Goal: Task Accomplishment & Management: Use online tool/utility

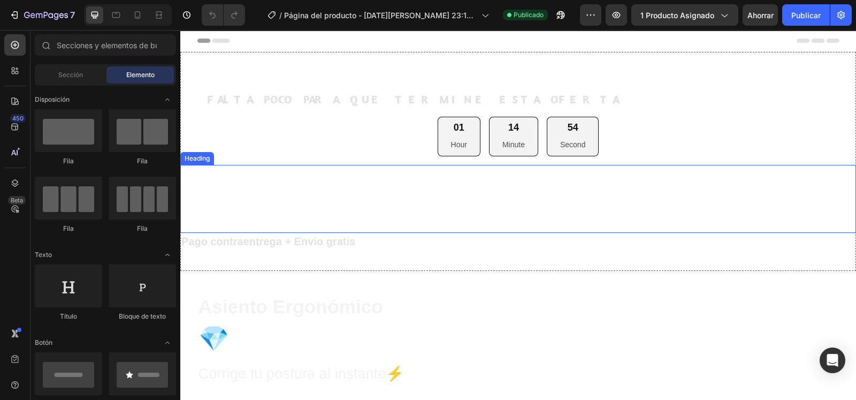
click at [760, 205] on h2 "PRODUCTS COL" at bounding box center [518, 199] width 676 height 68
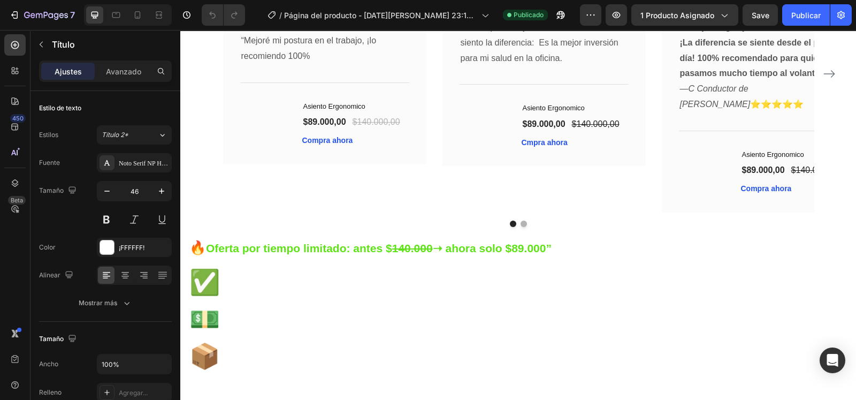
scroll to position [2942, 0]
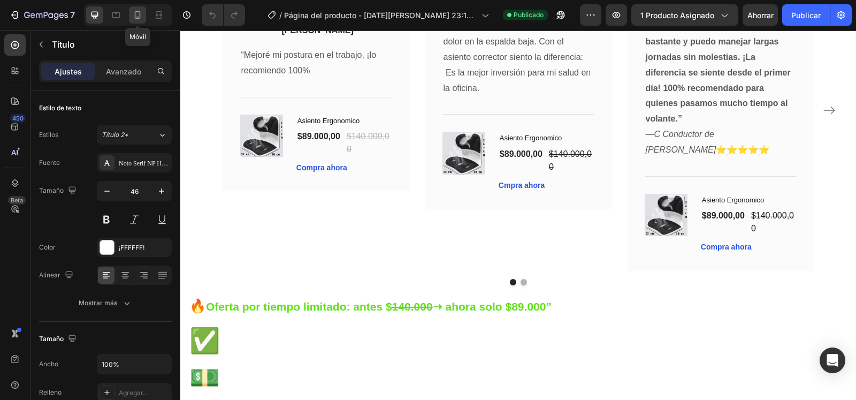
click at [137, 10] on icon at bounding box center [137, 15] width 11 height 11
type input "35"
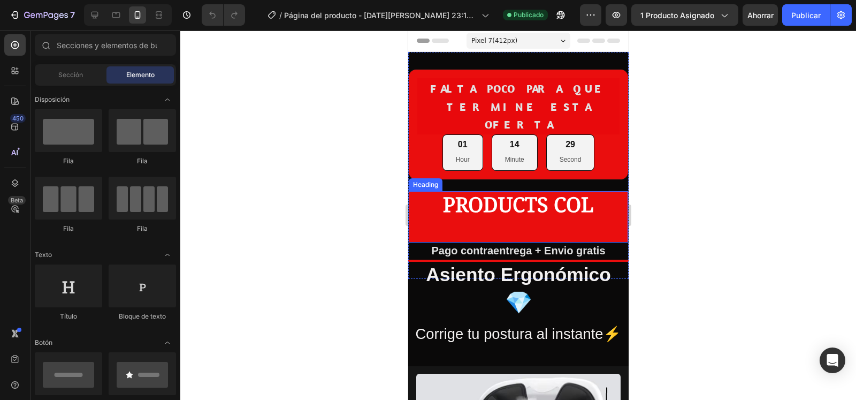
click at [593, 195] on strong "PRODUCTS COL" at bounding box center [517, 204] width 151 height 28
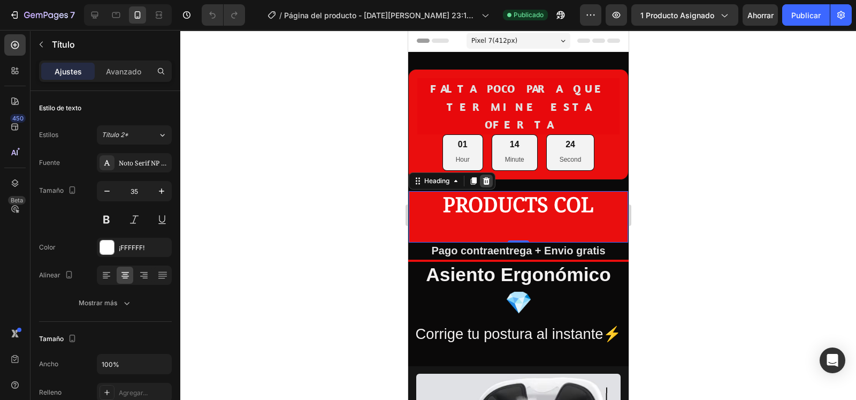
click at [487, 177] on icon at bounding box center [485, 181] width 9 height 9
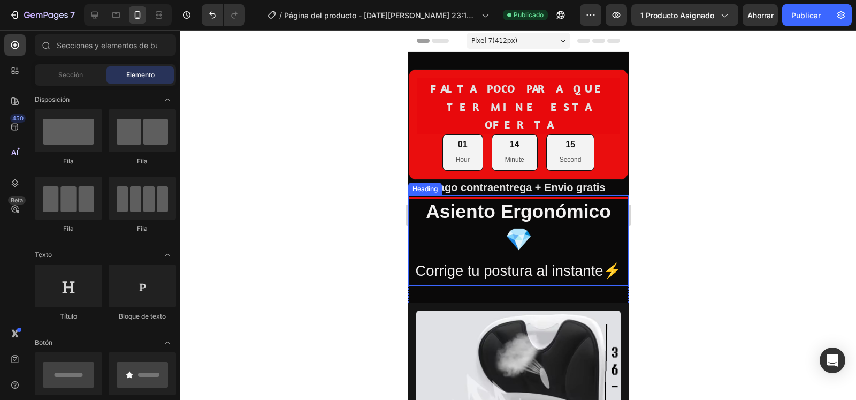
click at [521, 224] on h2 "Asiento Ergonómico 💎 Corrige tu postura al instante⚡" at bounding box center [518, 240] width 220 height 90
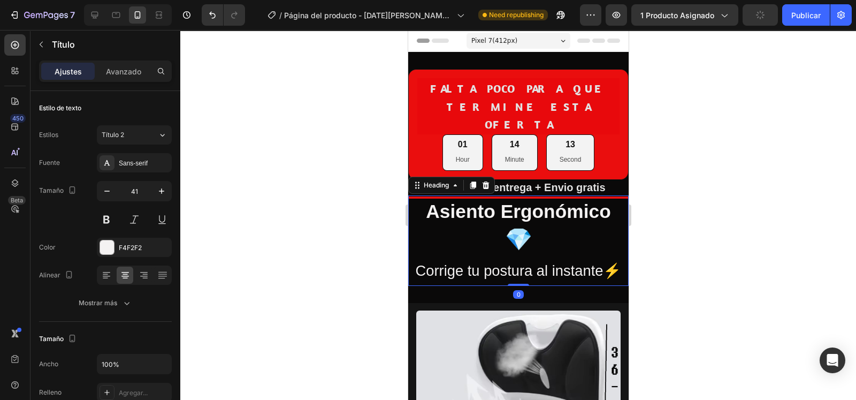
click at [515, 222] on h2 "Asiento Ergonómico 💎 Corrige tu postura al instante⚡" at bounding box center [518, 240] width 220 height 90
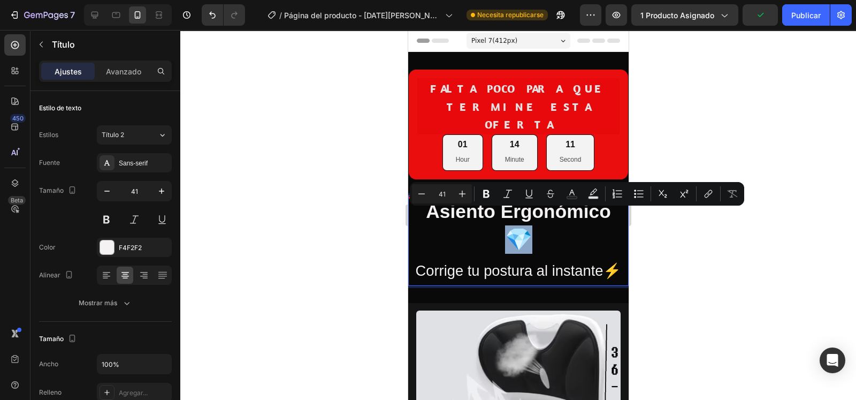
drag, startPoint x: 520, startPoint y: 223, endPoint x: 499, endPoint y: 220, distance: 21.0
click at [499, 220] on p "Asiento Ergonómico 💎 Corrige tu postura al instante⚡" at bounding box center [518, 240] width 218 height 88
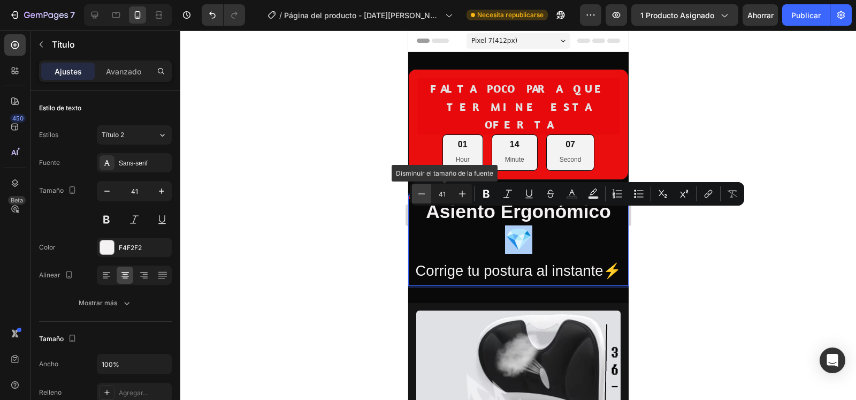
click at [420, 196] on icon "Barra de herramientas contextual del editor" at bounding box center [421, 193] width 11 height 11
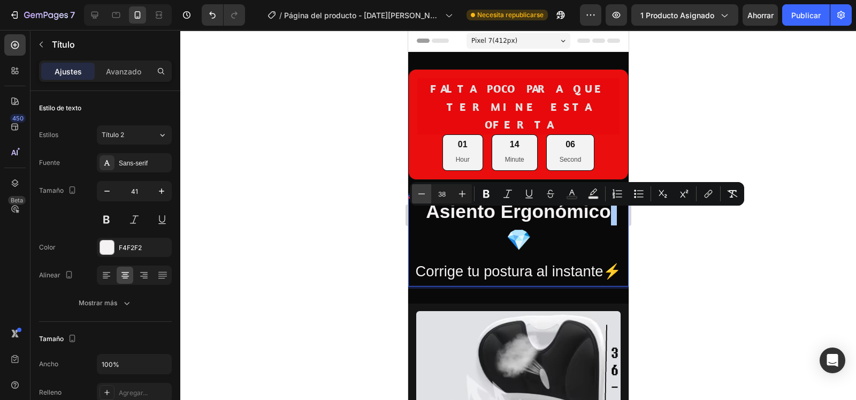
click at [420, 196] on icon "Barra de herramientas contextual del editor" at bounding box center [421, 193] width 11 height 11
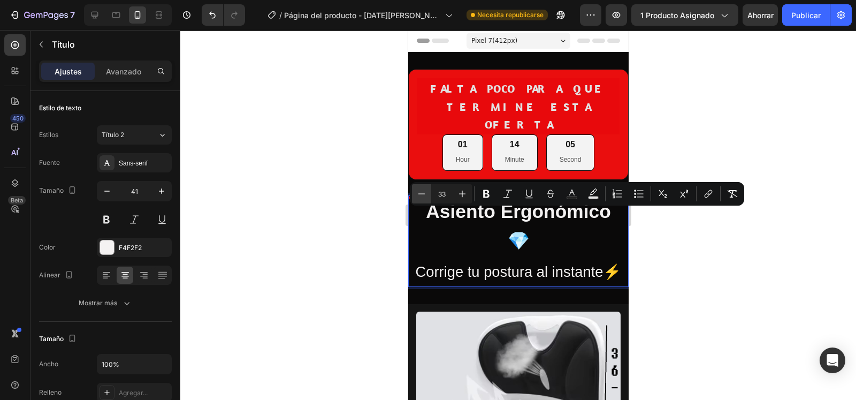
click at [420, 196] on icon "Barra de herramientas contextual del editor" at bounding box center [421, 193] width 11 height 11
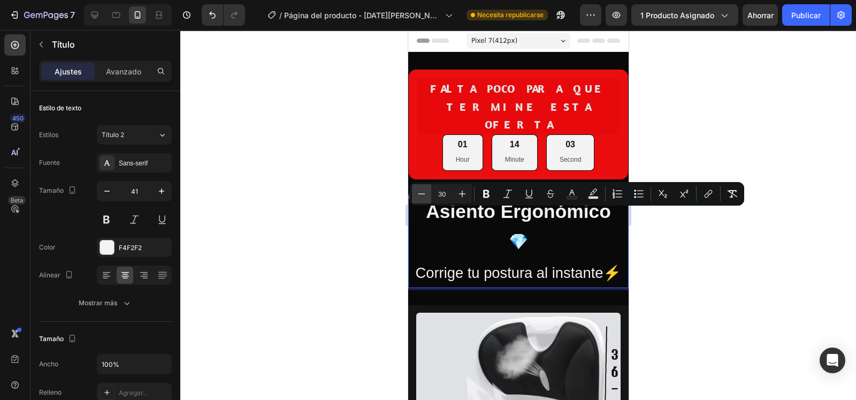
type input "29"
click at [534, 223] on p "Asiento Ergonómico 💎 Corrige tu postura al instante⚡" at bounding box center [518, 241] width 218 height 90
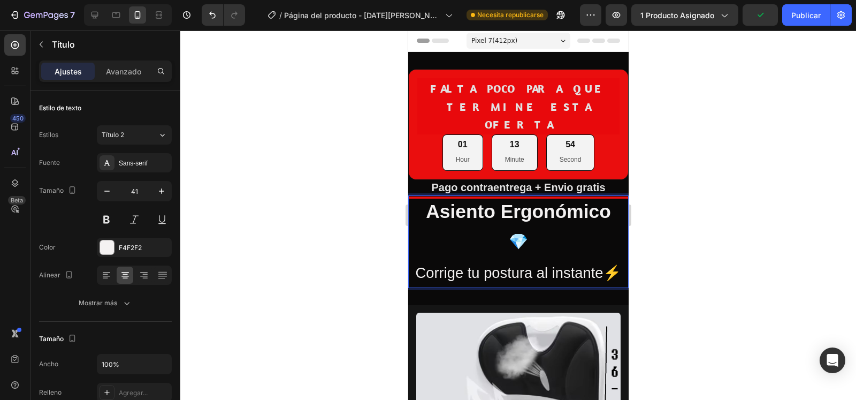
click at [358, 205] on div at bounding box center [518, 215] width 676 height 370
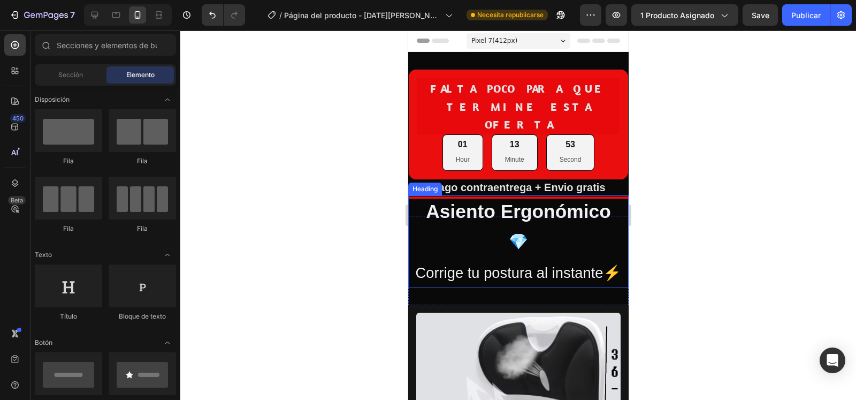
click at [475, 205] on p "⁠⁠⁠⁠⁠⁠⁠ Asiento Ergonómico 💎 Corrige tu postura al instante⚡" at bounding box center [518, 241] width 218 height 90
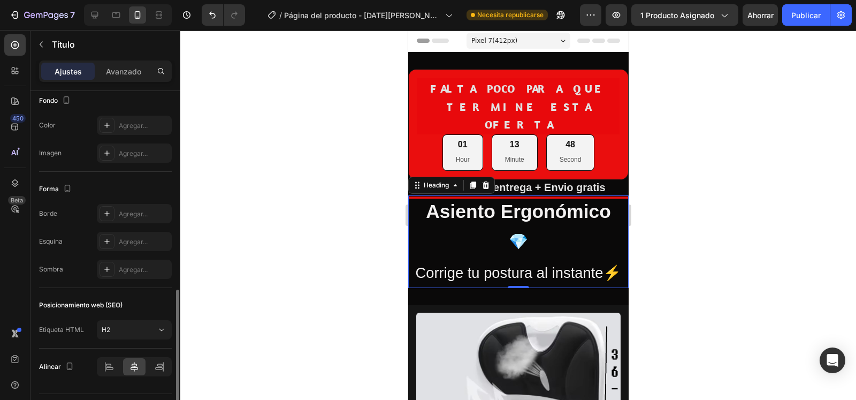
scroll to position [353, 0]
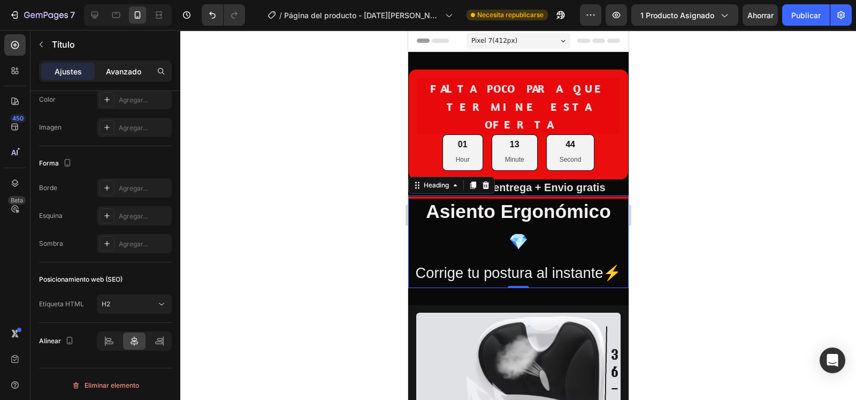
click at [110, 76] on p "Avanzado" at bounding box center [123, 71] width 35 height 11
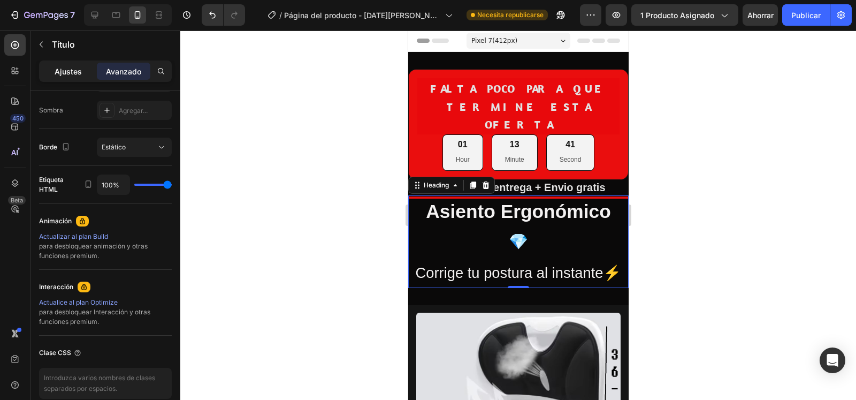
click at [70, 73] on font "Ajustes" at bounding box center [68, 71] width 27 height 9
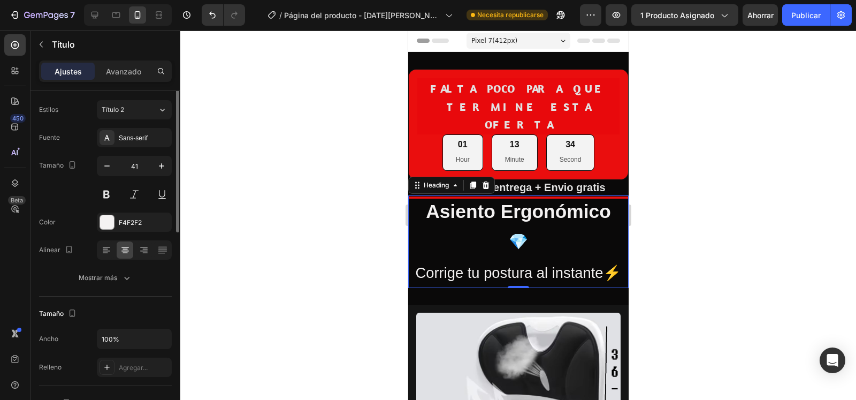
scroll to position [0, 0]
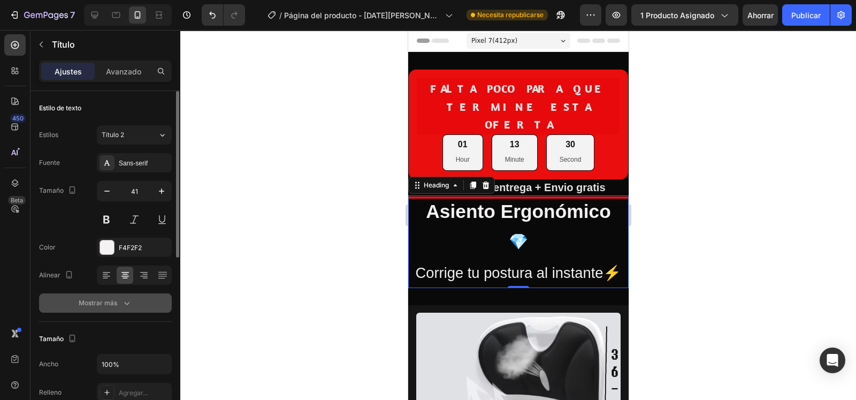
click at [125, 299] on icon "button" at bounding box center [126, 302] width 11 height 11
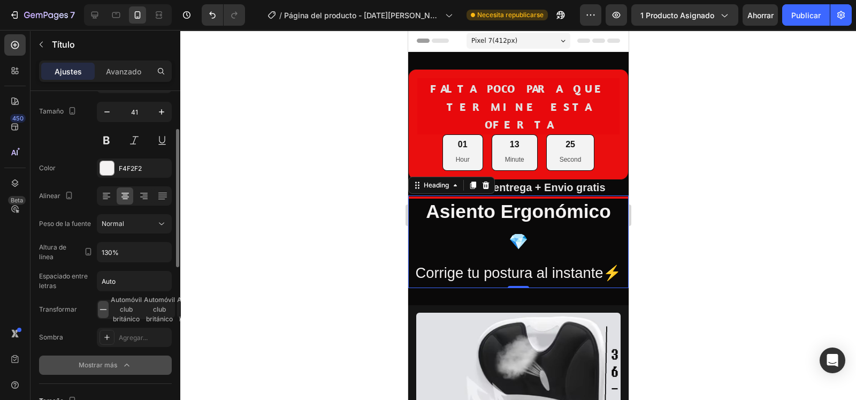
scroll to position [83, 0]
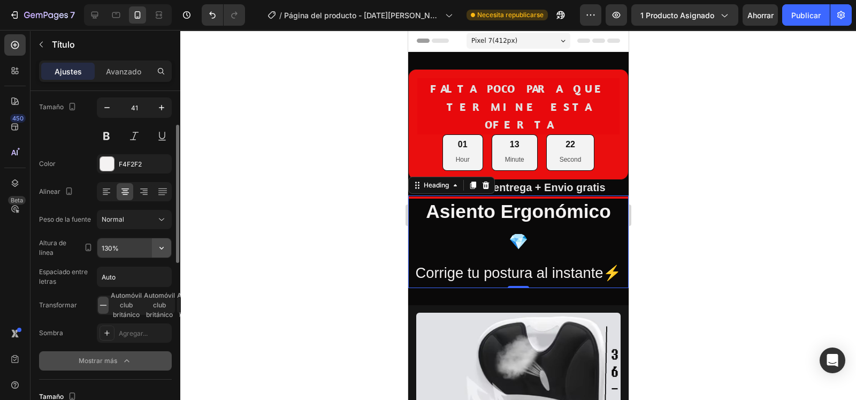
click at [162, 241] on button "button" at bounding box center [161, 247] width 19 height 19
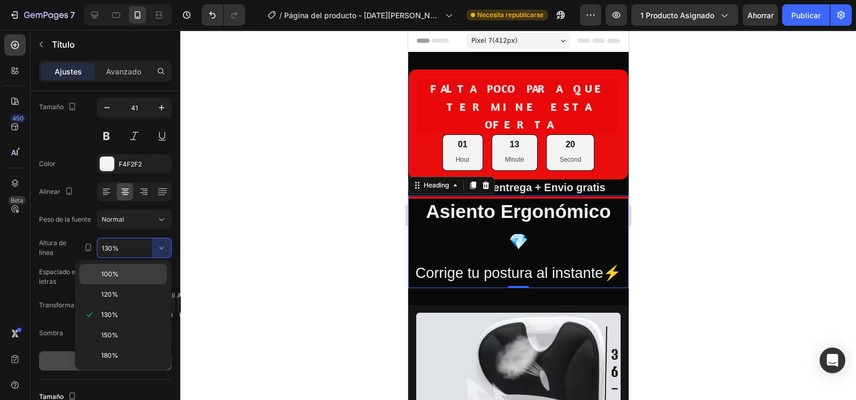
click at [109, 284] on div "100%" at bounding box center [123, 294] width 88 height 20
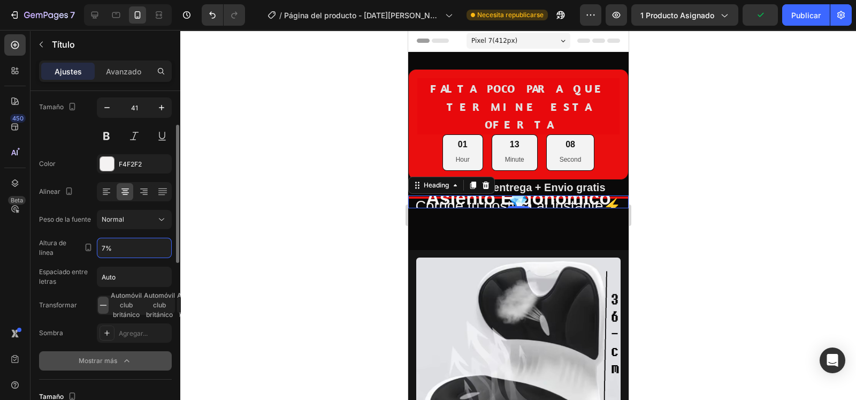
type input "70%"
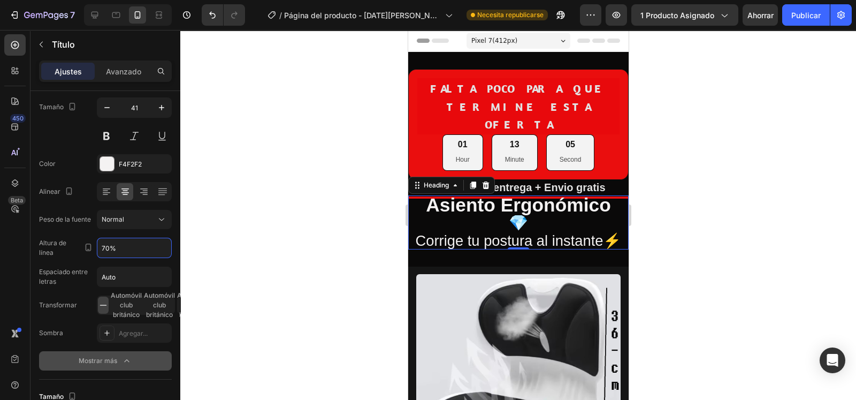
click at [676, 136] on div at bounding box center [518, 215] width 676 height 370
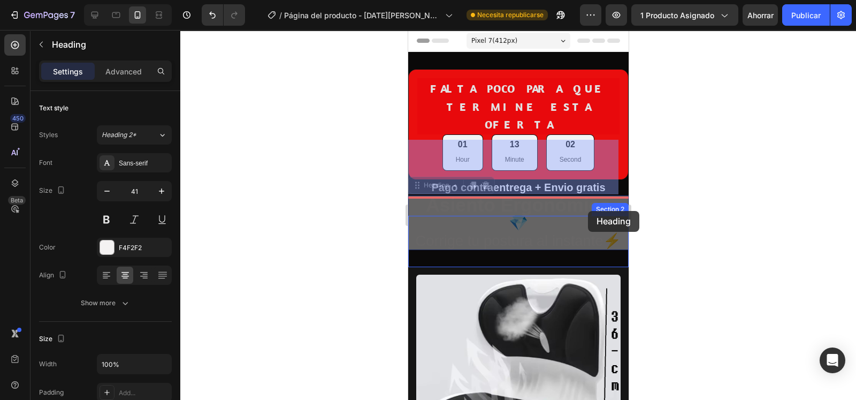
drag, startPoint x: 589, startPoint y: 193, endPoint x: 588, endPoint y: 202, distance: 9.1
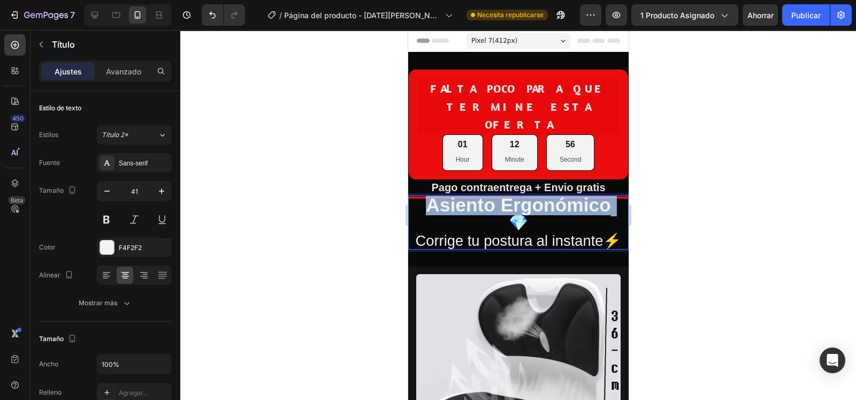
click at [601, 194] on strong "Asiento Ergonómico" at bounding box center [517, 204] width 185 height 21
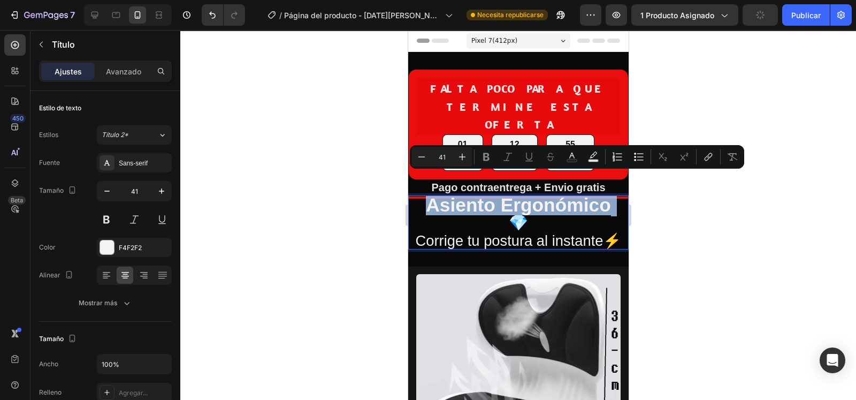
click at [601, 194] on strong "Asiento Ergonómico" at bounding box center [517, 204] width 185 height 21
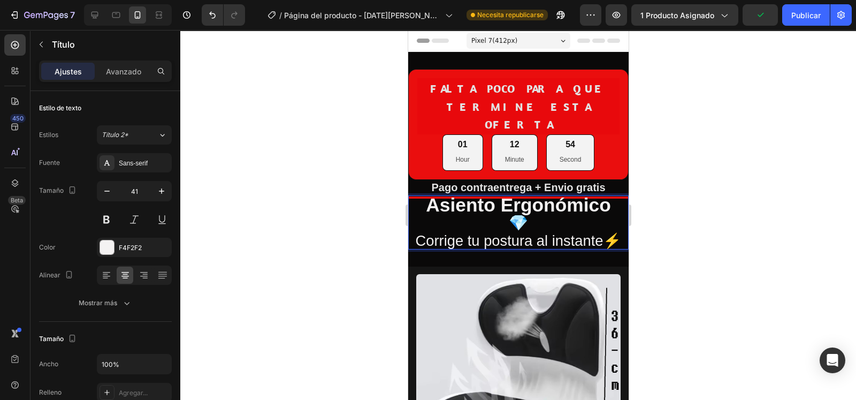
click at [601, 194] on strong "Asiento Ergonómico" at bounding box center [517, 204] width 185 height 21
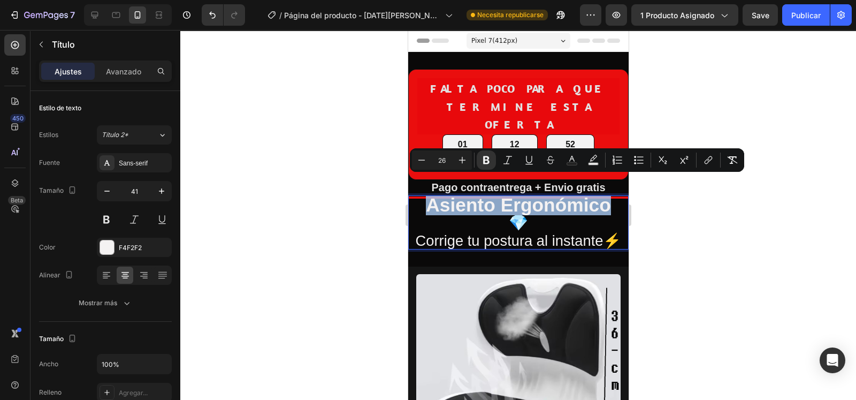
drag, startPoint x: 601, startPoint y: 187, endPoint x: 404, endPoint y: 188, distance: 196.9
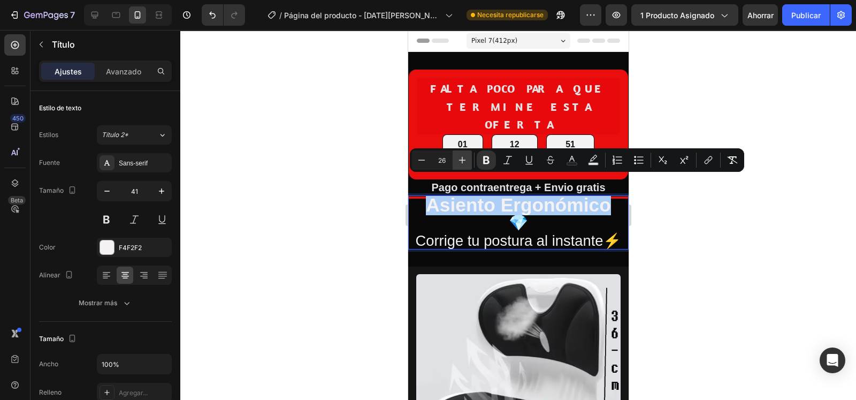
click at [464, 159] on icon "Barra de herramientas contextual del editor" at bounding box center [462, 160] width 11 height 11
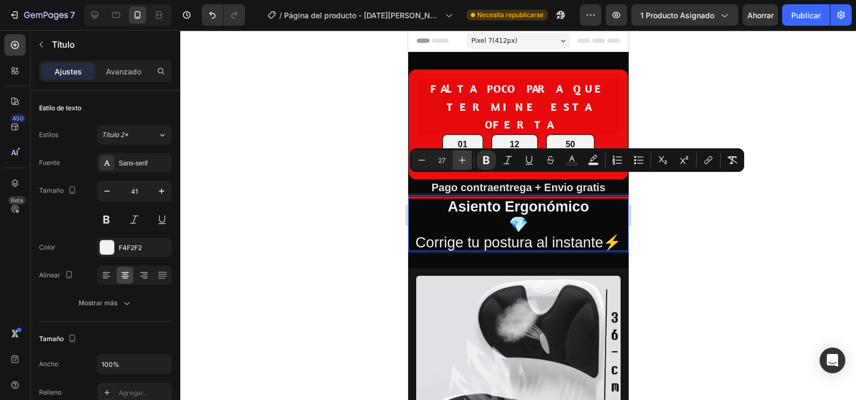
click at [464, 159] on icon "Barra de herramientas contextual del editor" at bounding box center [462, 160] width 11 height 11
type input "28"
click at [662, 203] on div at bounding box center [518, 215] width 676 height 370
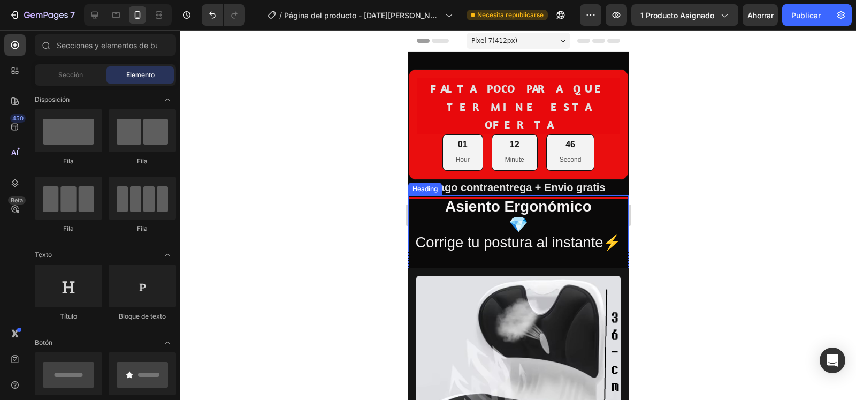
click at [587, 234] on span "Corrige tu postura al instante⚡" at bounding box center [518, 242] width 206 height 17
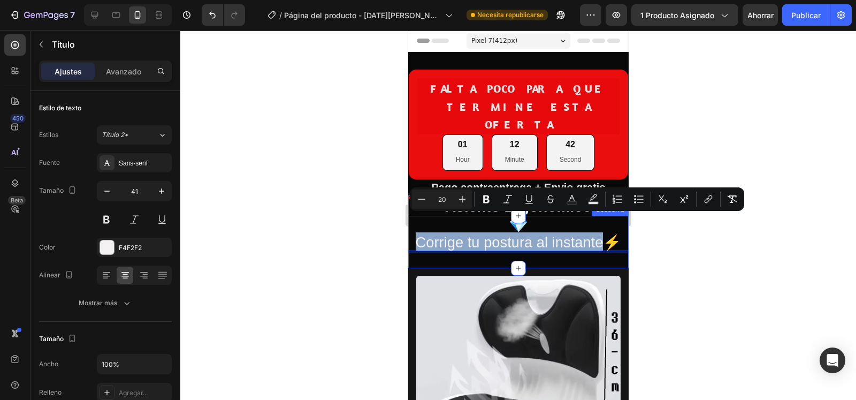
drag, startPoint x: 600, startPoint y: 216, endPoint x: 412, endPoint y: 233, distance: 188.6
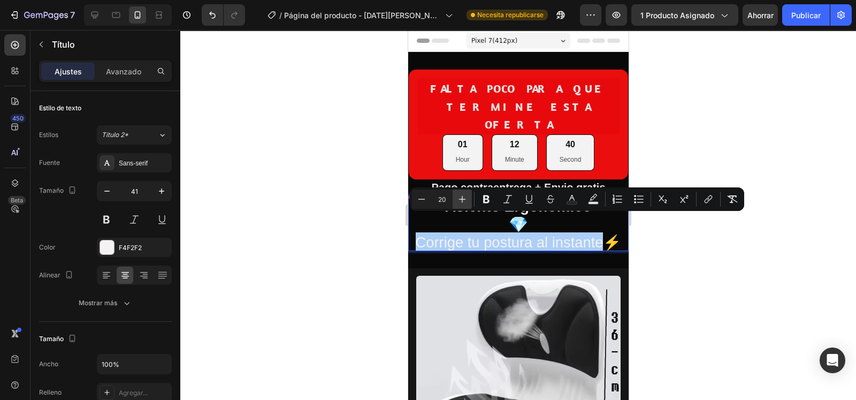
click at [459, 196] on icon "Editor contextual toolbar" at bounding box center [462, 199] width 11 height 11
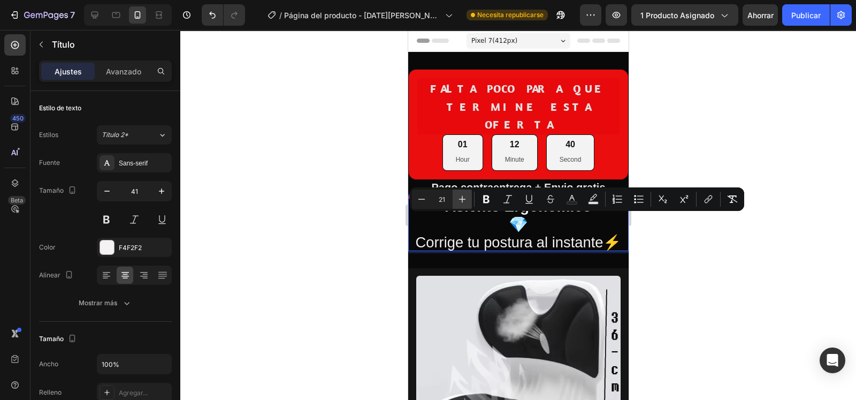
click at [459, 196] on icon "Editor contextual toolbar" at bounding box center [462, 199] width 11 height 11
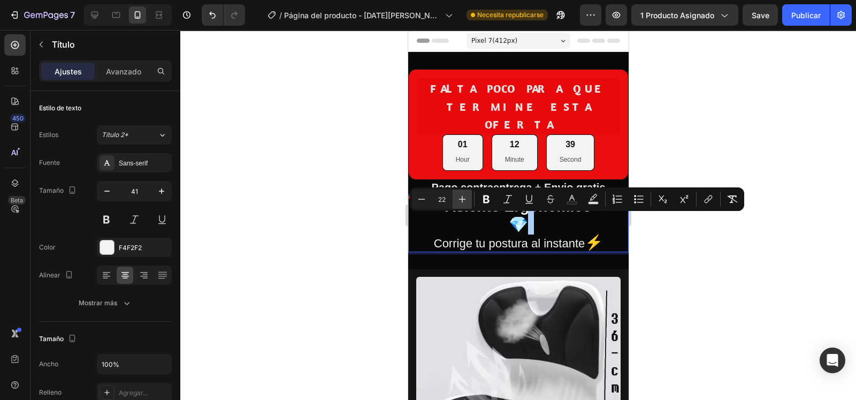
click at [459, 196] on icon "Editor contextual toolbar" at bounding box center [462, 199] width 11 height 11
click at [459, 196] on icon "Barra de herramientas contextual del editor" at bounding box center [462, 199] width 11 height 11
click at [430, 200] on button "Menos" at bounding box center [421, 198] width 19 height 19
type input "22"
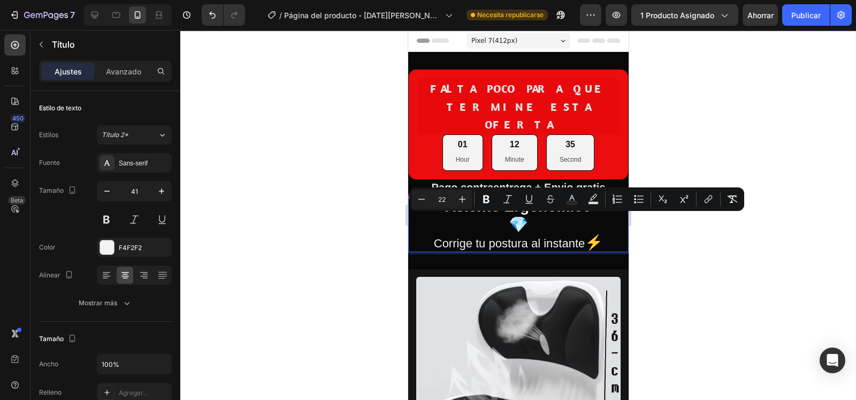
click at [778, 124] on div at bounding box center [518, 215] width 676 height 370
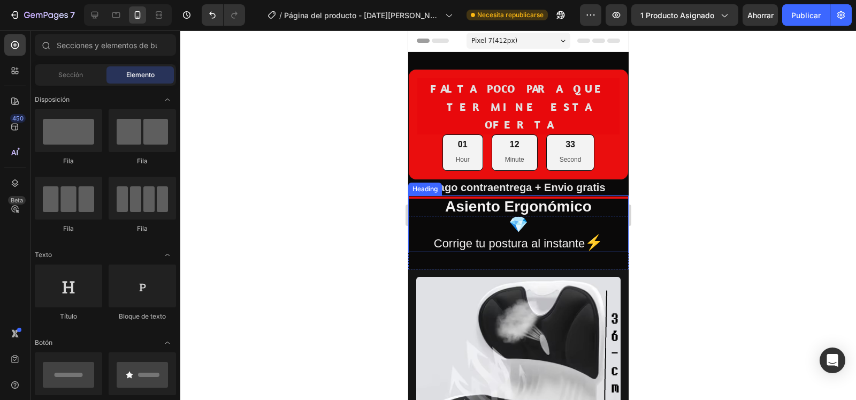
click at [578, 207] on p "⁠⁠⁠⁠⁠⁠⁠ Asiento Ergonómico 💎 Corrige tu postura al instante ⚡" at bounding box center [518, 223] width 218 height 55
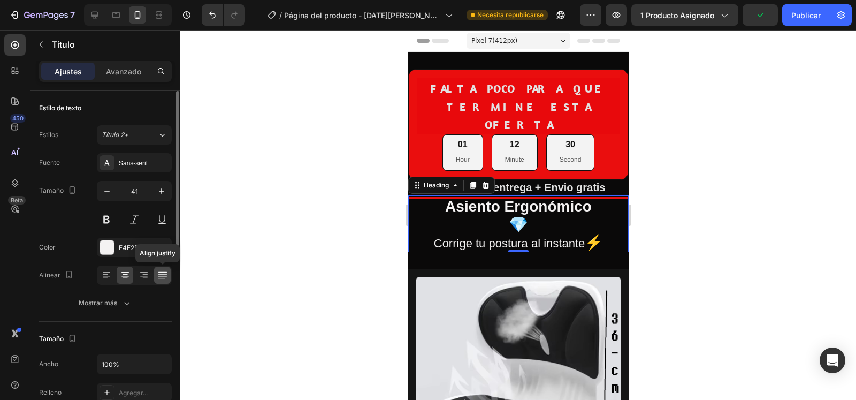
click at [163, 280] on div at bounding box center [162, 274] width 17 height 17
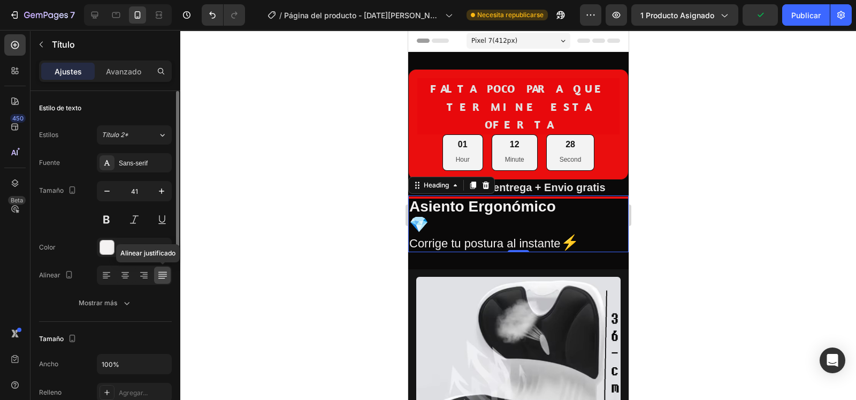
click at [163, 280] on div at bounding box center [162, 274] width 17 height 17
click at [122, 276] on icon at bounding box center [125, 275] width 11 height 11
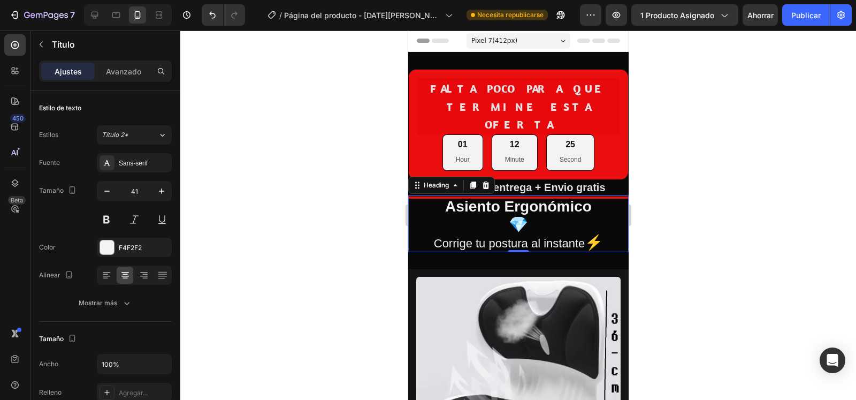
click at [722, 177] on div at bounding box center [518, 215] width 676 height 370
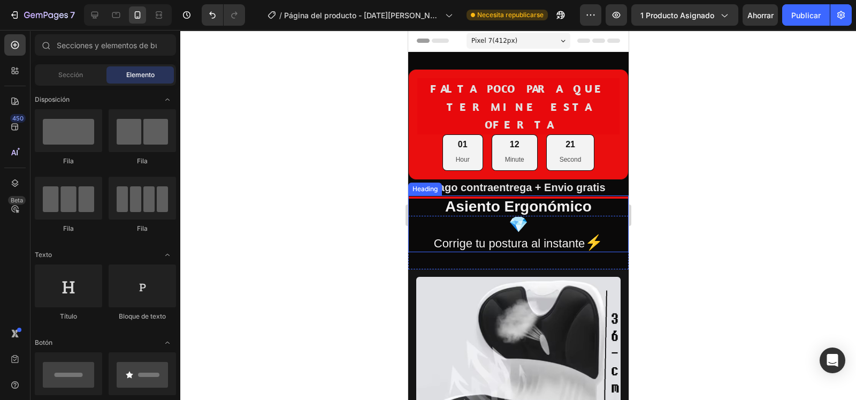
click at [511, 216] on span "💎" at bounding box center [517, 224] width 19 height 17
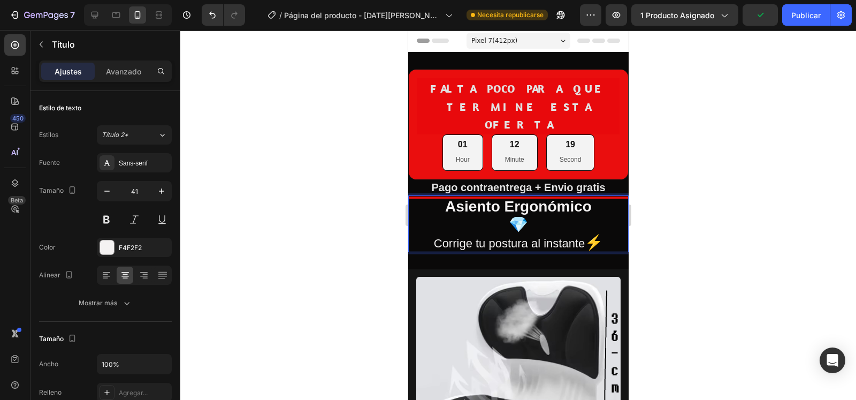
click at [523, 216] on span "💎" at bounding box center [517, 224] width 19 height 17
drag, startPoint x: 523, startPoint y: 208, endPoint x: 498, endPoint y: 209, distance: 24.7
click at [498, 209] on p "Asiento Ergonómico 💎 Corrige tu postura al instante ⚡" at bounding box center [518, 223] width 218 height 55
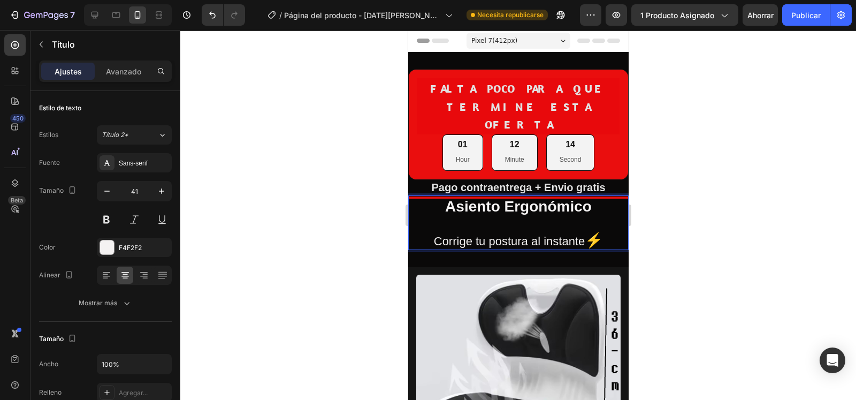
click at [425, 218] on p "Asiento Ergonómico ⁠⁠⁠⁠⁠⁠⁠ Corrige tu postura al instante ⚡" at bounding box center [518, 222] width 218 height 52
click at [425, 218] on p "Asiento Ergonómico Corrige tu postura al instante ⚡" at bounding box center [518, 222] width 218 height 52
click at [592, 196] on p "Asiento Ergonómico 💎 Corrige tu postura al instante ⚡" at bounding box center [518, 222] width 218 height 52
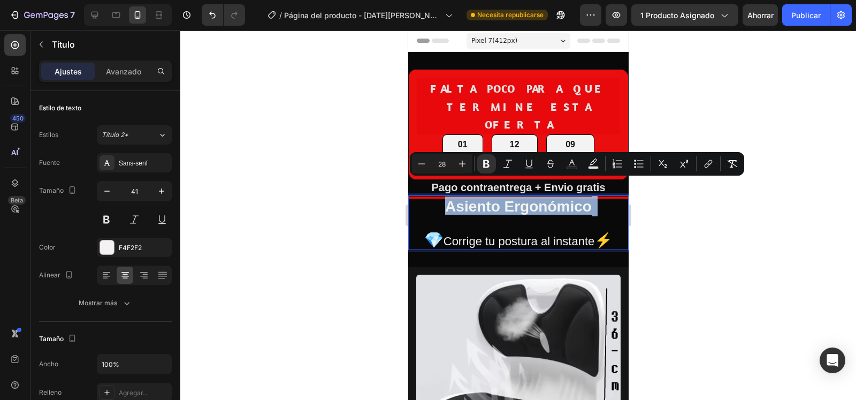
drag, startPoint x: 592, startPoint y: 186, endPoint x: 444, endPoint y: 190, distance: 148.3
click at [444, 196] on p "Asiento Ergonómico 💎 Corrige tu postura al instante ⚡" at bounding box center [518, 222] width 218 height 52
click at [532, 197] on p "Asiento Ergonómico 💎 Corrige tu postura al instante ⚡" at bounding box center [518, 222] width 218 height 52
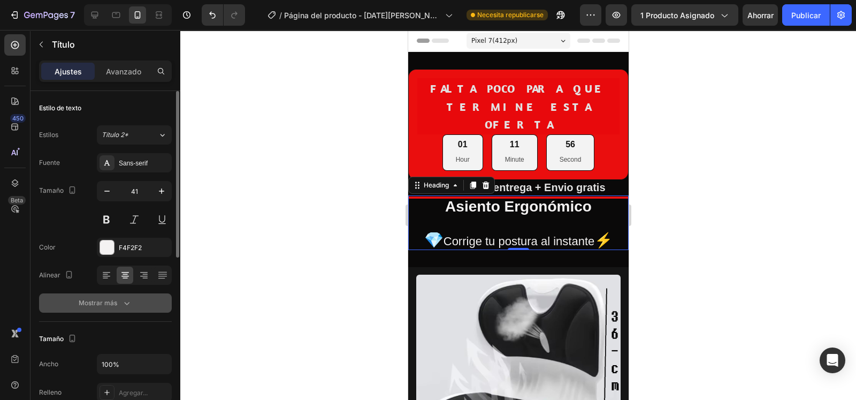
click at [123, 299] on icon "button" at bounding box center [126, 302] width 11 height 11
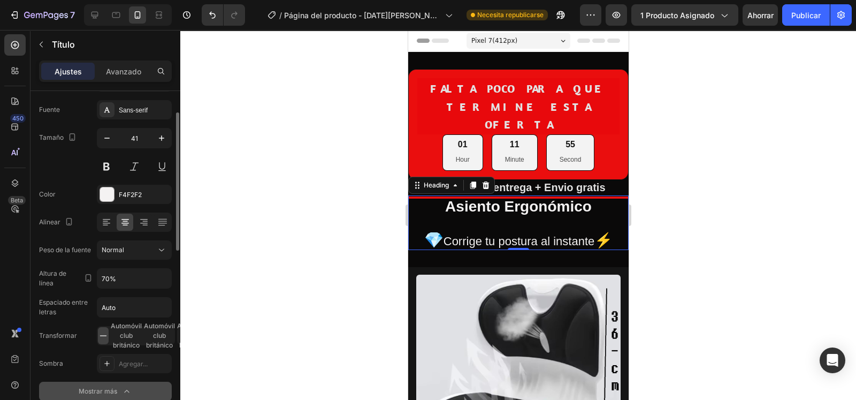
scroll to position [78, 0]
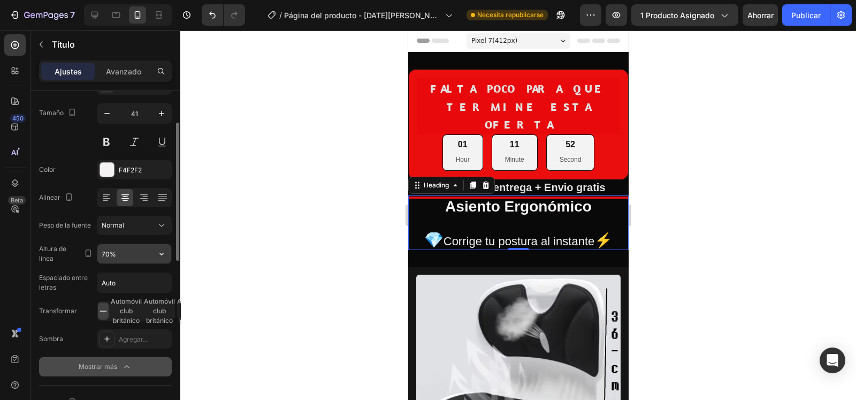
click at [105, 255] on input "70%" at bounding box center [134, 253] width 74 height 19
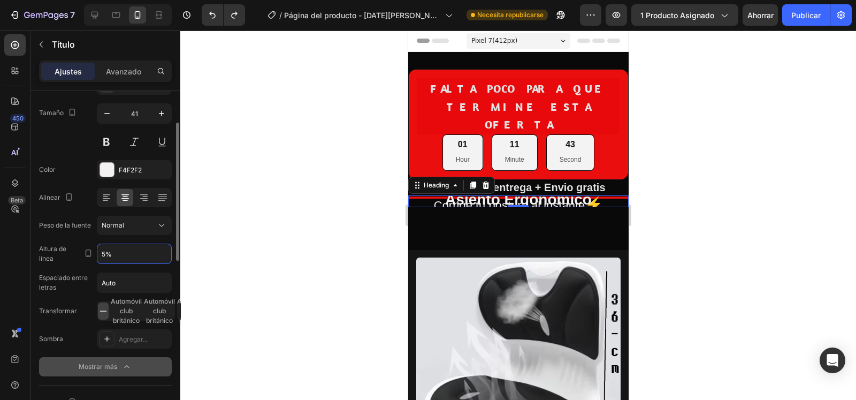
type input "50%"
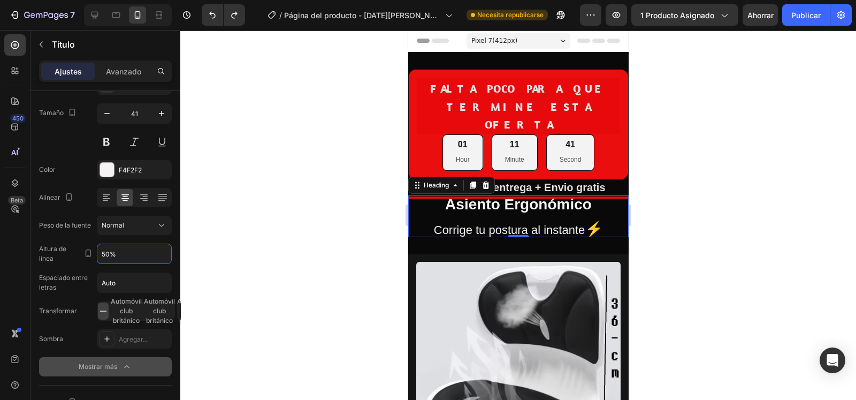
click at [661, 139] on div at bounding box center [518, 215] width 676 height 370
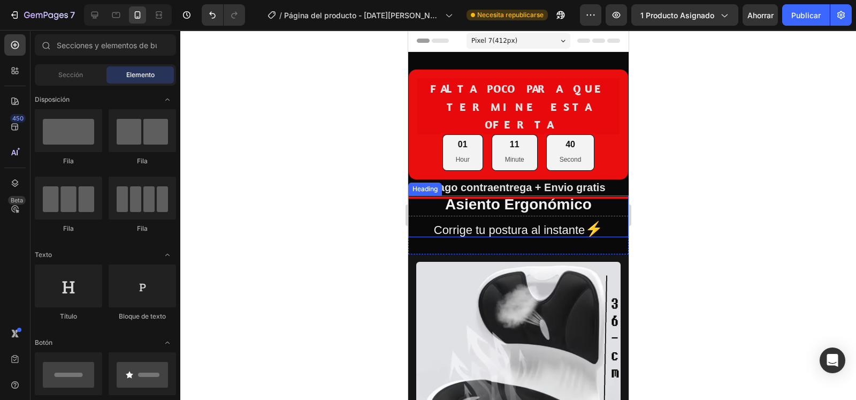
click at [599, 195] on h2 "Asiento Ergonómico Corrige tu postura al instante ⚡" at bounding box center [518, 216] width 220 height 42
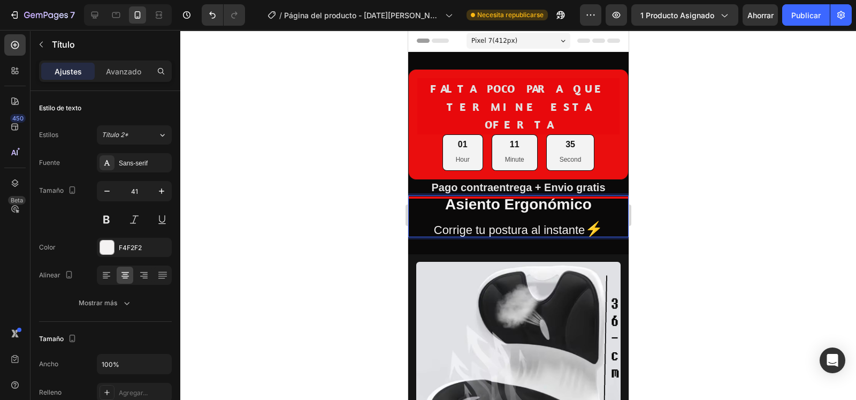
click at [424, 210] on p "Asiento Ergonómico Corrige tu postura al instante ⚡" at bounding box center [518, 216] width 218 height 40
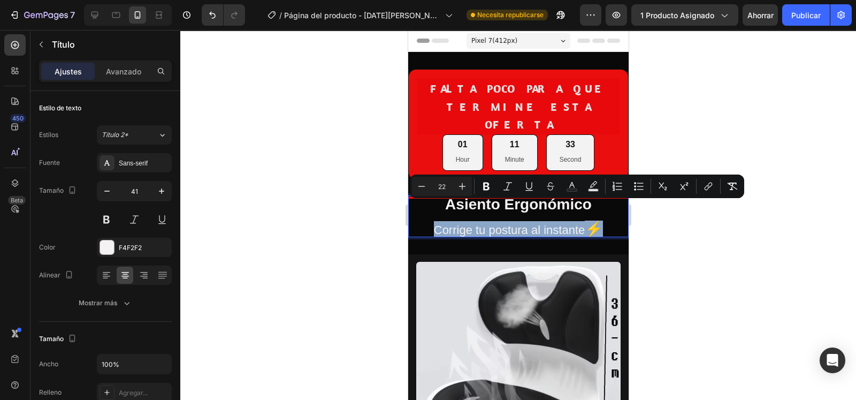
drag, startPoint x: 424, startPoint y: 210, endPoint x: 584, endPoint y: 209, distance: 160.0
click at [584, 209] on p "Asiento Ergonómico Corrige tu postura al instante ⚡" at bounding box center [518, 216] width 218 height 40
click at [460, 179] on button "Plus" at bounding box center [462, 186] width 19 height 19
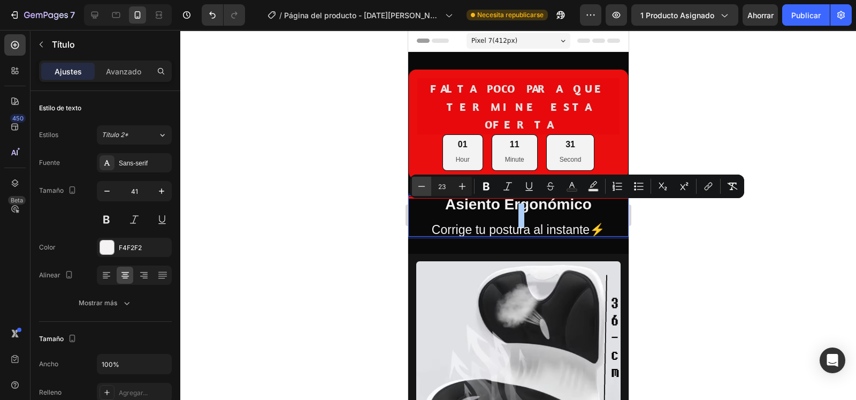
click at [418, 182] on icon "Editor contextual toolbar" at bounding box center [421, 186] width 11 height 11
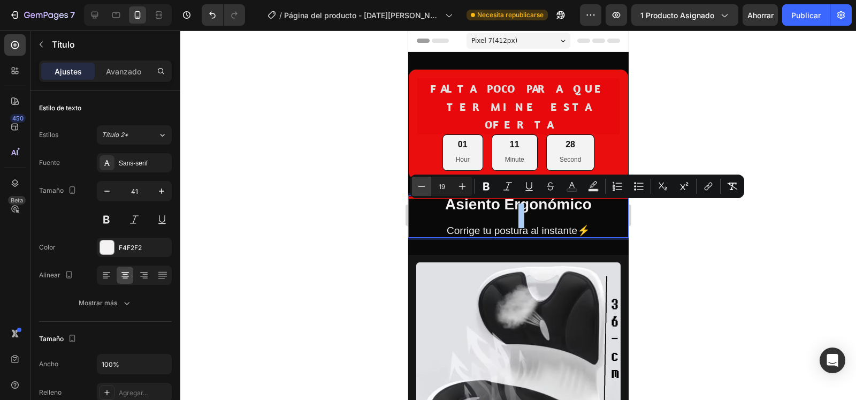
click at [418, 182] on icon "Editor contextual toolbar" at bounding box center [421, 186] width 11 height 11
type input "18"
click at [440, 207] on p "Asiento Ergonómico Corrige tu postura al instante⚡" at bounding box center [518, 216] width 218 height 40
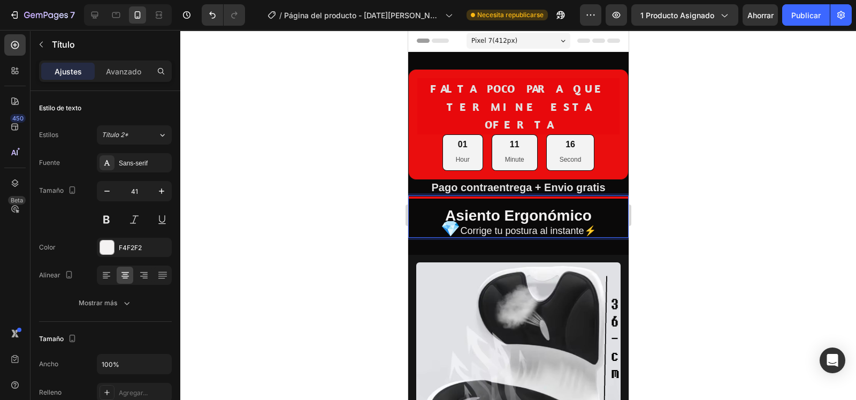
click at [727, 198] on div at bounding box center [518, 215] width 676 height 370
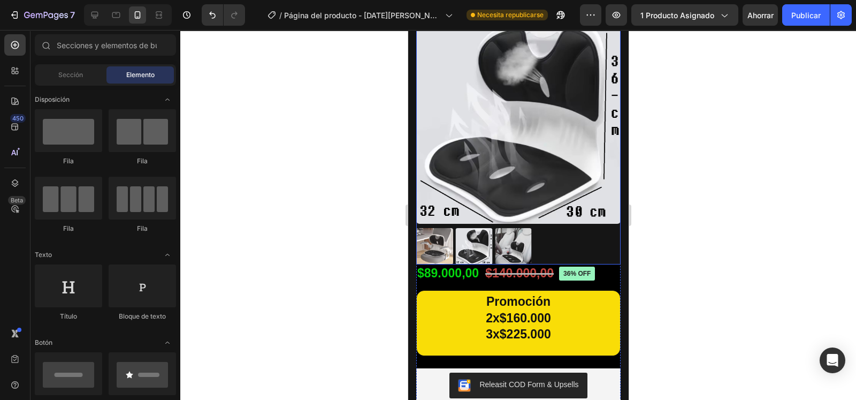
scroll to position [266, 0]
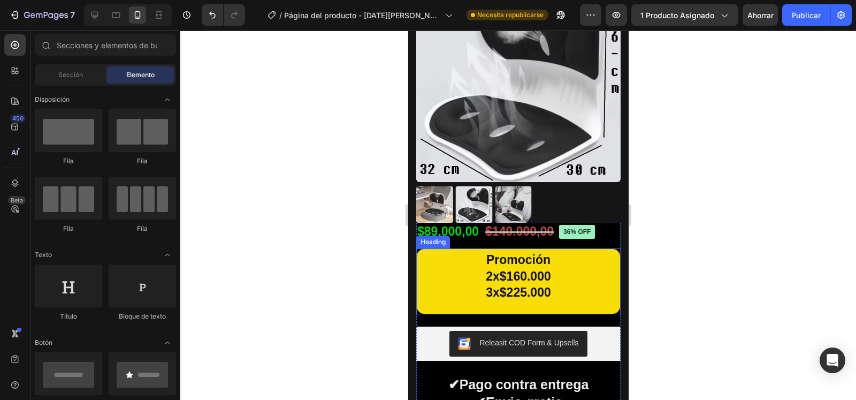
click at [572, 248] on h2 "Promoción 2x$160.000 3x$225.000" at bounding box center [518, 280] width 204 height 65
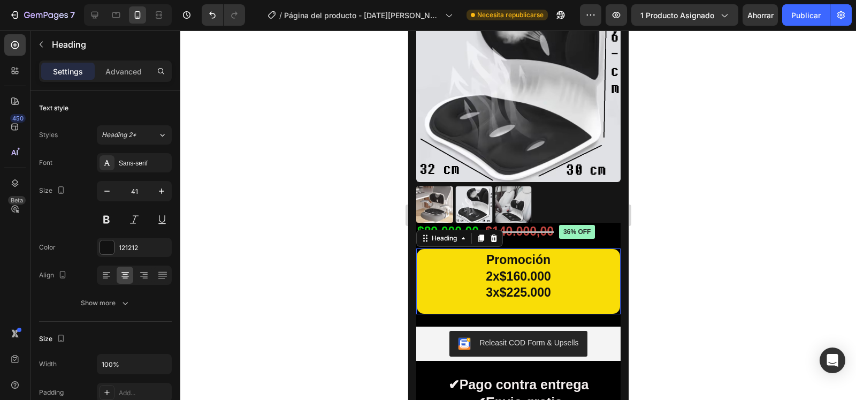
click at [572, 248] on h2 "Promoción 2x$160.000 3x$225.000" at bounding box center [518, 280] width 204 height 65
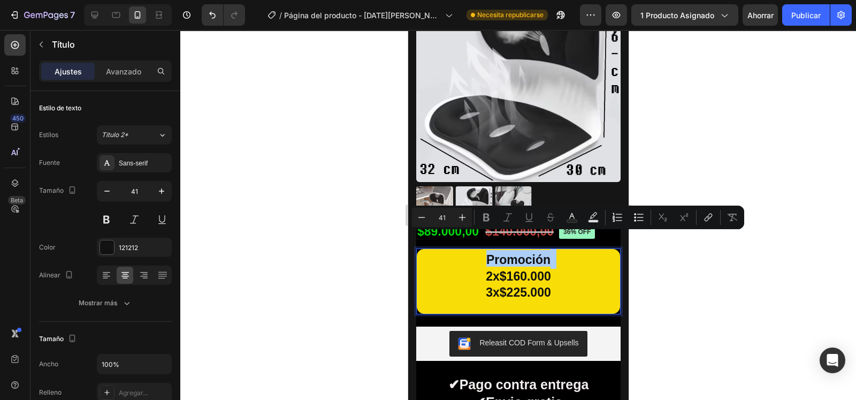
click at [652, 257] on div at bounding box center [518, 215] width 676 height 370
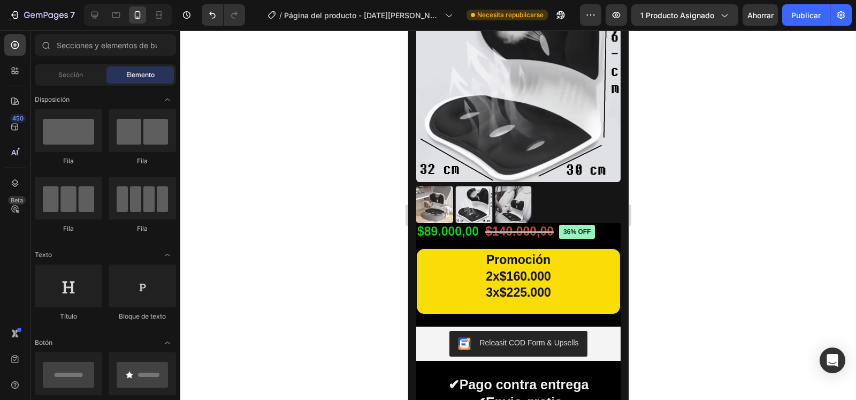
click at [598, 258] on p "⁠⁠⁠⁠⁠⁠⁠ Promoción 2x$160.000 3x$225.000" at bounding box center [517, 281] width 201 height 62
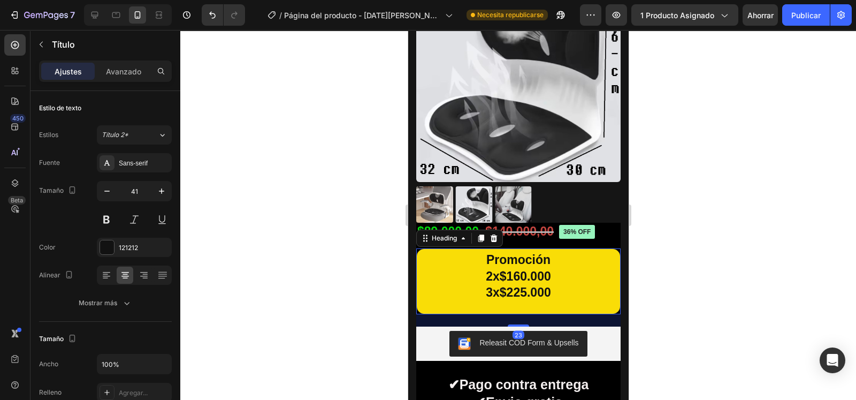
click at [501, 230] on div "Heading" at bounding box center [459, 238] width 87 height 17
click at [637, 238] on div at bounding box center [518, 215] width 676 height 370
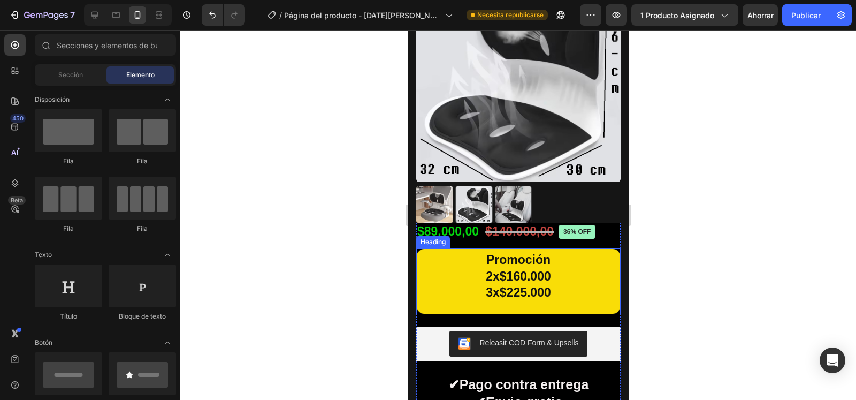
click at [582, 263] on p "⁠⁠⁠⁠⁠⁠⁠ Promoción 2x$160.000 3x$225.000" at bounding box center [517, 281] width 201 height 62
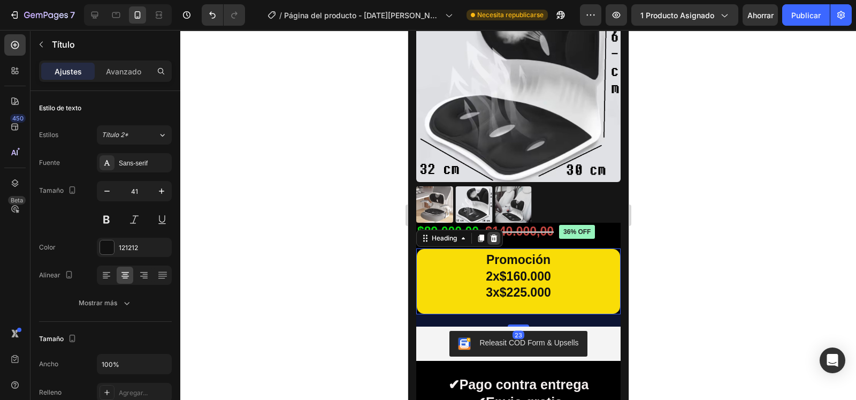
click at [493, 234] on icon at bounding box center [493, 238] width 9 height 9
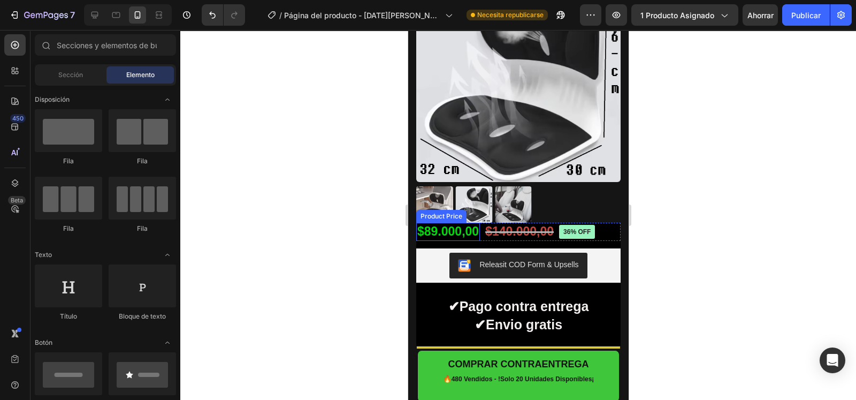
click at [479, 223] on div "$89.000,00" at bounding box center [448, 232] width 64 height 18
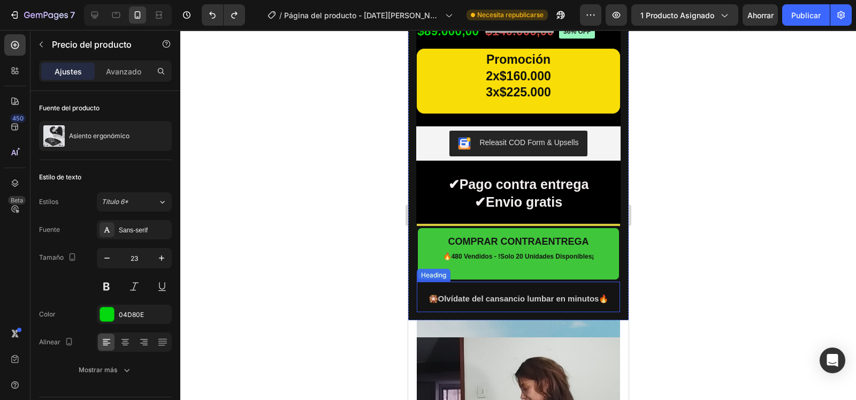
scroll to position [345, 0]
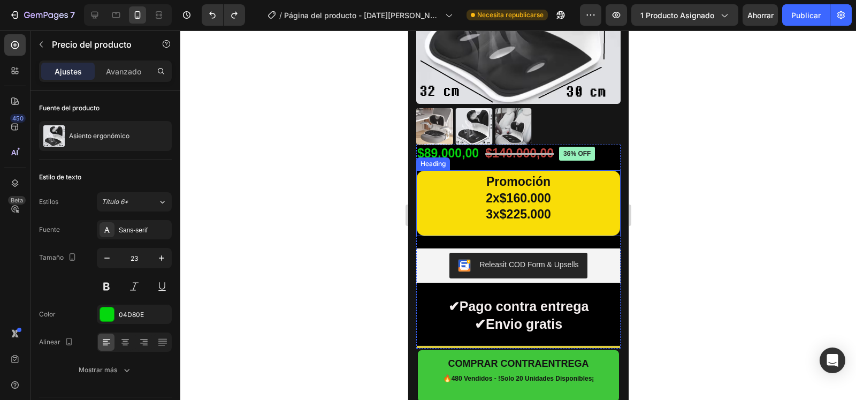
click at [561, 194] on h2 "Promoción 2x$160.000 3x$225.000" at bounding box center [518, 202] width 204 height 65
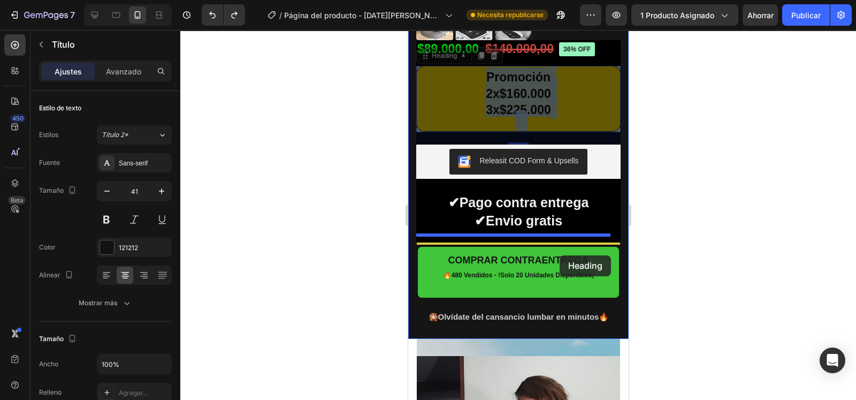
scroll to position [443, 0]
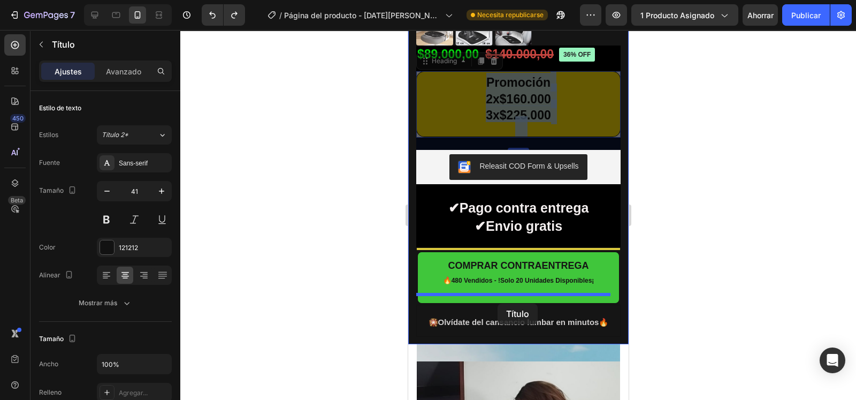
drag, startPoint x: 565, startPoint y: 92, endPoint x: 498, endPoint y: 303, distance: 221.8
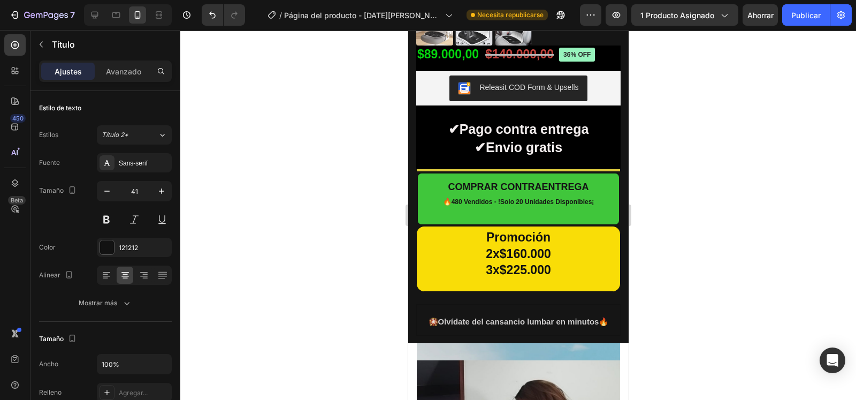
click at [648, 206] on div at bounding box center [518, 215] width 676 height 370
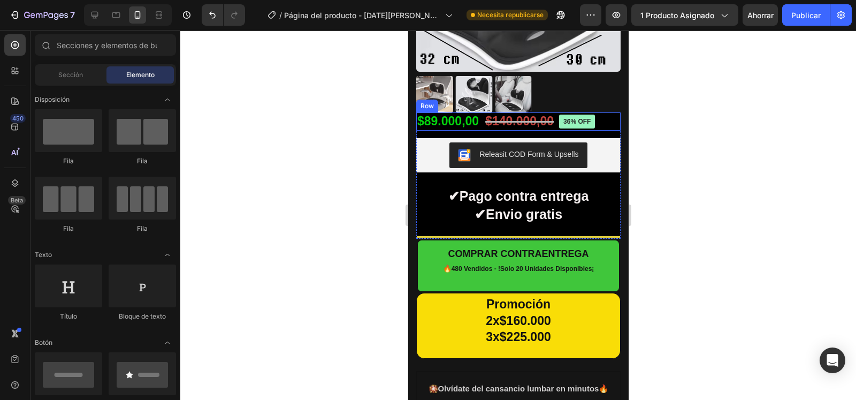
scroll to position [243, 0]
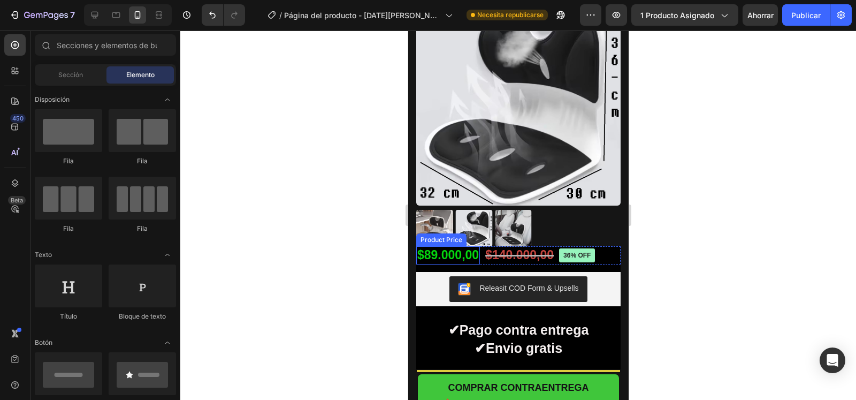
click at [471, 246] on div "$89.000,00" at bounding box center [448, 255] width 64 height 18
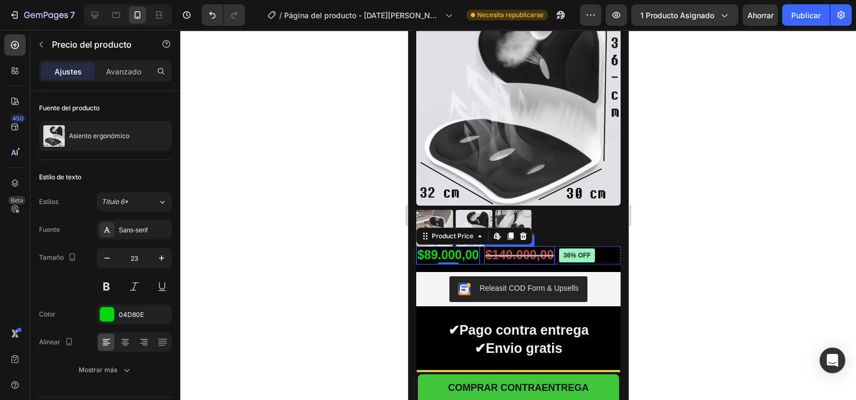
click at [534, 251] on div "$140.000,00" at bounding box center [519, 255] width 71 height 18
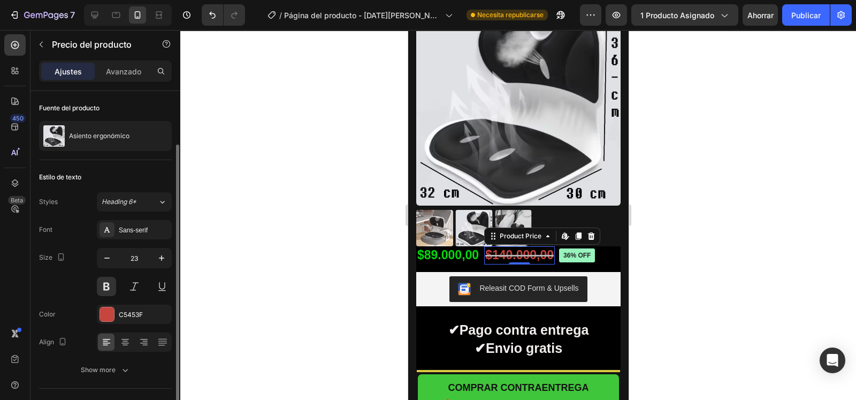
scroll to position [30, 0]
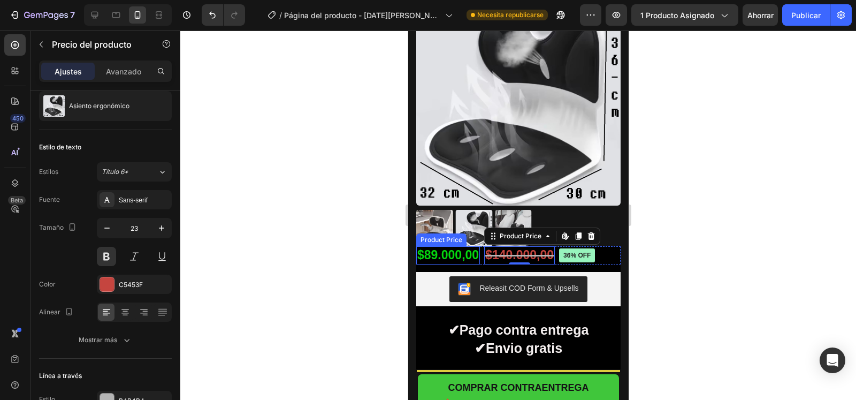
click at [465, 246] on div "$89.000,00" at bounding box center [448, 255] width 64 height 18
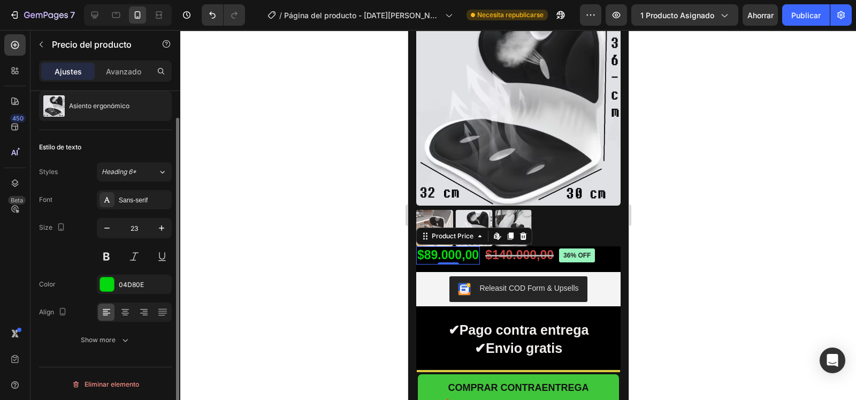
scroll to position [29, 0]
click at [467, 246] on div "$89.000,00" at bounding box center [448, 255] width 64 height 18
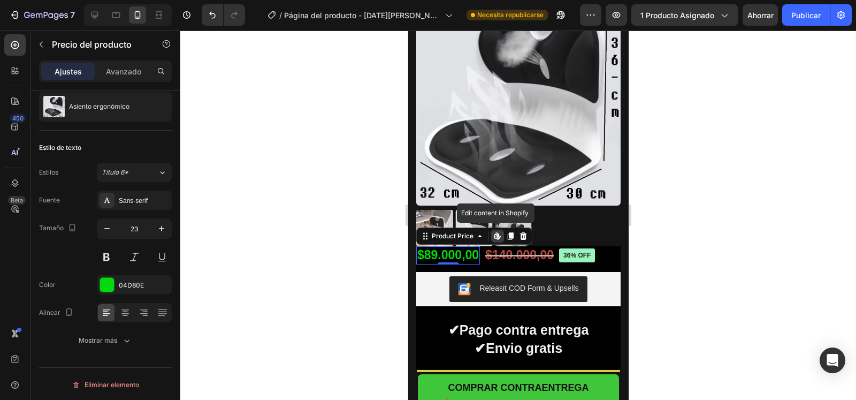
click at [465, 246] on div "$89.000,00" at bounding box center [448, 255] width 64 height 18
click at [447, 246] on div "$89.000,00" at bounding box center [448, 255] width 64 height 18
click at [530, 251] on div "$140.000,00" at bounding box center [519, 255] width 71 height 18
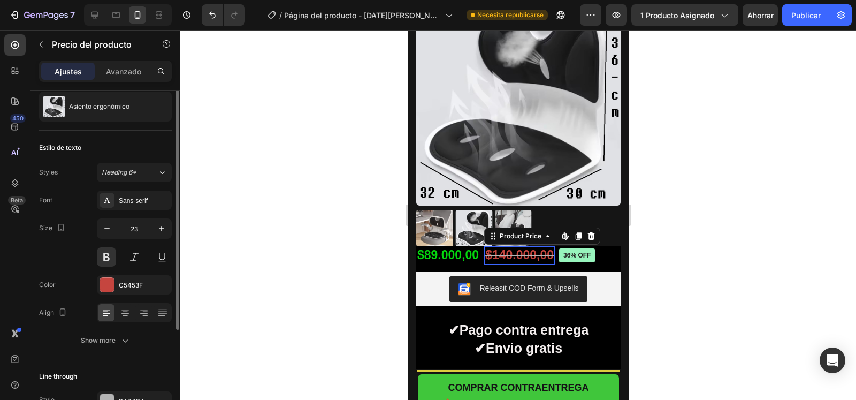
scroll to position [0, 0]
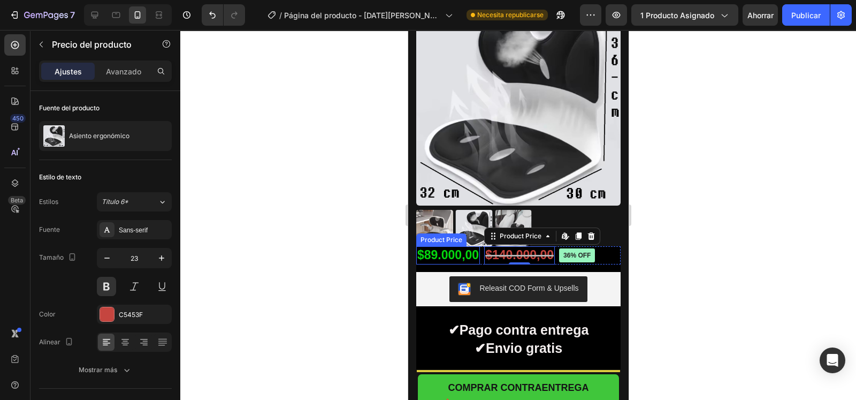
click at [470, 247] on div "$89.000,00" at bounding box center [448, 255] width 64 height 18
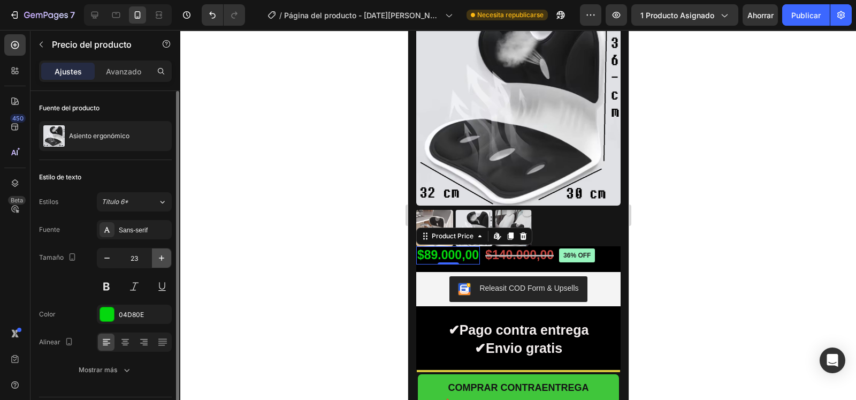
click at [166, 254] on icon "button" at bounding box center [161, 258] width 11 height 11
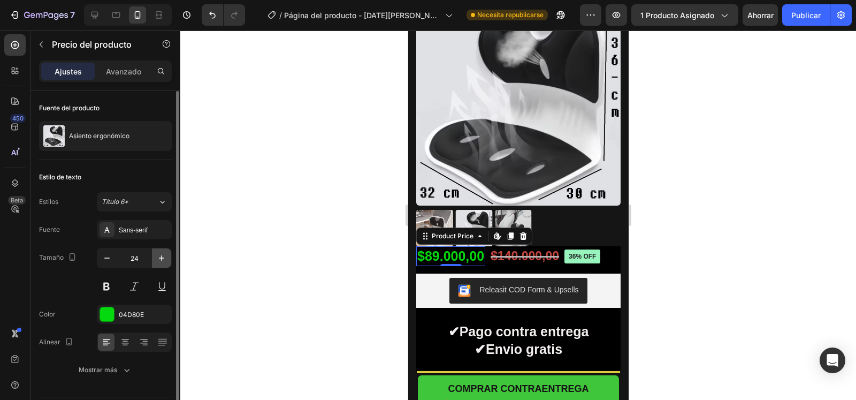
type input "25"
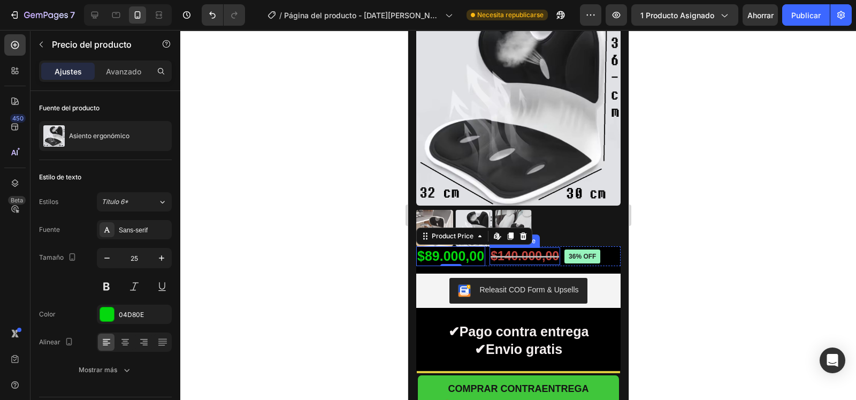
click at [501, 247] on div "$140.000,00" at bounding box center [524, 256] width 71 height 18
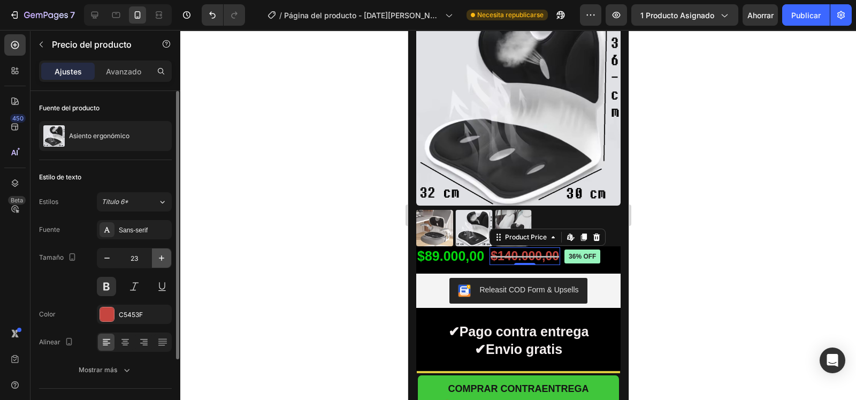
click at [167, 255] on button "button" at bounding box center [161, 257] width 19 height 19
type input "25"
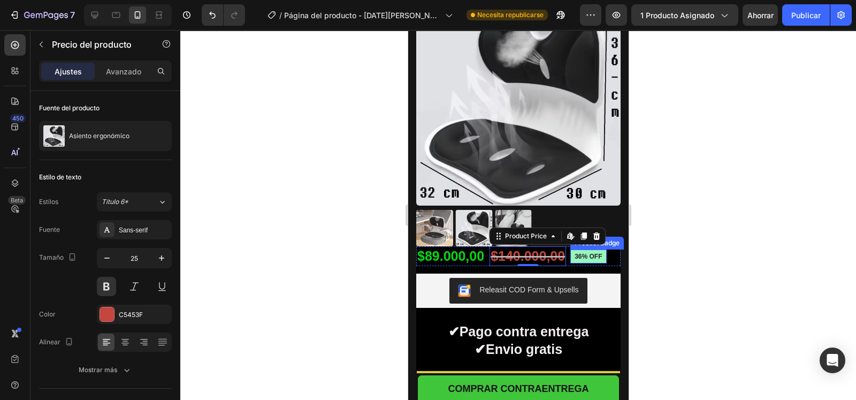
click at [570, 249] on pre "36% off" at bounding box center [588, 256] width 36 height 14
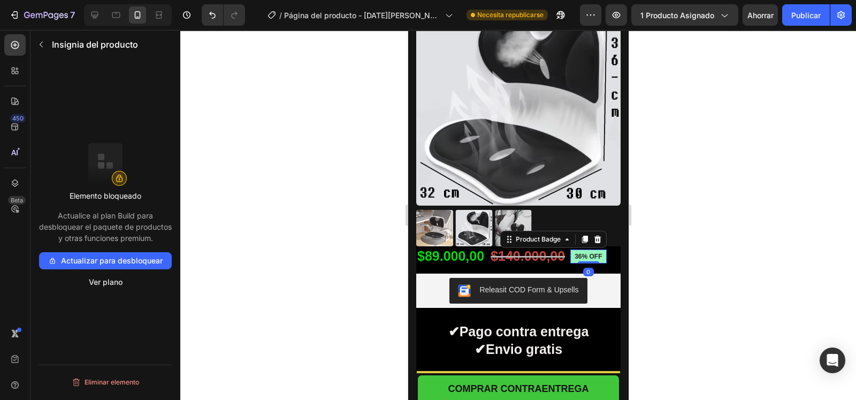
click at [326, 270] on div at bounding box center [518, 215] width 676 height 370
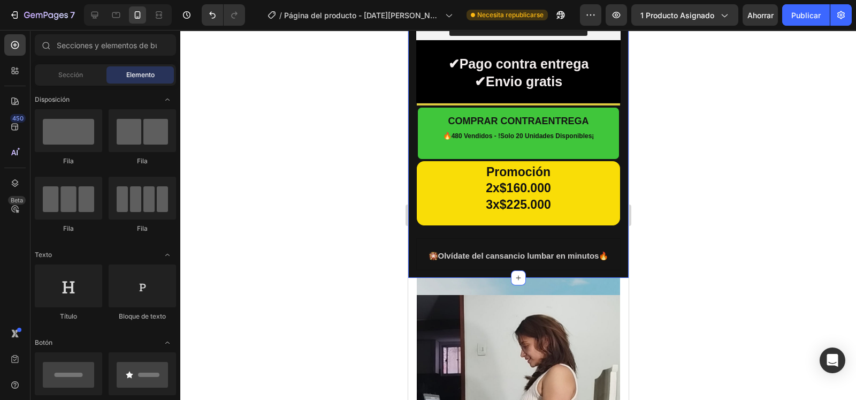
scroll to position [310, 0]
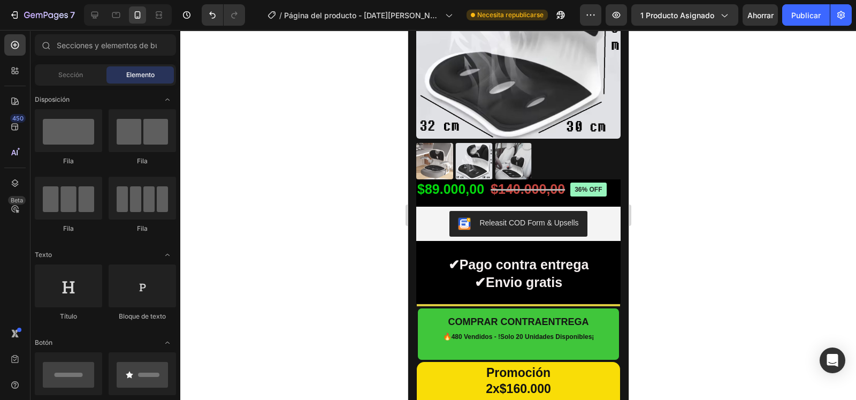
click at [666, 253] on div at bounding box center [518, 215] width 676 height 370
click at [603, 303] on h2 at bounding box center [518, 304] width 204 height 3
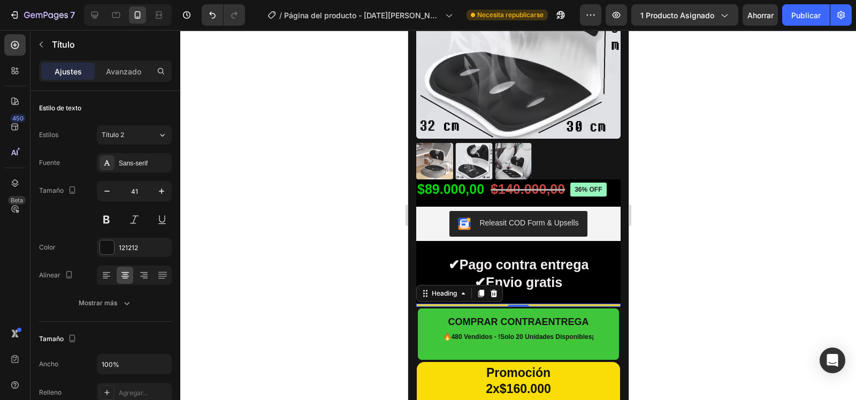
click at [340, 239] on div at bounding box center [518, 215] width 676 height 370
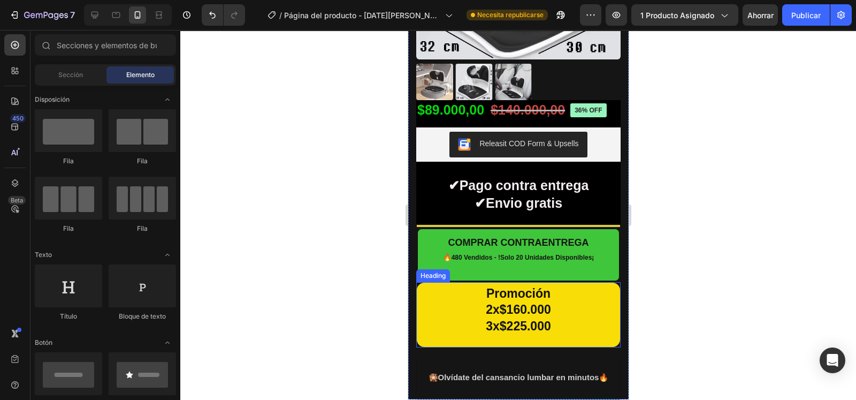
scroll to position [377, 0]
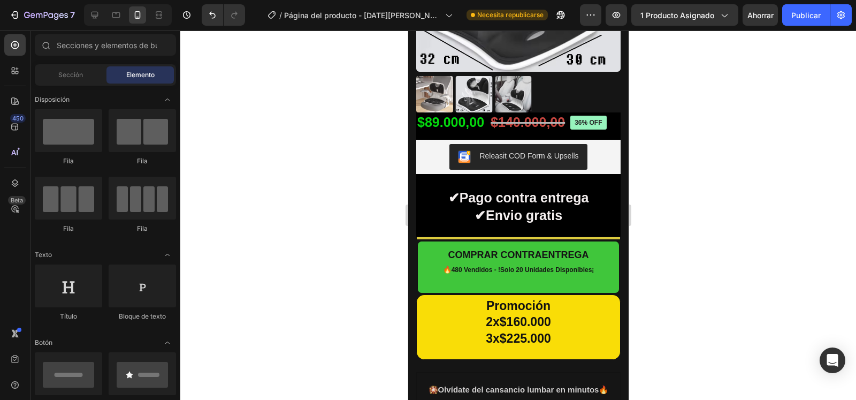
click at [655, 151] on div at bounding box center [518, 215] width 676 height 370
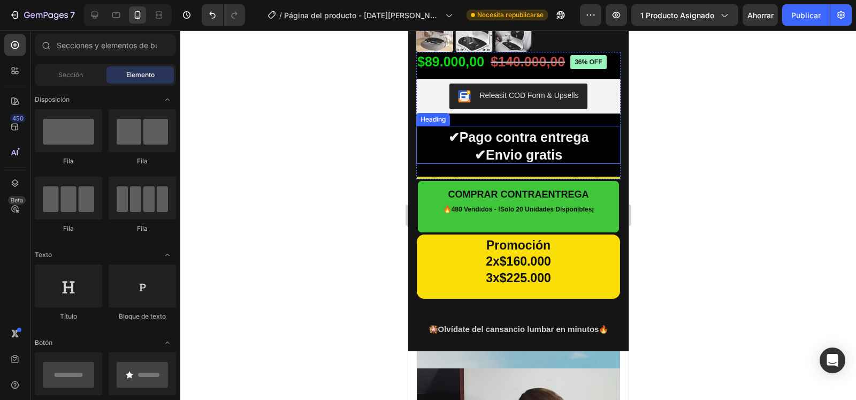
scroll to position [443, 0]
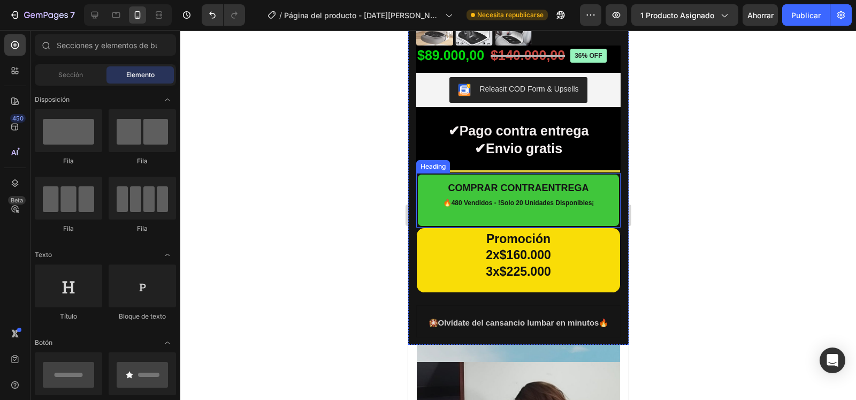
click at [593, 204] on h2 "COMPRAR CONTRAENTREGA 🔥 480 Vendidos - !Solo 20 Unidades Disponibles¡" at bounding box center [518, 200] width 202 height 52
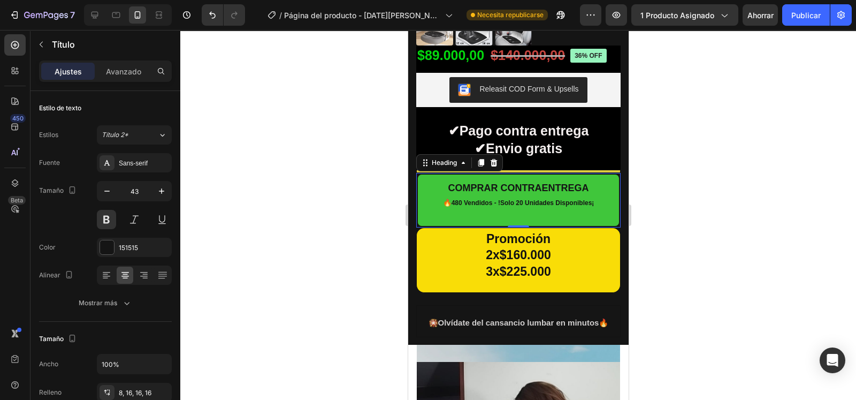
click at [439, 204] on h2 "COMPRAR CONTRAENTREGA 🔥 480 Vendidos - !Solo 20 Unidades Disponibles¡" at bounding box center [518, 200] width 202 height 52
click at [439, 204] on p "COMPRAR CONTRAENTREGA 🔥 480 Vendidos - !Solo 20 Unidades Disponibles¡" at bounding box center [518, 198] width 184 height 39
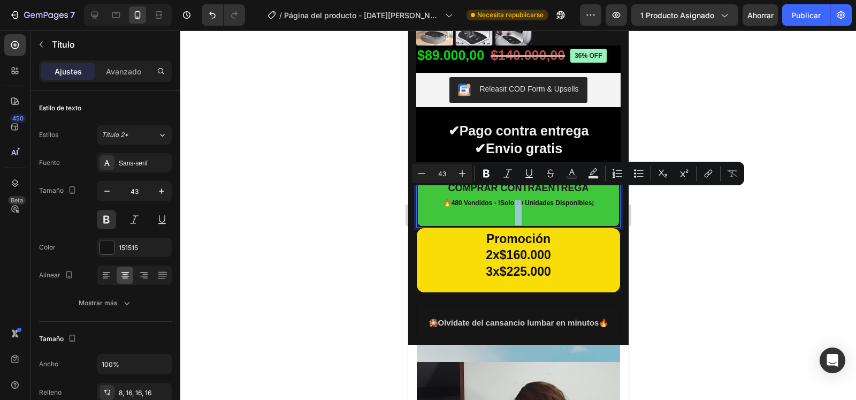
click at [439, 204] on p "COMPRAR CONTRAENTREGA 🔥 480 Vendidos - !Solo 20 Unidades Disponibles¡" at bounding box center [518, 198] width 184 height 39
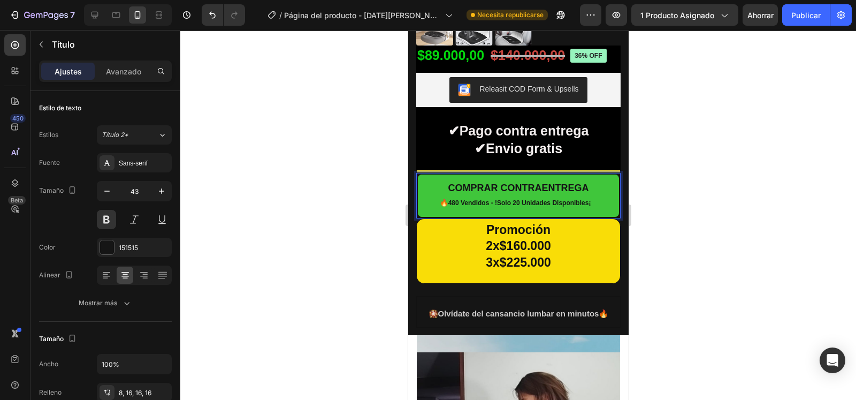
click at [649, 180] on div at bounding box center [518, 215] width 676 height 370
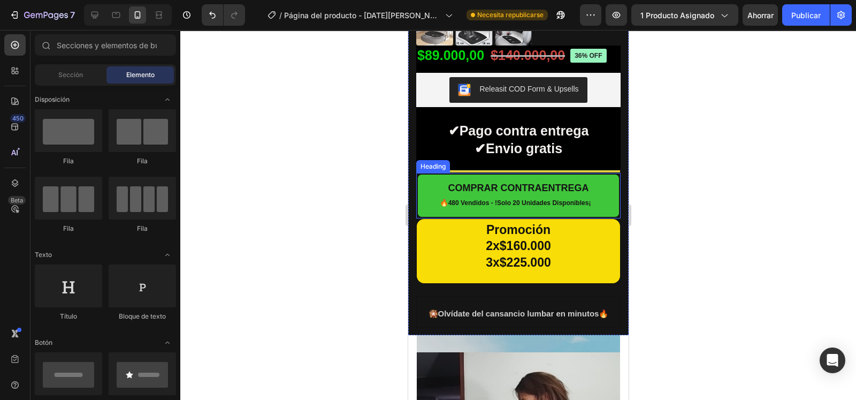
click at [603, 175] on h2 "⁠⁠⁠⁠⁠⁠⁠ COMPRAR CONTRAENTREGA 🔥 480 Vendidos - !Solo 20 Unidades Disponibles¡" at bounding box center [518, 195] width 202 height 43
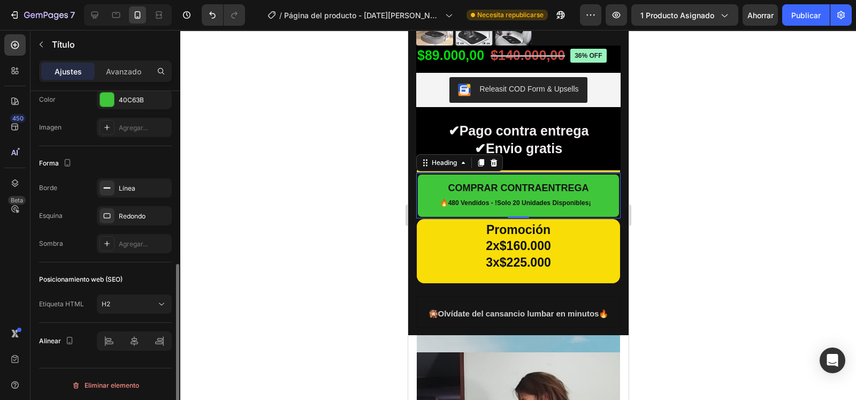
scroll to position [219, 0]
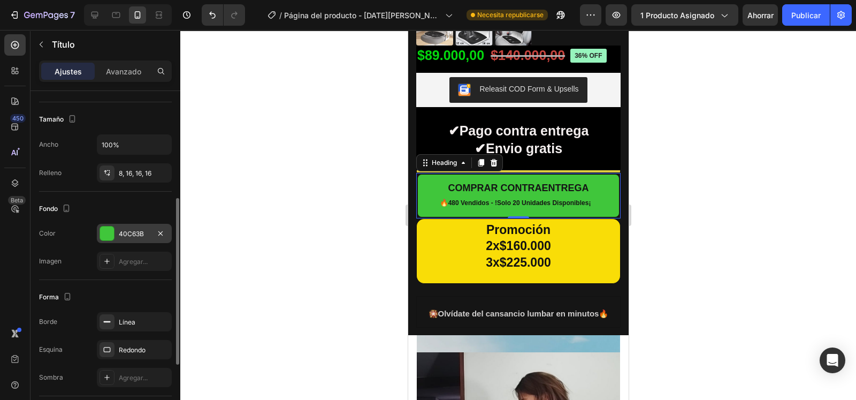
click at [133, 230] on font "40C63B" at bounding box center [131, 234] width 25 height 8
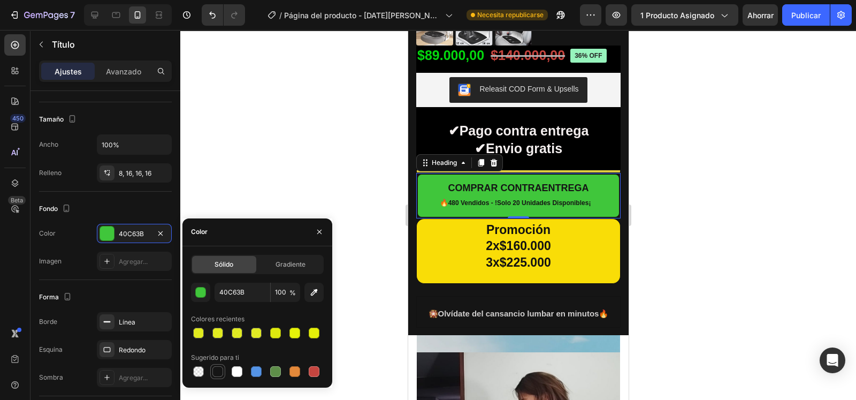
click at [217, 370] on div at bounding box center [217, 371] width 11 height 11
type input "151515"
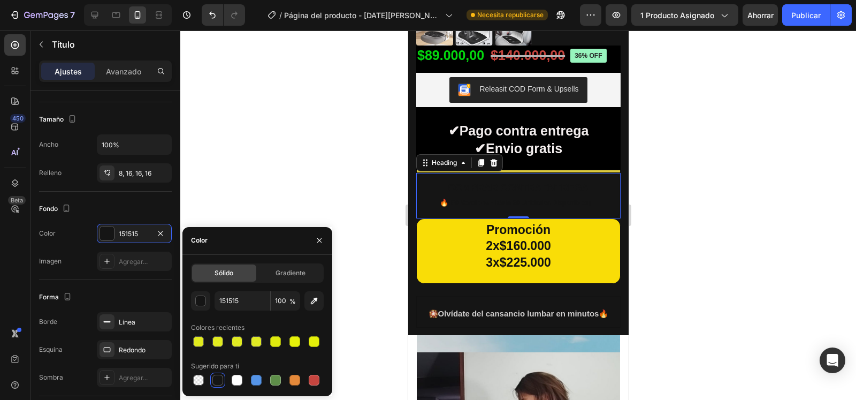
scroll to position [0, 0]
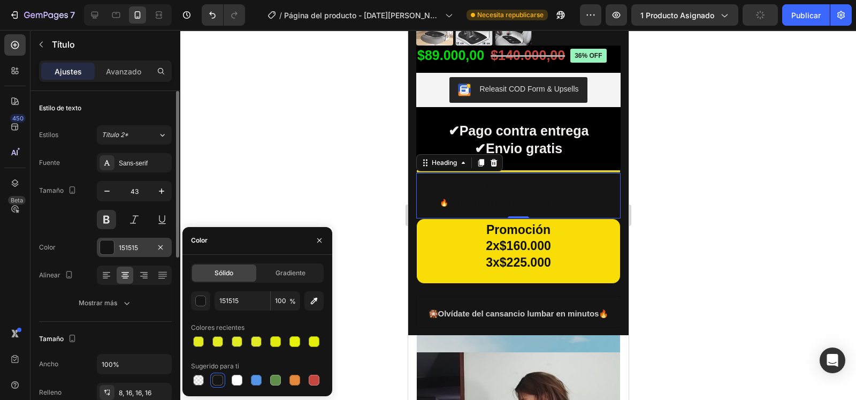
click at [103, 243] on div at bounding box center [107, 247] width 14 height 14
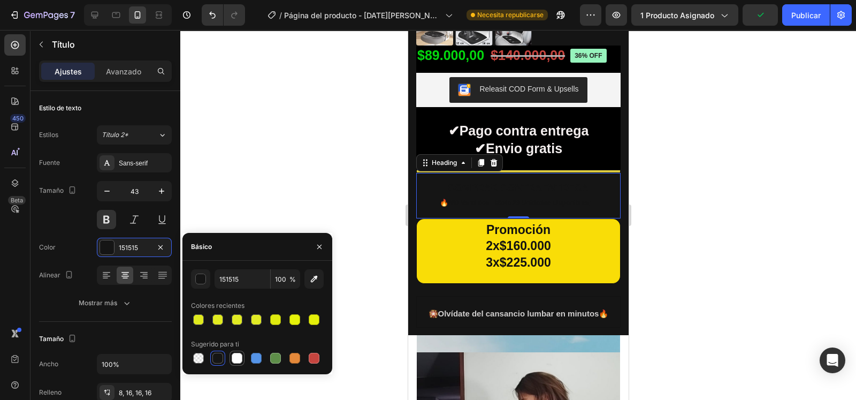
click at [235, 358] on div at bounding box center [237, 358] width 11 height 11
type input "FFFFFF"
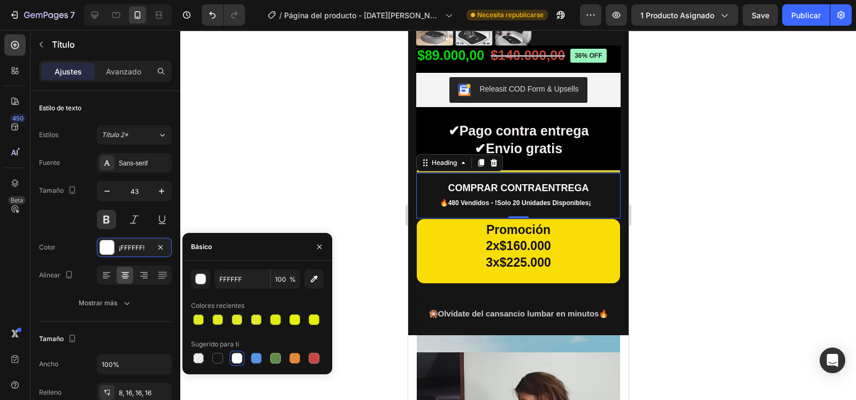
click at [274, 188] on div at bounding box center [518, 215] width 676 height 370
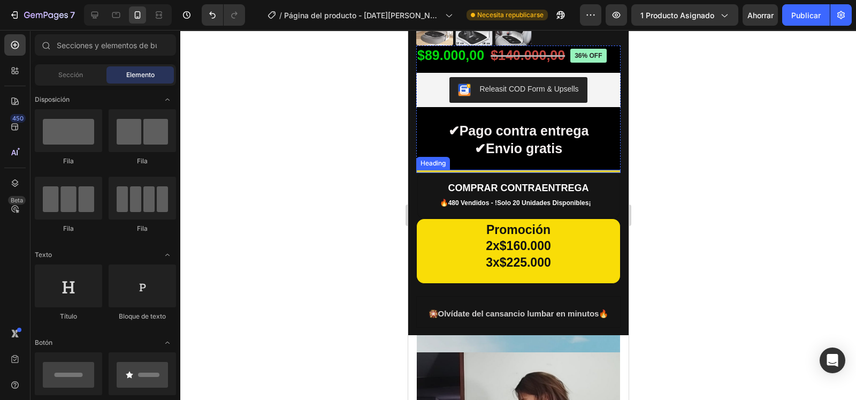
click at [603, 170] on h2 at bounding box center [518, 171] width 204 height 3
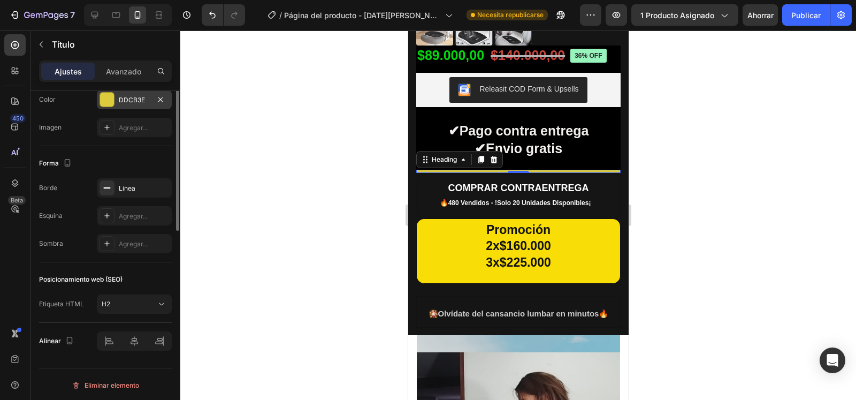
scroll to position [219, 0]
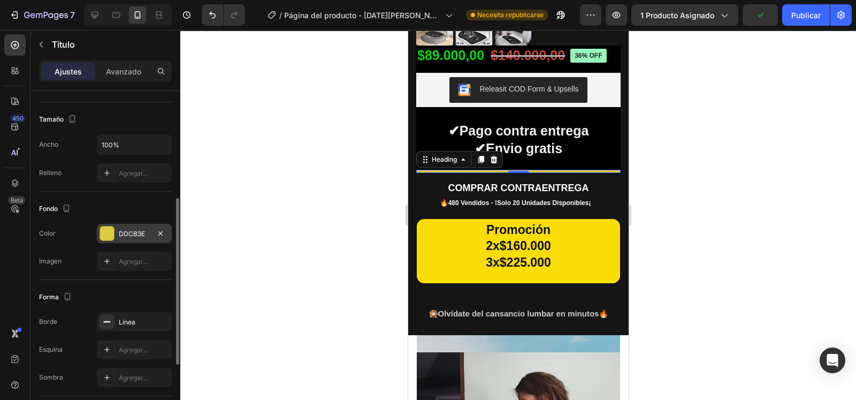
click at [130, 232] on font "DDCB3E" at bounding box center [132, 234] width 26 height 8
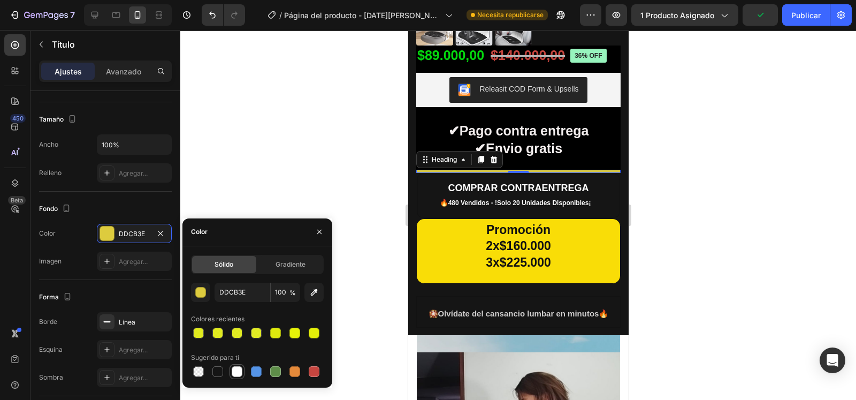
click at [236, 371] on div at bounding box center [237, 371] width 11 height 11
type input "FFFFFF"
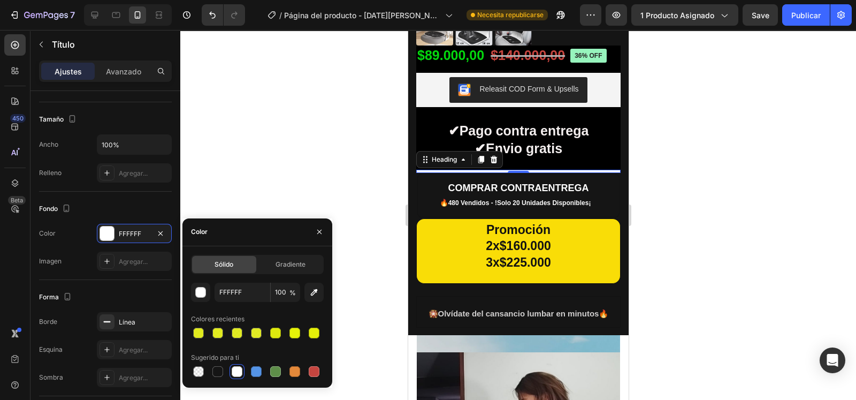
click at [259, 195] on div at bounding box center [518, 215] width 676 height 370
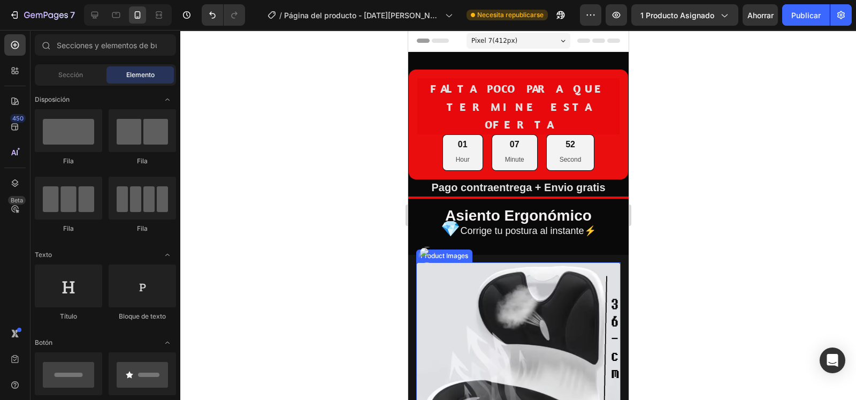
scroll to position [0, 0]
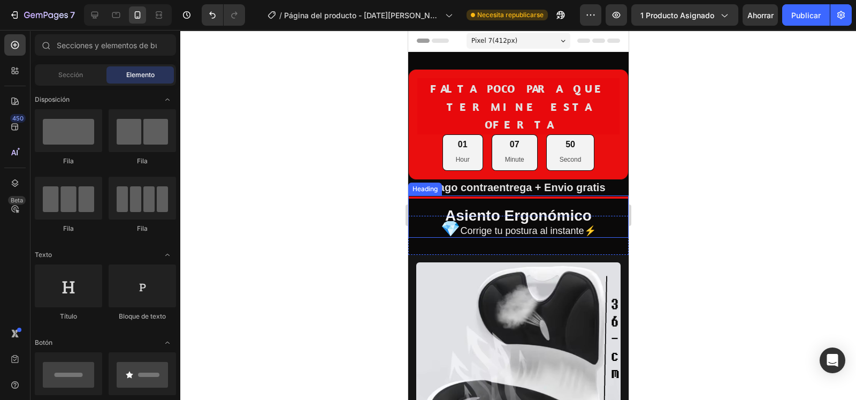
click at [601, 195] on h2 "Asiento Ergonómico 💎 Corrige tu postura al instante⚡" at bounding box center [518, 216] width 220 height 42
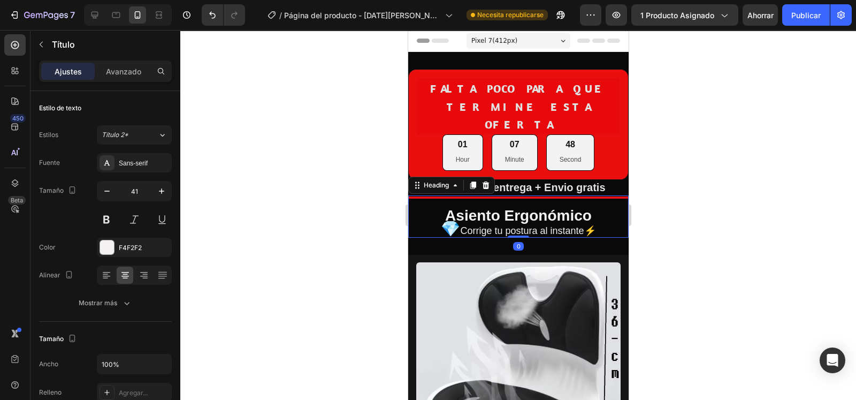
scroll to position [353, 0]
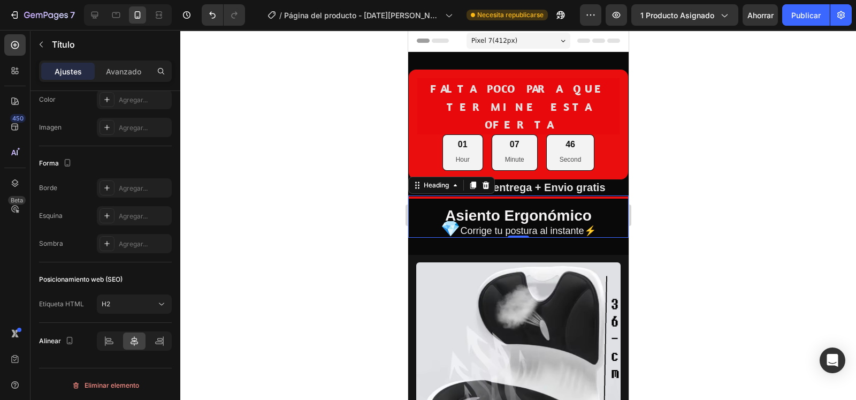
click at [431, 195] on h2 "Asiento Ergonómico 💎 Corrige tu postura al instante⚡" at bounding box center [518, 216] width 220 height 42
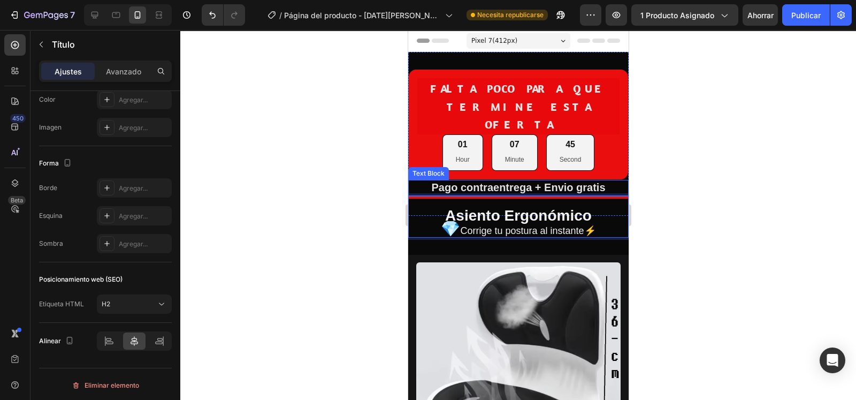
click at [431, 181] on p "Pago contraentrega + Envio gratis" at bounding box center [518, 188] width 218 height 14
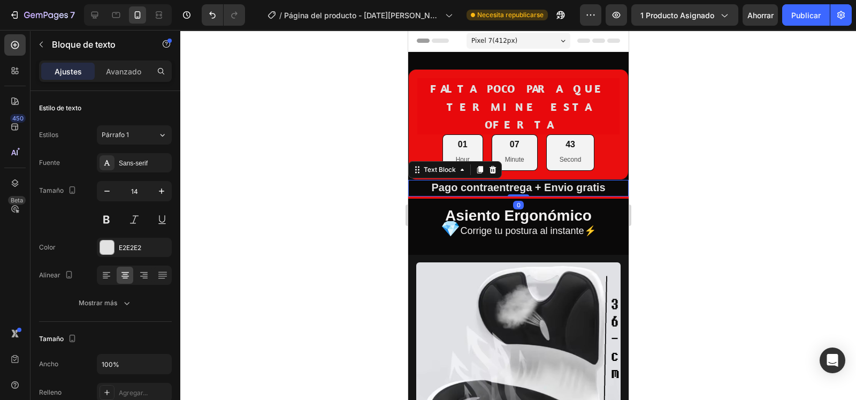
scroll to position [293, 0]
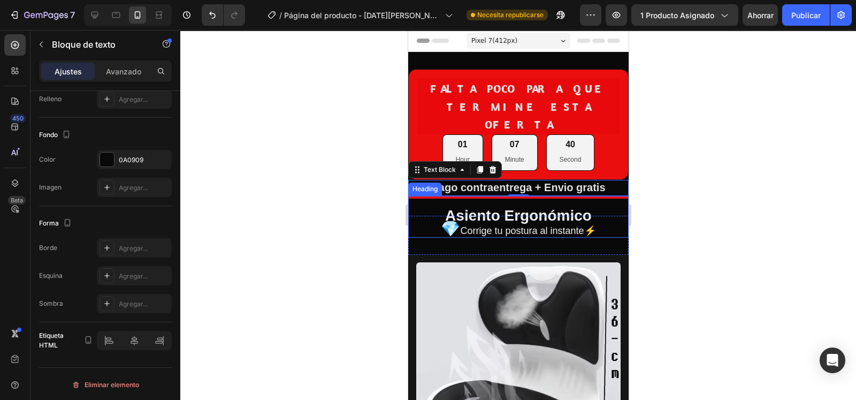
click at [416, 196] on p "⁠⁠⁠⁠⁠⁠⁠ Asiento Ergonómico 💎 Corrige tu postura al instante⚡" at bounding box center [518, 216] width 218 height 40
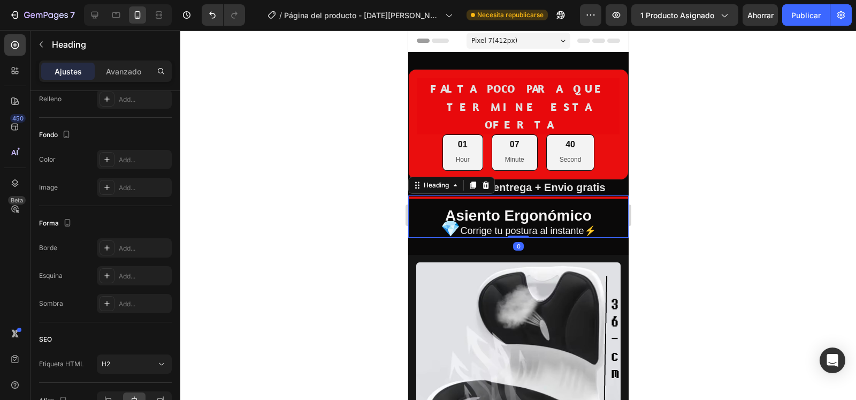
scroll to position [0, 0]
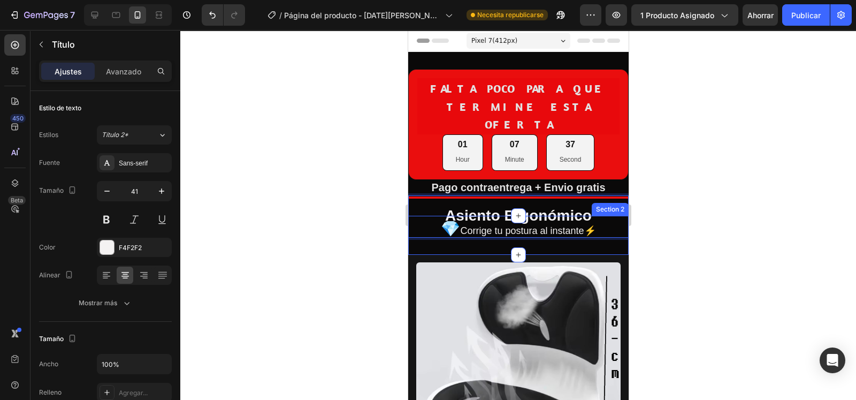
click at [597, 230] on div "⁠⁠⁠⁠⁠⁠⁠ Asiento Ergonómico 💎 Corrige tu postura al instante⚡ Heading 0 Section 2" at bounding box center [518, 235] width 220 height 39
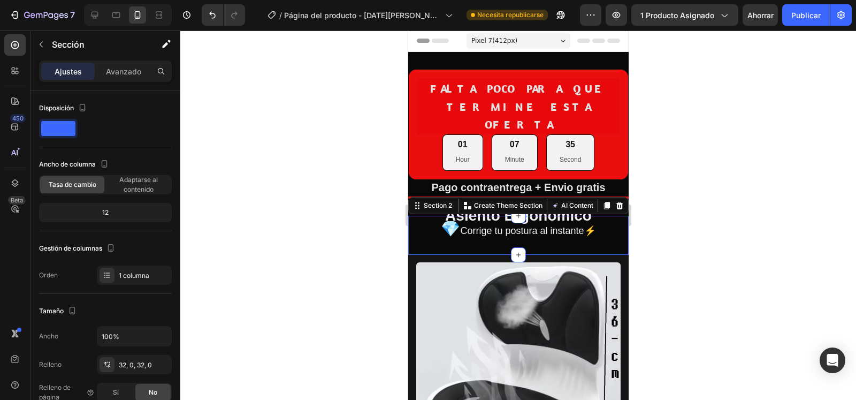
click at [574, 227] on div "⁠⁠⁠⁠⁠⁠⁠ Asiento Ergonómico 💎 Corrige tu postura al instante⚡ Heading Section 2 …" at bounding box center [518, 235] width 220 height 39
click at [580, 220] on div "⁠⁠⁠⁠⁠⁠⁠ Asiento Ergonómico 💎 Corrige tu postura al instante⚡ Heading Section 2 …" at bounding box center [518, 235] width 220 height 39
click at [615, 201] on icon at bounding box center [619, 205] width 9 height 9
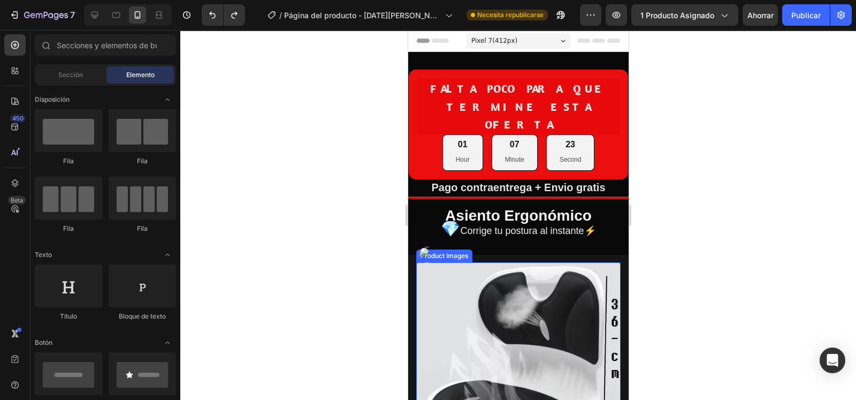
click at [556, 285] on img at bounding box center [518, 364] width 204 height 204
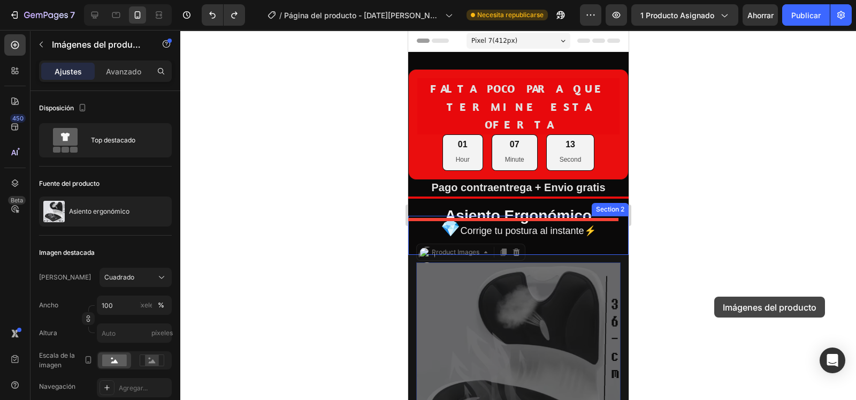
click at [714, 296] on div at bounding box center [518, 215] width 676 height 370
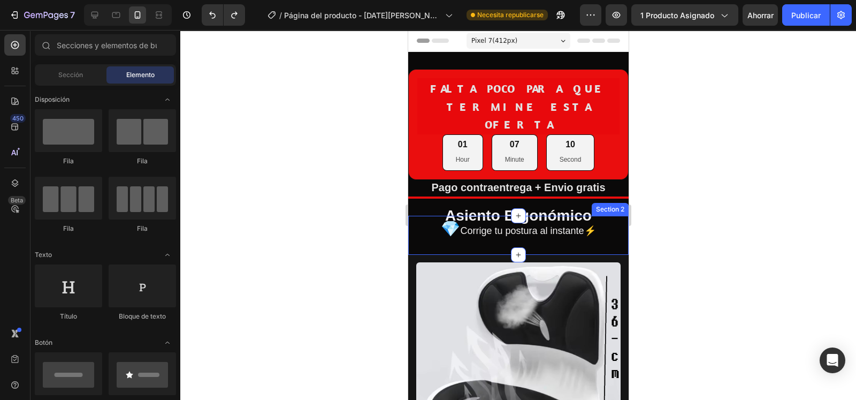
click at [525, 226] on div "Asiento Ergonómico 💎 Corrige tu postura al instante⚡ Heading Section 2" at bounding box center [518, 235] width 220 height 39
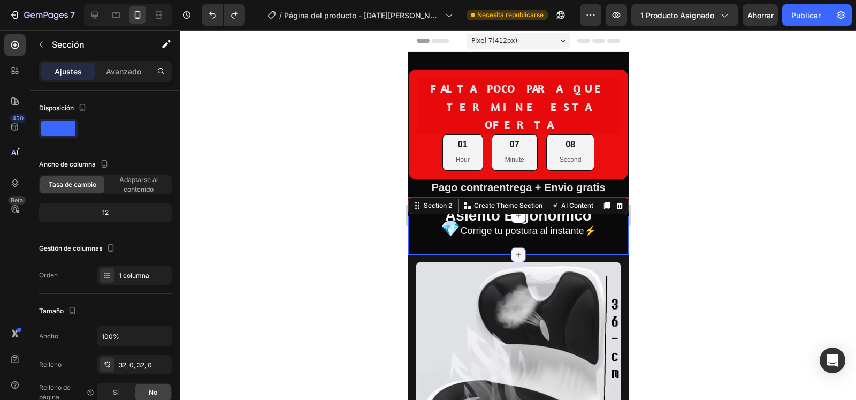
click at [514, 250] on icon at bounding box center [518, 254] width 9 height 9
click at [639, 217] on div at bounding box center [518, 215] width 676 height 370
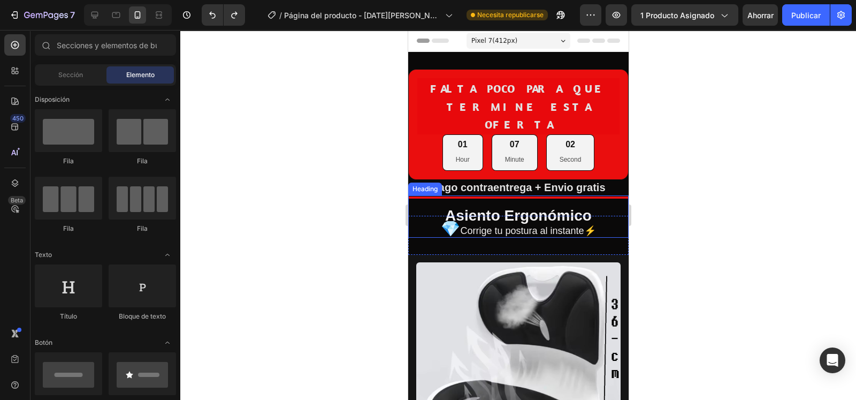
click at [592, 214] on h2 "Asiento Ergonómico 💎 Corrige tu postura al instante⚡" at bounding box center [518, 216] width 220 height 42
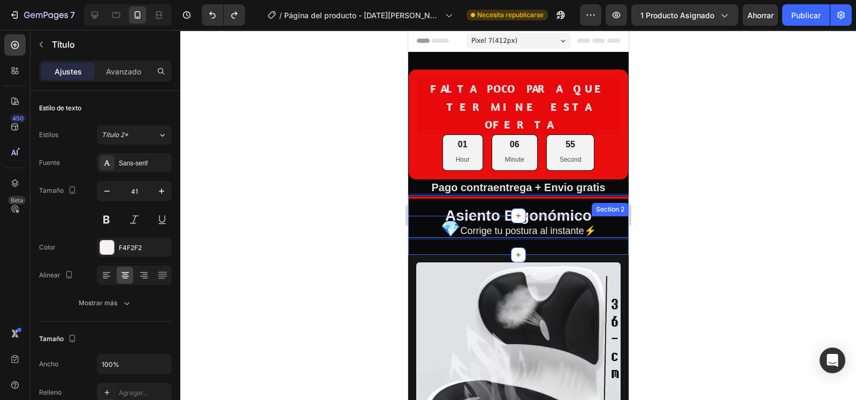
click at [586, 221] on div "Asiento Ergonómico 💎 Corrige tu postura al instante⚡ Heading 0 Section 2" at bounding box center [518, 235] width 220 height 39
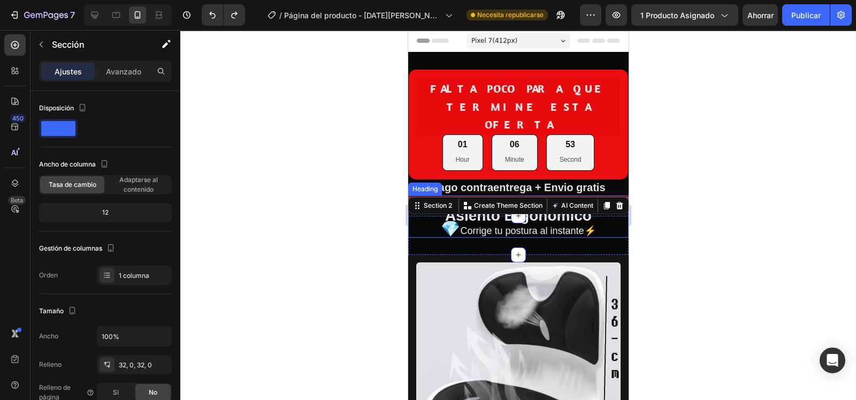
click at [594, 203] on p "⁠⁠⁠⁠⁠⁠⁠ Asiento Ergonómico 💎 Corrige tu postura al instante⚡" at bounding box center [518, 216] width 218 height 40
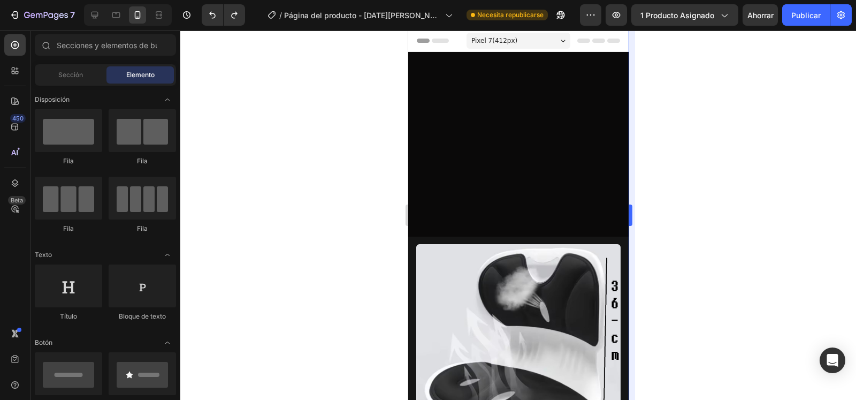
scroll to position [323, 0]
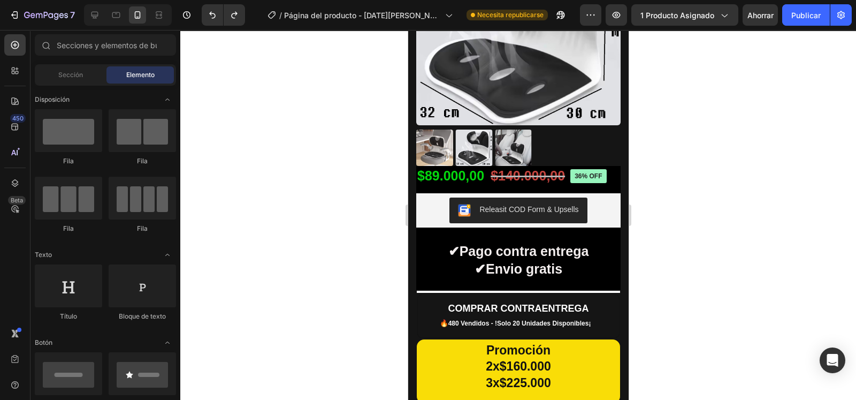
click at [648, 200] on div at bounding box center [518, 215] width 676 height 370
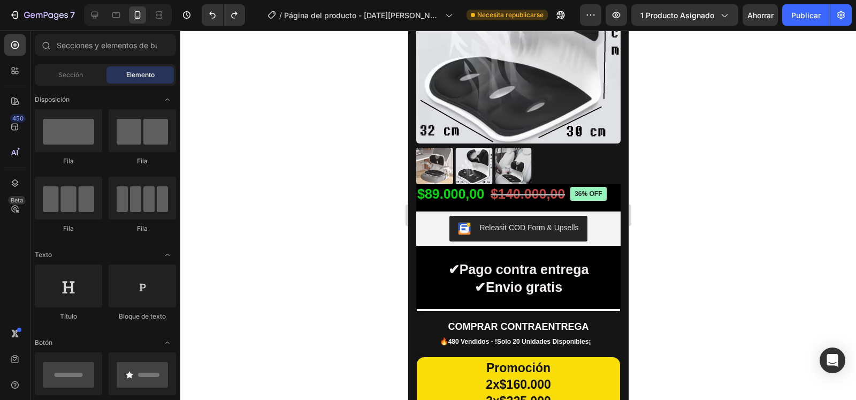
scroll to position [0, 0]
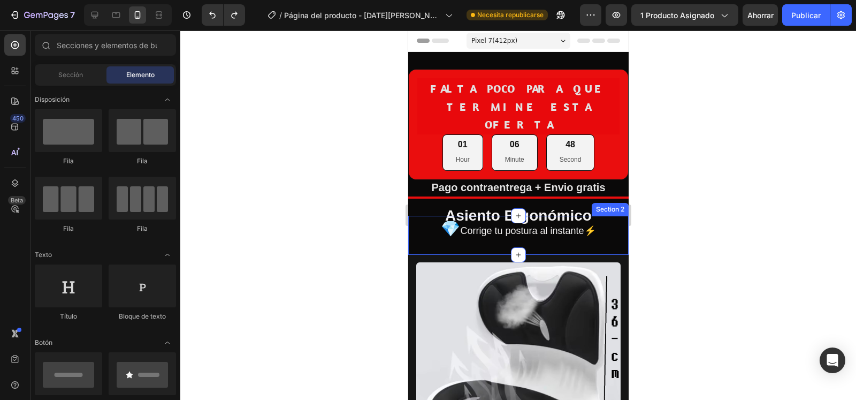
click at [583, 225] on div "Asiento Ergonómico 💎 Corrige tu postura al instante⚡ Heading Section 2" at bounding box center [518, 235] width 220 height 39
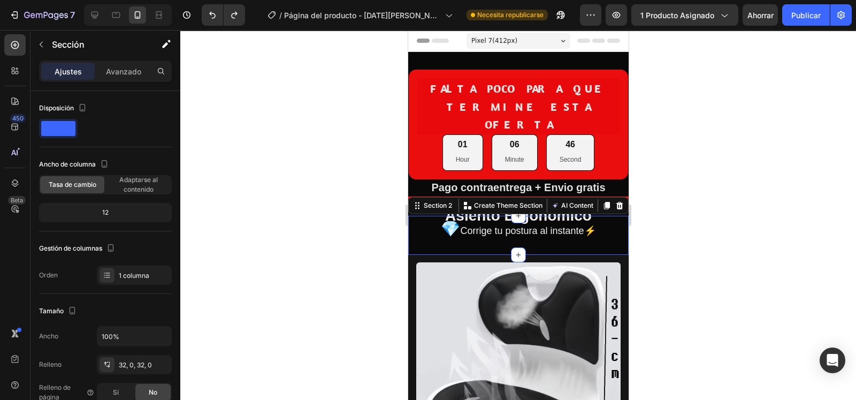
click at [606, 197] on div "Section 2 You can create reusable sections Create Theme Section AI Content Writ…" at bounding box center [518, 205] width 220 height 17
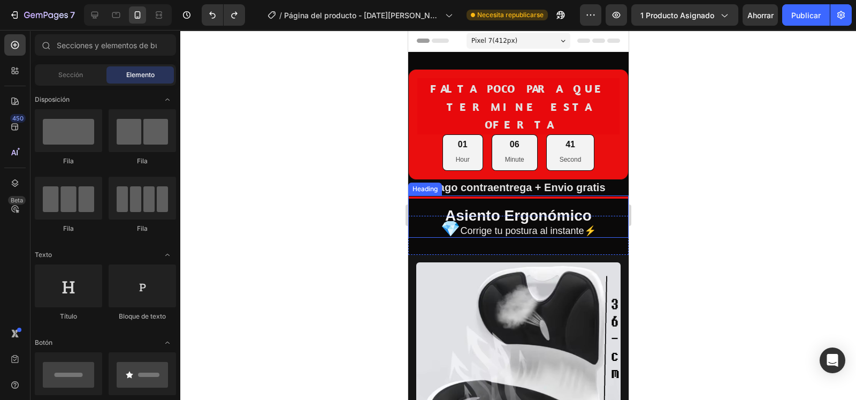
click at [580, 225] on span "Corrige tu postura al instante⚡" at bounding box center [527, 230] width 135 height 11
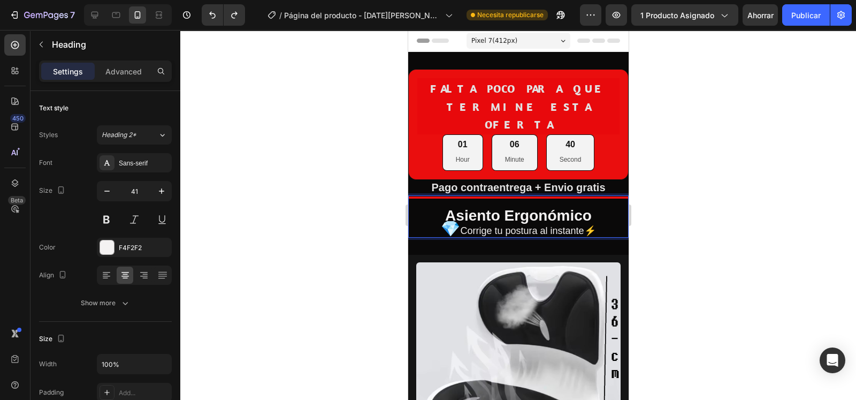
click at [594, 209] on p "⁠⁠⁠⁠⁠⁠⁠ Asiento Ergonómico 💎 Corrige tu postura al instante⚡" at bounding box center [518, 216] width 218 height 40
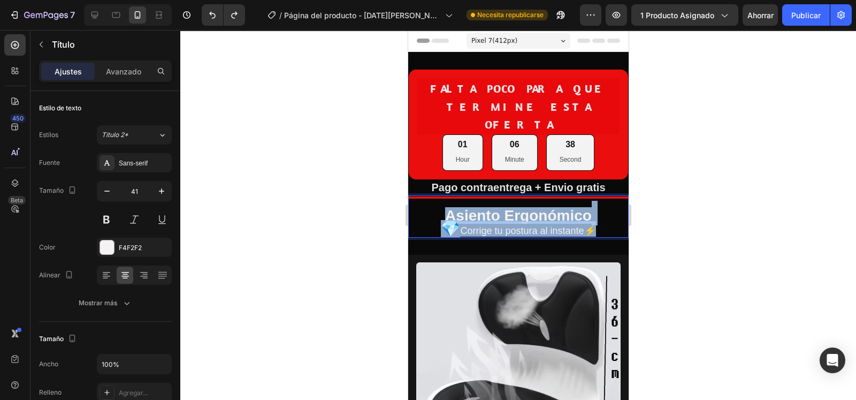
drag, startPoint x: 594, startPoint y: 209, endPoint x: 442, endPoint y: 193, distance: 152.8
click at [442, 196] on p "Asiento Ergonómico 💎 Corrige tu postura al instante⚡" at bounding box center [518, 216] width 218 height 40
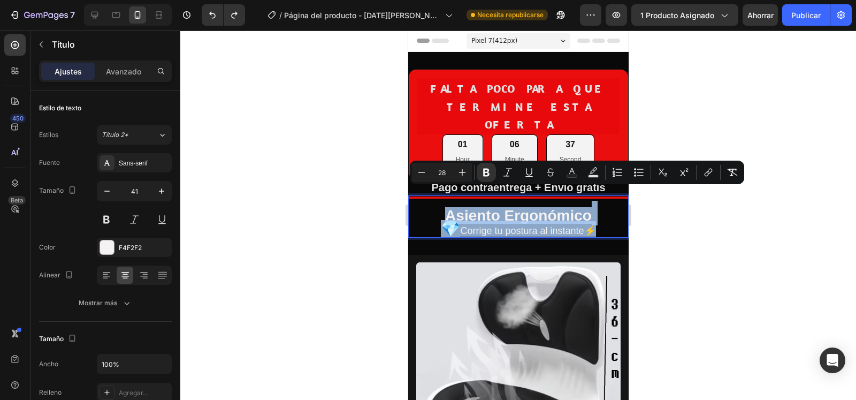
copy p "Asiento Ergonómico 💎 Corrige tu postura al instante⚡"
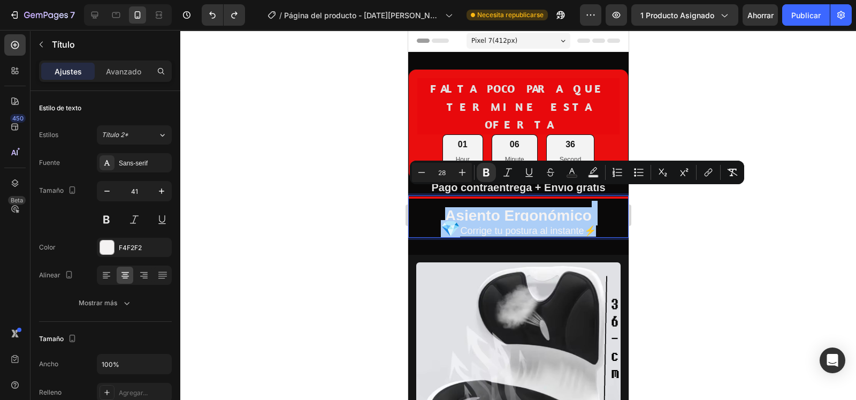
drag, startPoint x: 649, startPoint y: 223, endPoint x: 204, endPoint y: 188, distance: 446.9
click at [649, 223] on div at bounding box center [518, 215] width 676 height 370
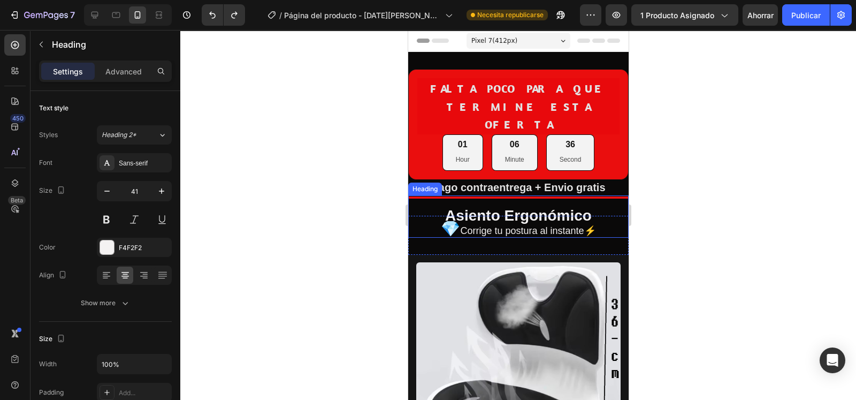
click at [606, 215] on p "⁠⁠⁠⁠⁠⁠⁠ Asiento Ergonómico 💎 Corrige tu postura al instante⚡" at bounding box center [518, 216] width 218 height 40
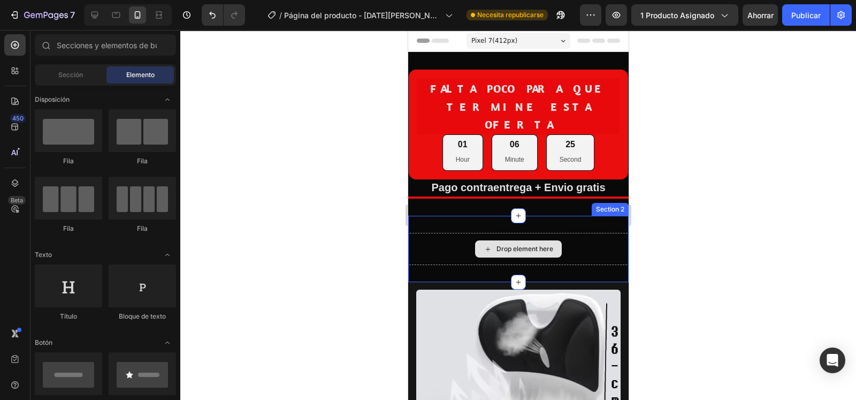
click at [531, 244] on div "Drop element here" at bounding box center [524, 248] width 57 height 9
click at [552, 240] on div "Drop element here" at bounding box center [518, 248] width 87 height 17
click at [529, 246] on div "Drop element here" at bounding box center [518, 249] width 220 height 32
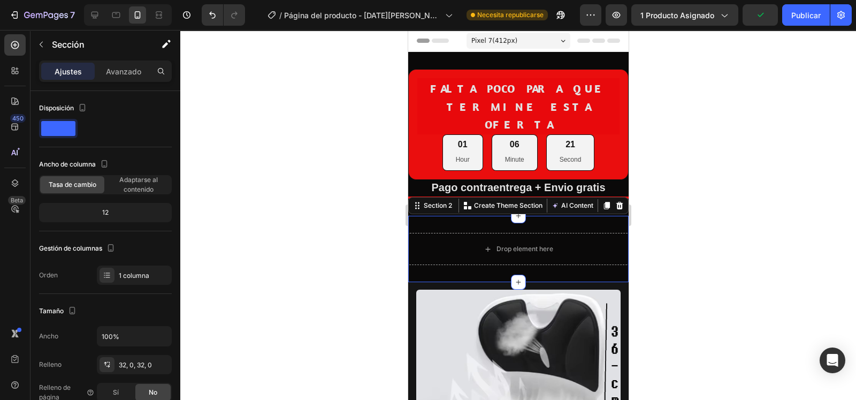
click at [616, 202] on icon at bounding box center [619, 205] width 7 height 7
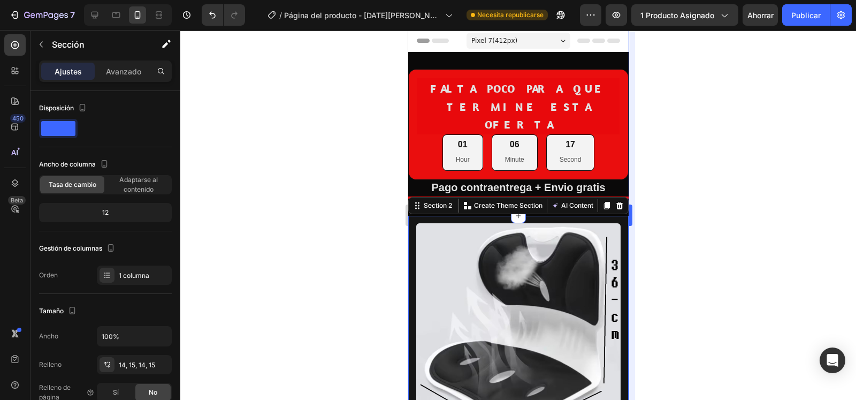
click at [638, 212] on div at bounding box center [518, 215] width 676 height 370
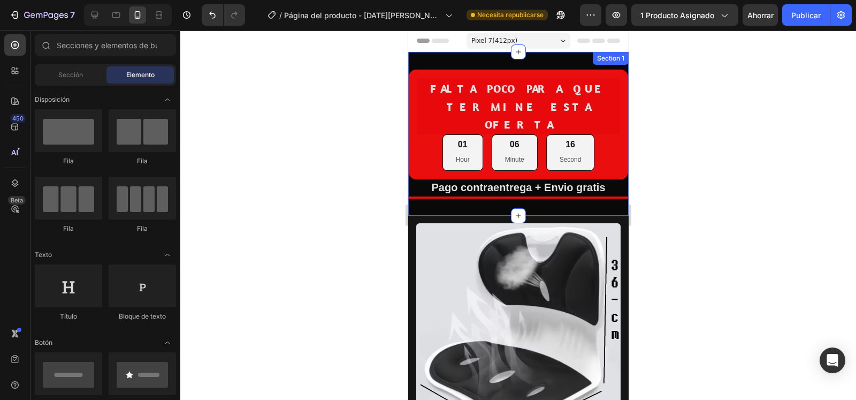
click at [573, 186] on div "FALTA POCO PARA QUE TERMINE ESTA OFERTA Heading 01 Hour 06 Minute 16 Second Cou…" at bounding box center [518, 134] width 220 height 164
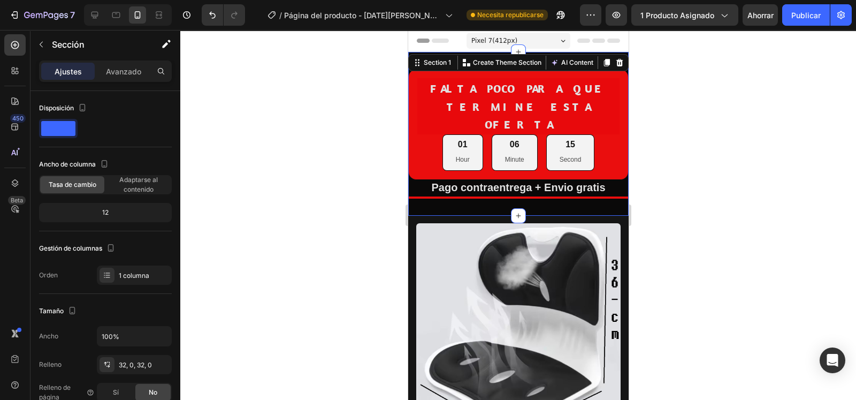
click at [573, 187] on div "FALTA POCO PARA QUE TERMINE ESTA OFERTA Heading 01 Hour 06 Minute 15 Second Cou…" at bounding box center [518, 134] width 220 height 164
click at [514, 208] on div at bounding box center [517, 215] width 15 height 15
click at [533, 190] on div "FALTA POCO PARA QUE TERMINE ESTA OFERTA Heading 01 Hour 06 Minute 12 Second Cou…" at bounding box center [518, 134] width 220 height 164
click at [542, 189] on div "FALTA POCO PARA QUE TERMINE ESTA OFERTA Heading 01 Hour 06 Minute 12 Second Cou…" at bounding box center [518, 134] width 220 height 164
click at [544, 187] on div "FALTA POCO PARA QUE TERMINE ESTA OFERTA Heading 01 Hour 06 Minute 12 Second Cou…" at bounding box center [518, 134] width 220 height 164
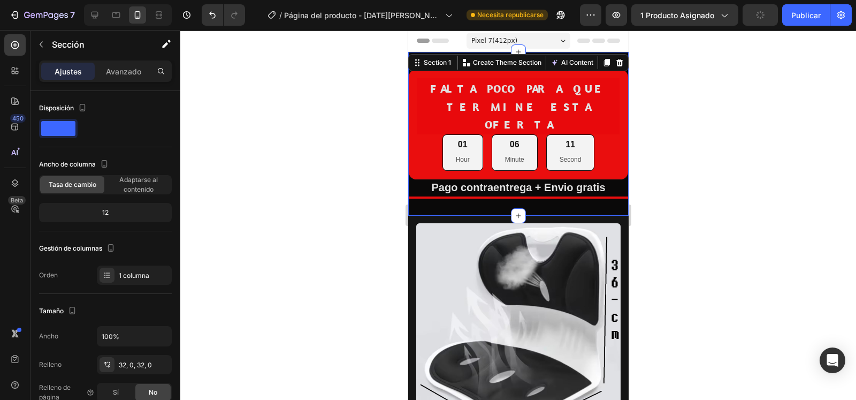
click at [683, 223] on div at bounding box center [518, 215] width 676 height 370
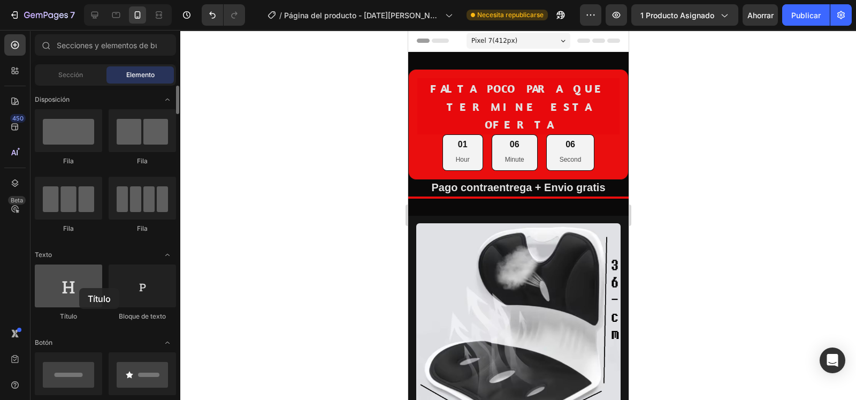
click at [79, 288] on div at bounding box center [68, 285] width 67 height 43
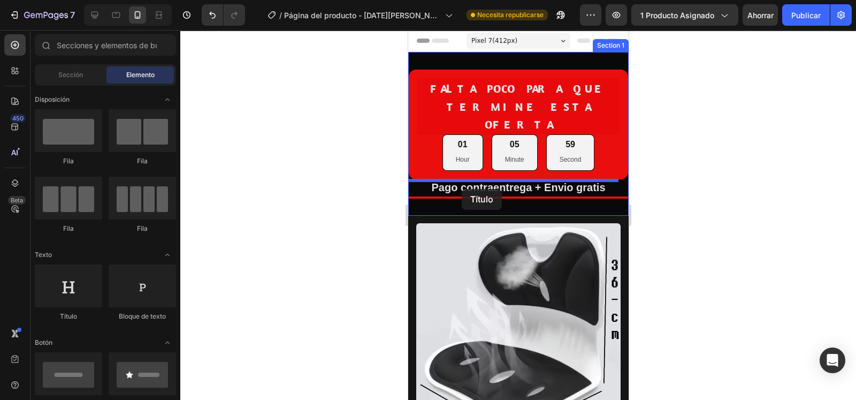
drag, startPoint x: 478, startPoint y: 312, endPoint x: 462, endPoint y: 189, distance: 124.1
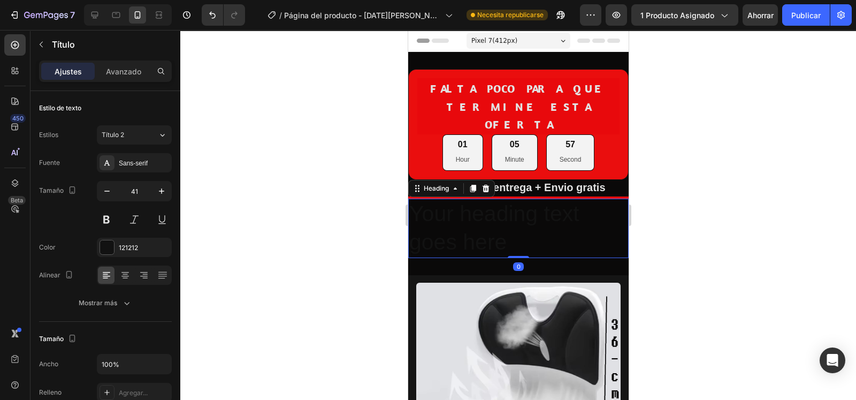
click at [480, 216] on h2 "Your heading text goes here" at bounding box center [518, 227] width 220 height 59
click at [538, 217] on p "Your heading text goes here" at bounding box center [518, 228] width 218 height 57
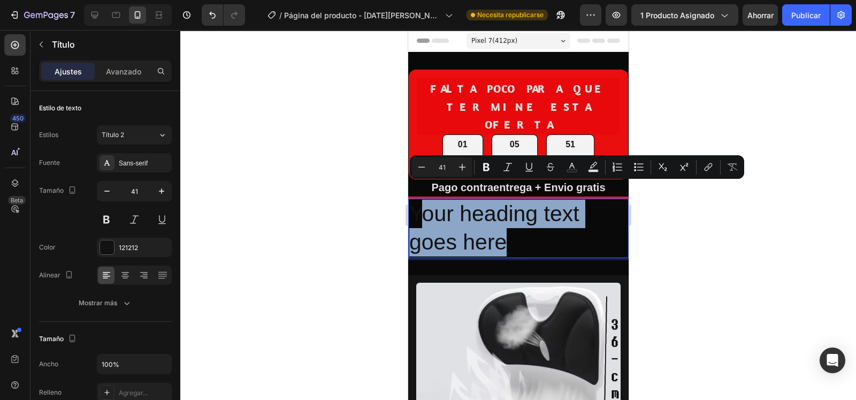
drag, startPoint x: 504, startPoint y: 218, endPoint x: 416, endPoint y: 191, distance: 92.7
click at [416, 200] on p "Your heading text goes here" at bounding box center [518, 228] width 218 height 57
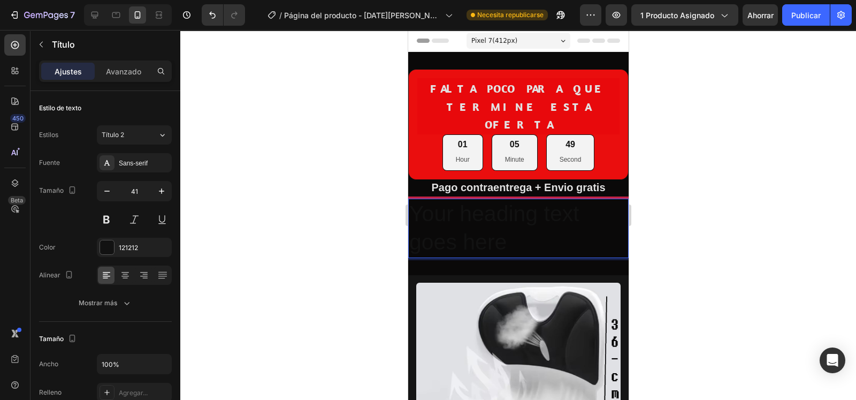
click at [499, 218] on p "Your heading text goes here" at bounding box center [518, 228] width 218 height 57
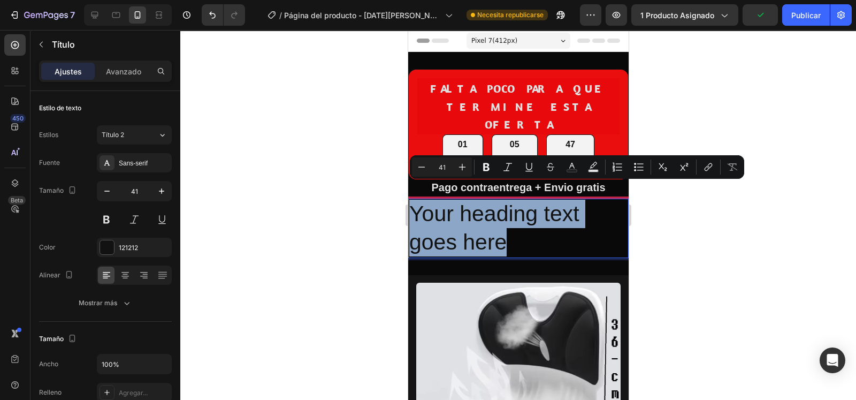
drag, startPoint x: 510, startPoint y: 223, endPoint x: 412, endPoint y: 196, distance: 101.3
click at [412, 200] on p "Your heading text goes here" at bounding box center [518, 228] width 218 height 57
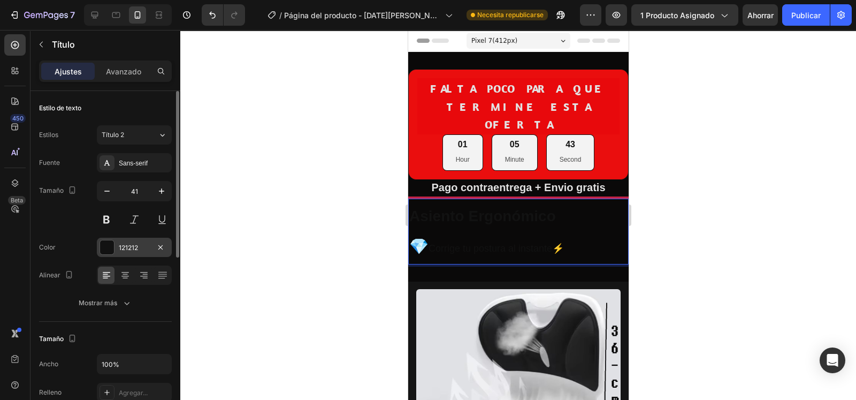
click at [117, 242] on div "121212" at bounding box center [134, 247] width 75 height 19
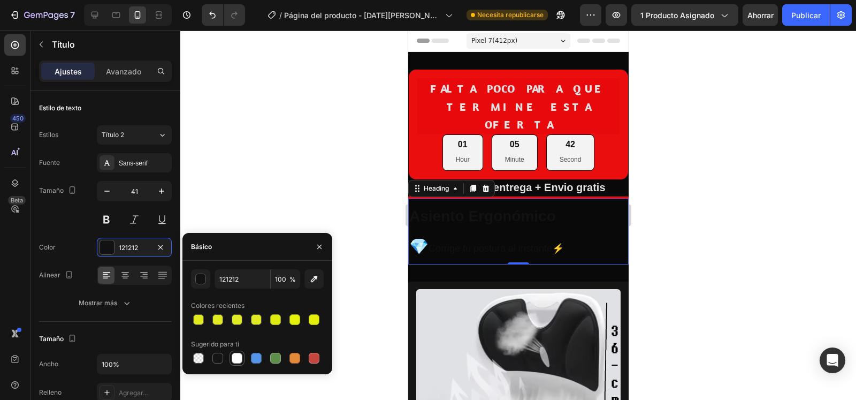
click at [238, 358] on div at bounding box center [237, 358] width 11 height 11
type input "FFFFFF"
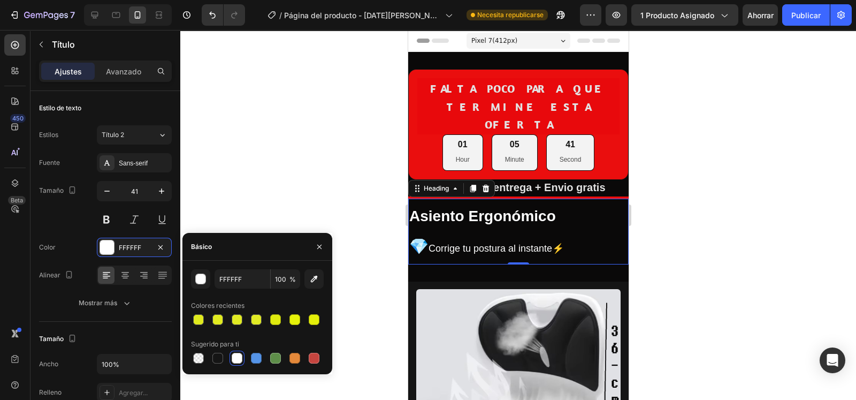
click at [307, 204] on div at bounding box center [518, 215] width 676 height 370
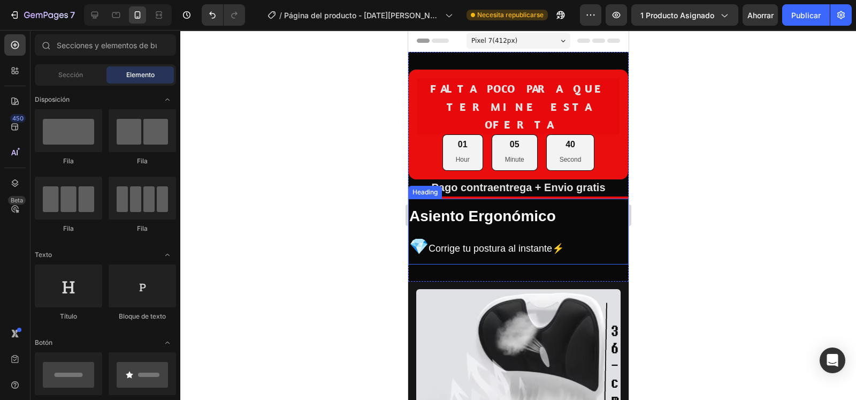
click at [448, 208] on strong "Asiento Ergonómico" at bounding box center [482, 216] width 147 height 17
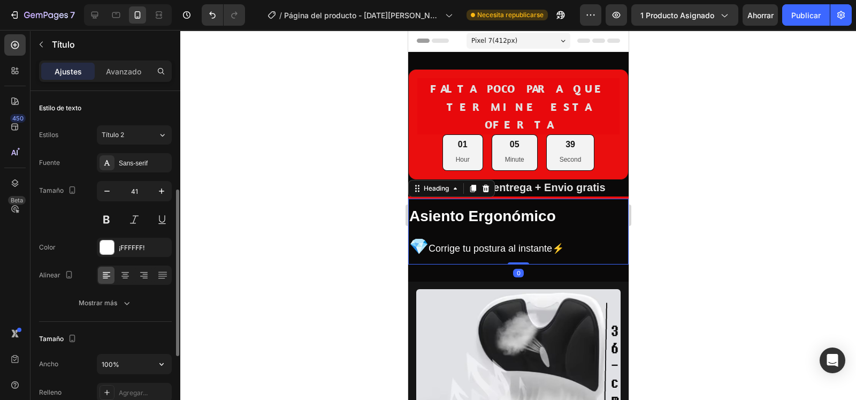
scroll to position [66, 0]
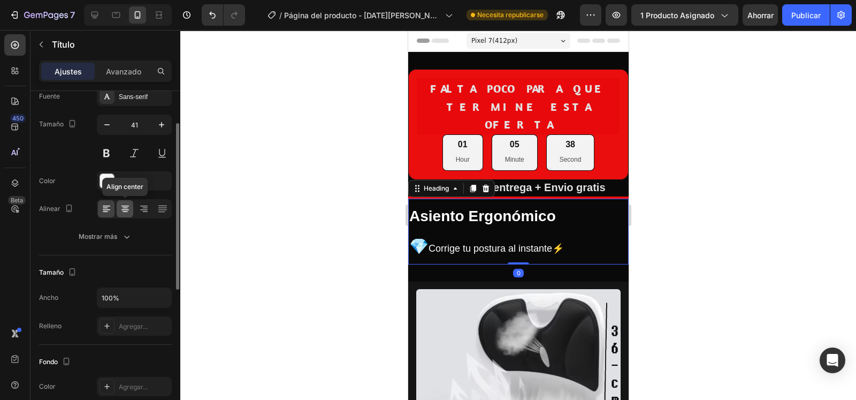
click at [128, 207] on icon at bounding box center [125, 208] width 11 height 11
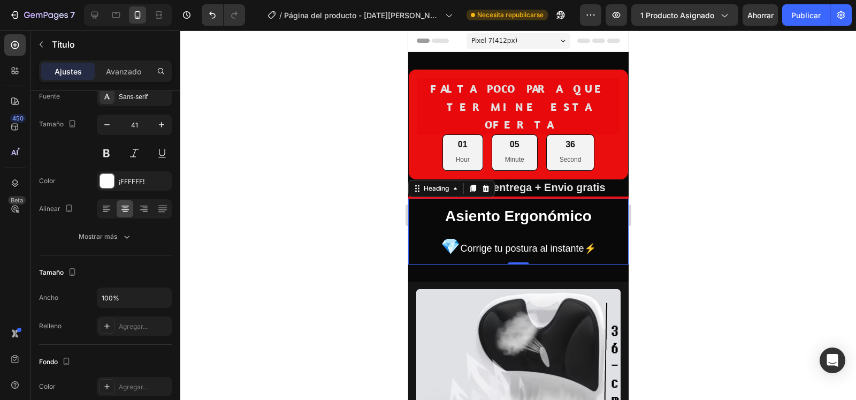
click at [675, 219] on div at bounding box center [518, 215] width 676 height 370
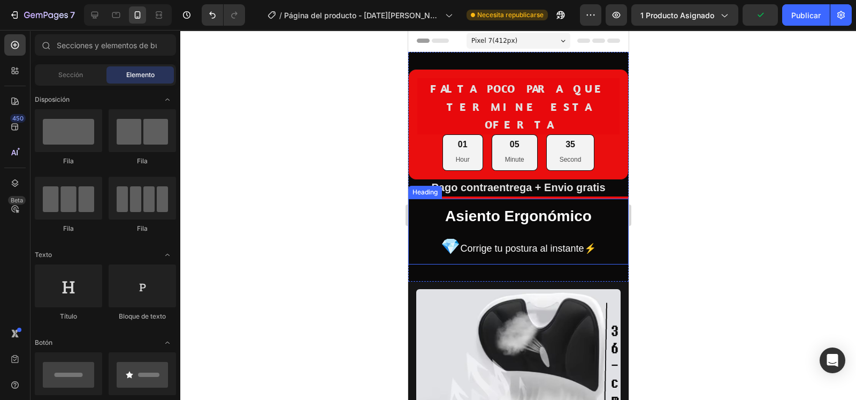
click at [606, 225] on p "⁠⁠⁠⁠⁠⁠⁠ Asiento Ergonómico 💎 Corrige tu postura al instante⚡" at bounding box center [518, 232] width 218 height 64
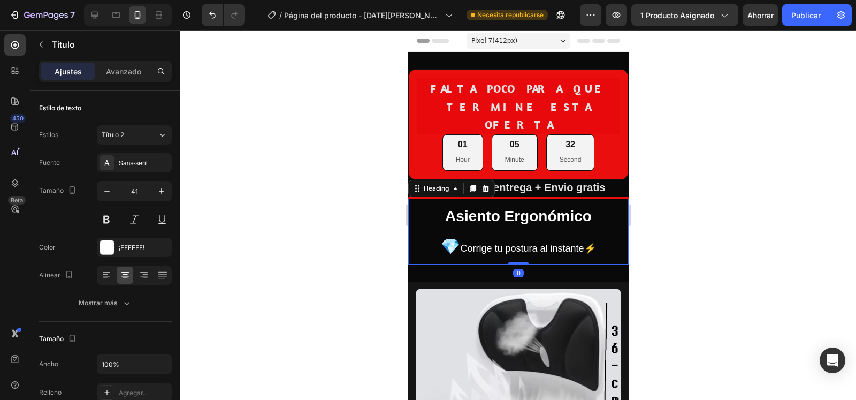
drag, startPoint x: 516, startPoint y: 245, endPoint x: 517, endPoint y: 224, distance: 20.9
click at [520, 223] on div "⁠⁠⁠⁠⁠⁠⁠ Asiento Ergonómico 💎 Corrige tu postura al instante⚡ Heading 0" at bounding box center [518, 231] width 220 height 66
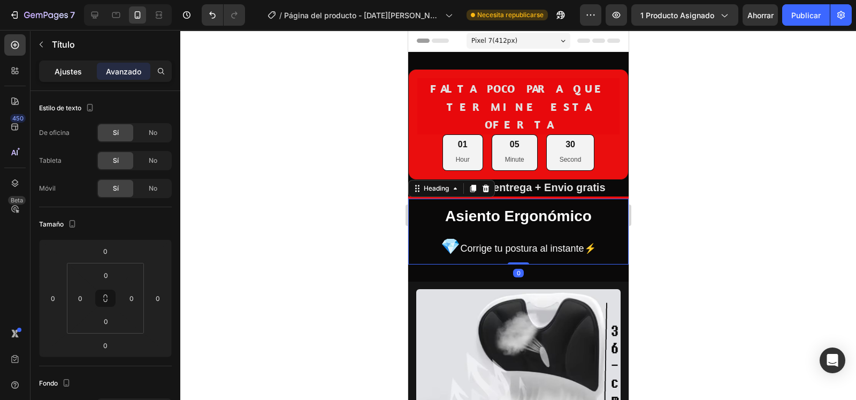
click at [78, 71] on font "Ajustes" at bounding box center [68, 71] width 27 height 9
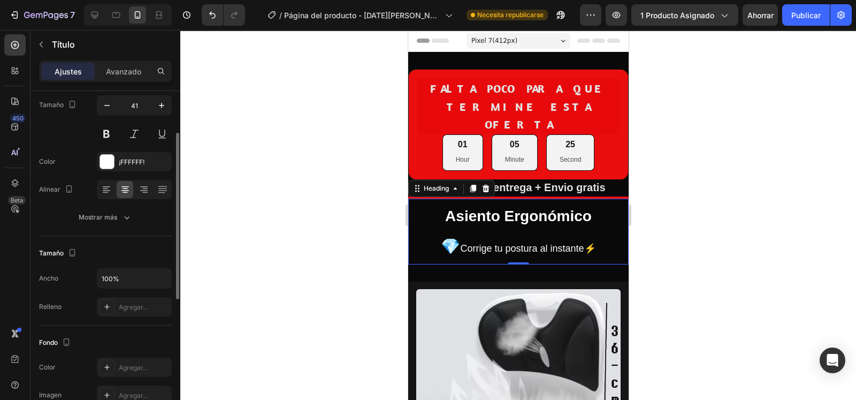
scroll to position [19, 0]
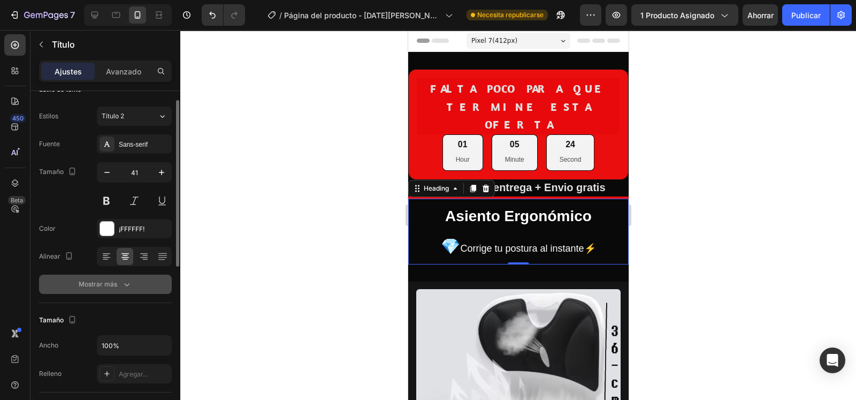
click at [94, 280] on font "Mostrar más" at bounding box center [98, 284] width 39 height 8
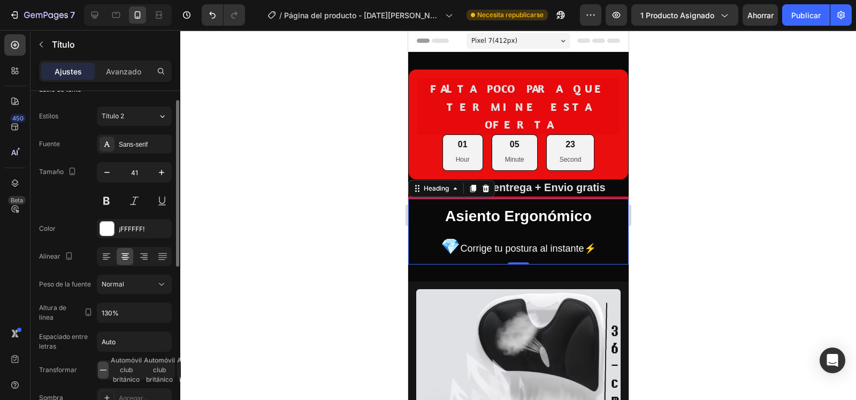
scroll to position [86, 0]
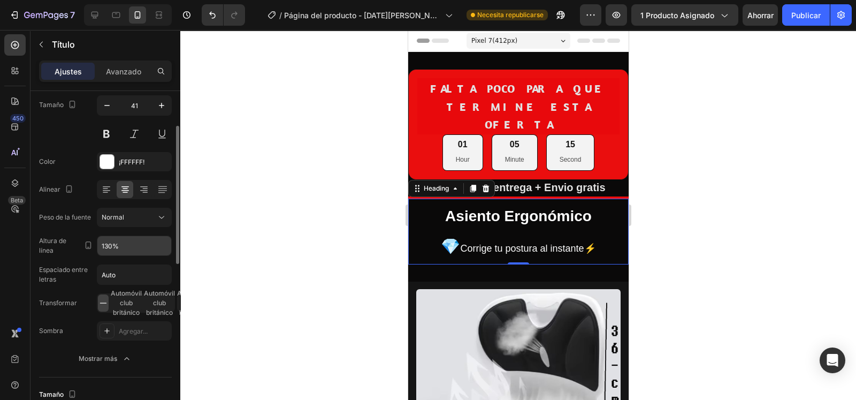
click at [113, 247] on input "130%" at bounding box center [134, 245] width 74 height 19
click at [111, 243] on input "130%" at bounding box center [134, 245] width 74 height 19
drag, startPoint x: 111, startPoint y: 243, endPoint x: 105, endPoint y: 244, distance: 6.0
click at [105, 244] on input "130%" at bounding box center [134, 245] width 74 height 19
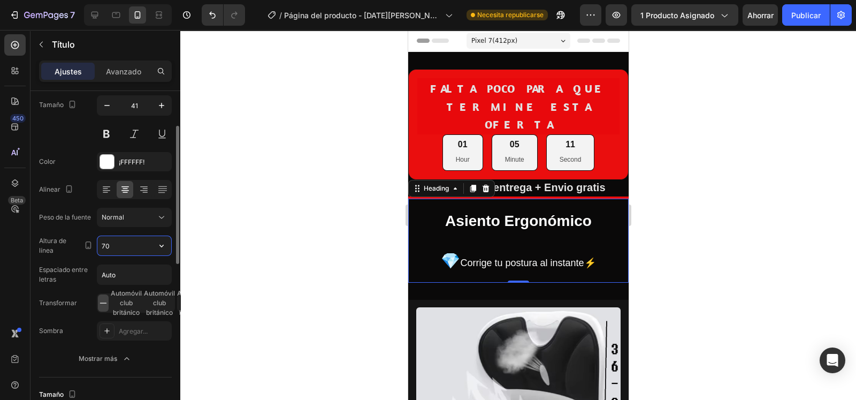
type input "7"
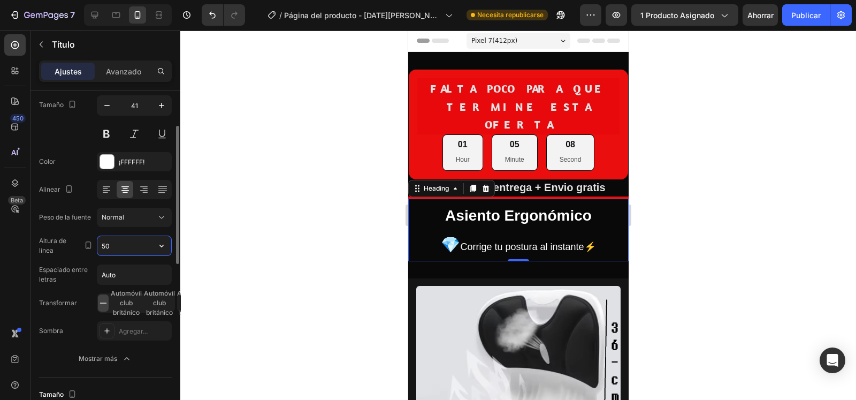
type input "5"
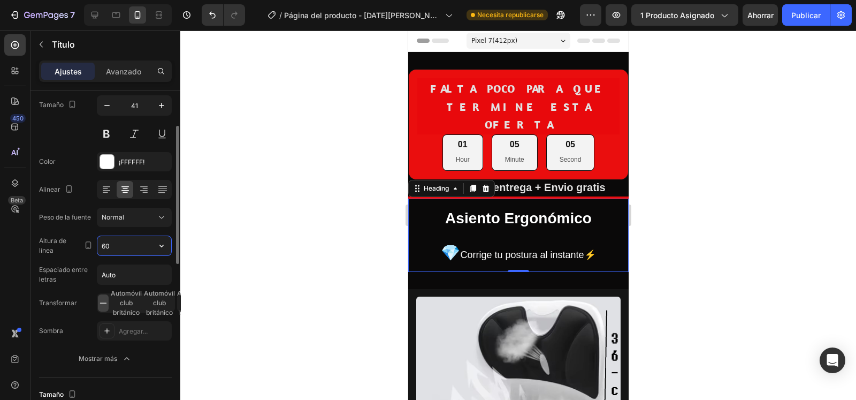
type input "6"
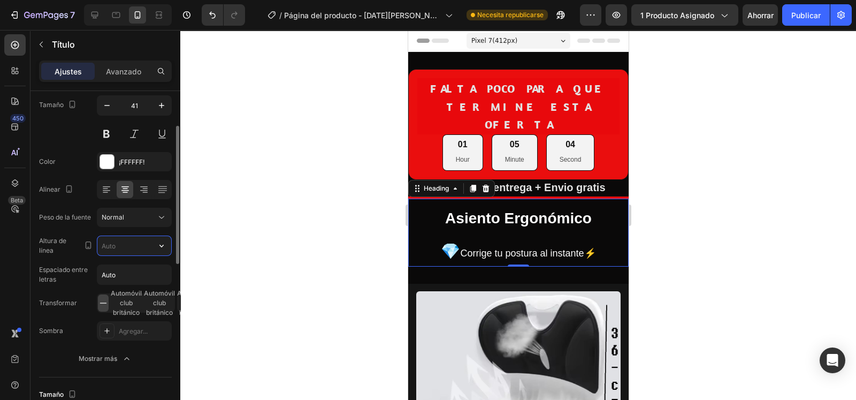
type input "4"
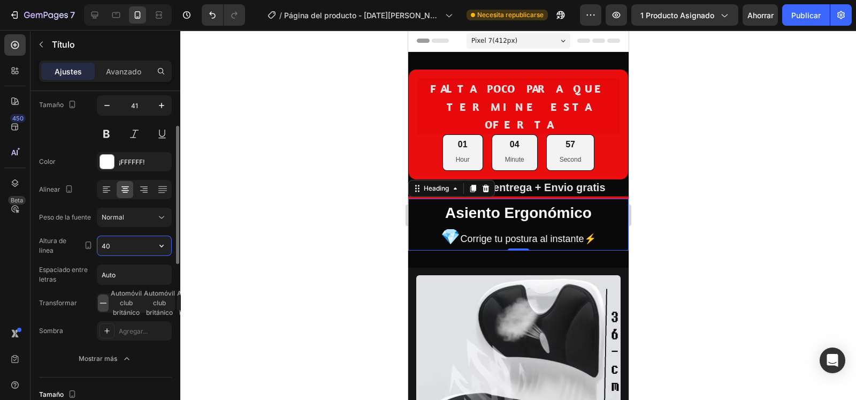
type input "4"
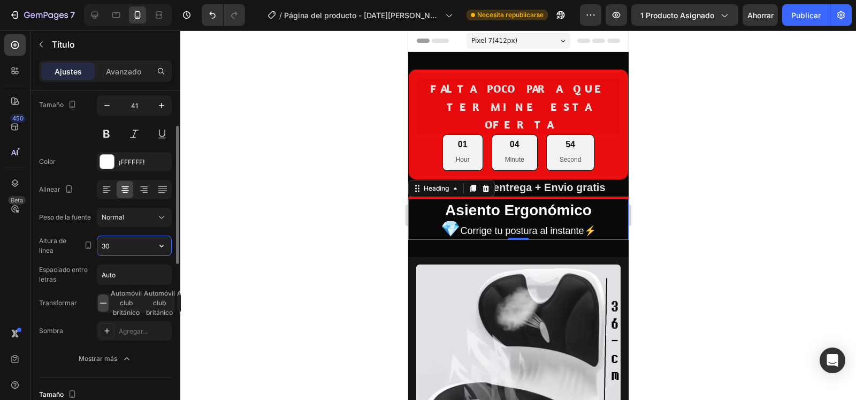
type input "30"
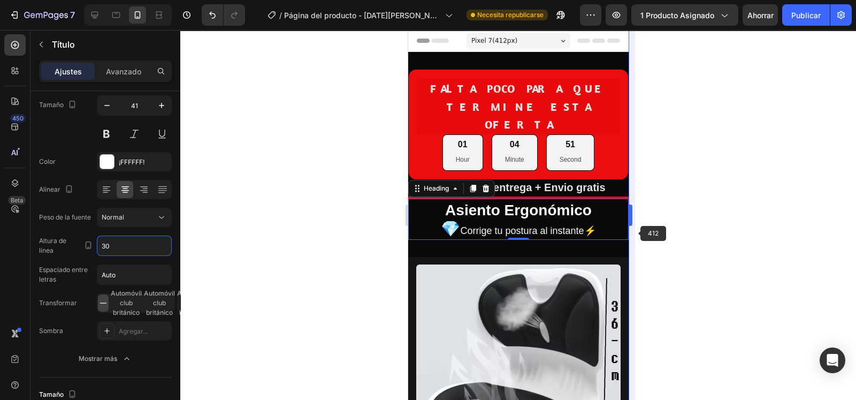
click at [643, 228] on div at bounding box center [518, 215] width 676 height 370
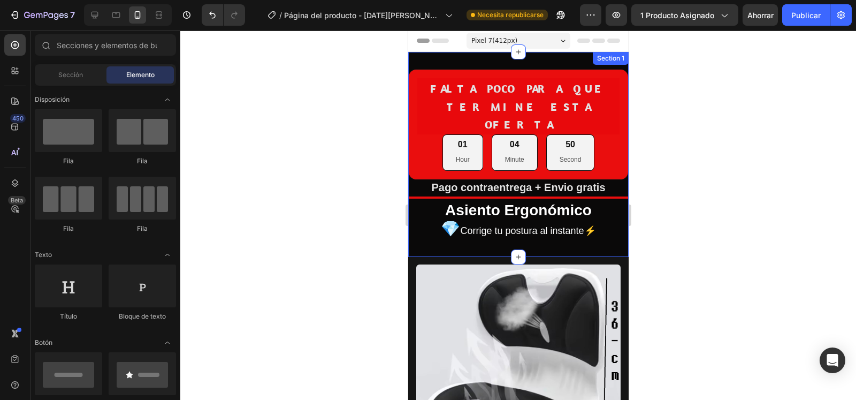
click at [569, 264] on img at bounding box center [518, 366] width 204 height 204
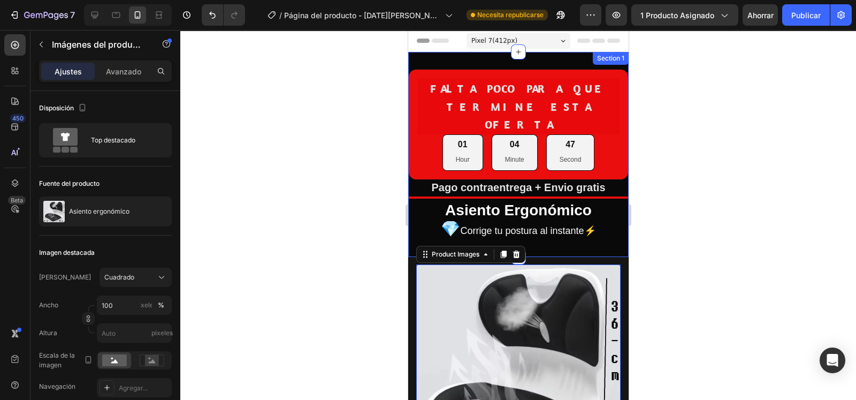
click at [539, 236] on div "FALTA POCO PARA QUE TERMINE ESTA OFERTA Heading 01 Hour 04 Minute 47 Second Cou…" at bounding box center [518, 154] width 220 height 205
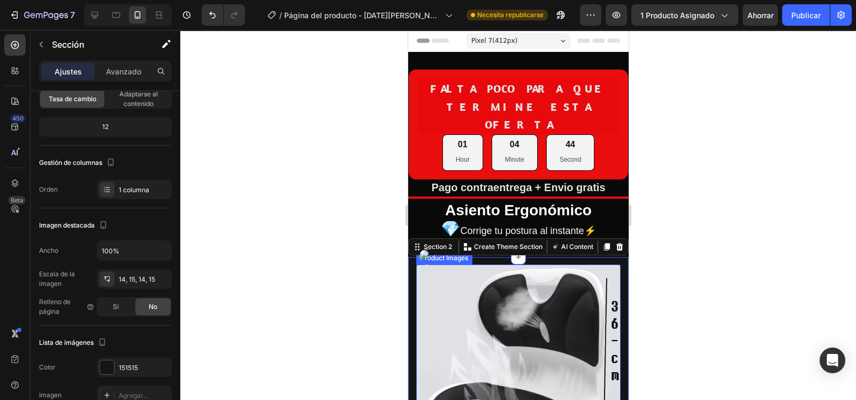
click at [728, 207] on div at bounding box center [518, 215] width 676 height 370
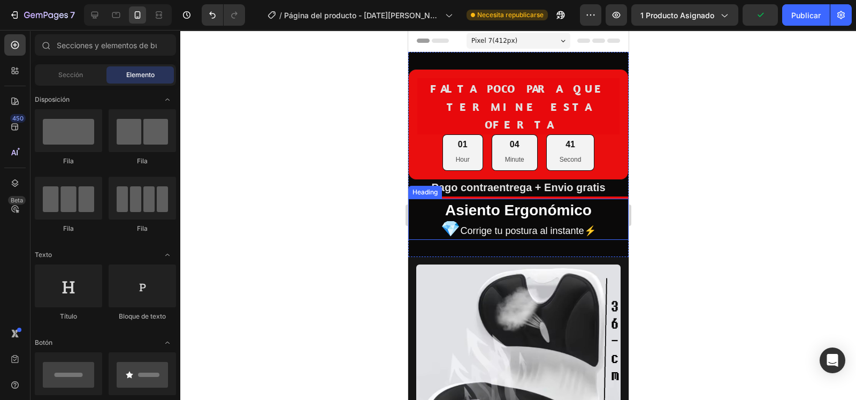
click at [535, 202] on strong "Asiento Ergonómico" at bounding box center [518, 210] width 147 height 17
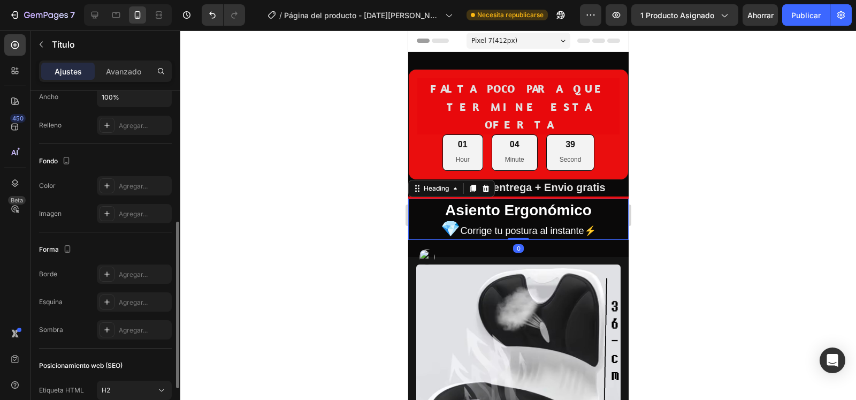
scroll to position [353, 0]
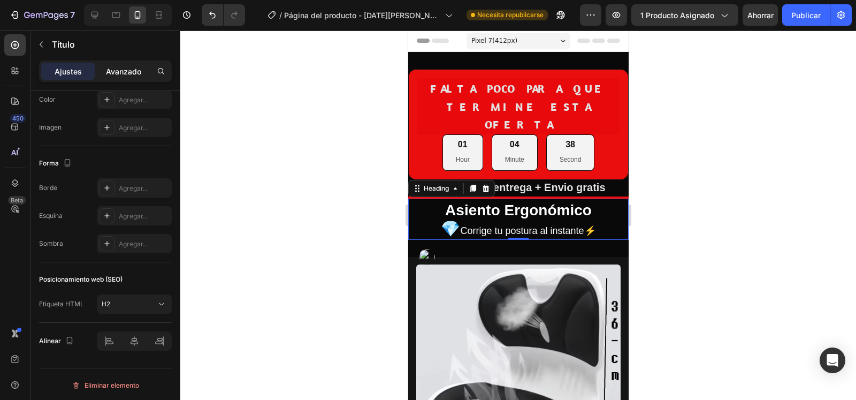
click at [137, 68] on font "Avanzado" at bounding box center [123, 71] width 35 height 9
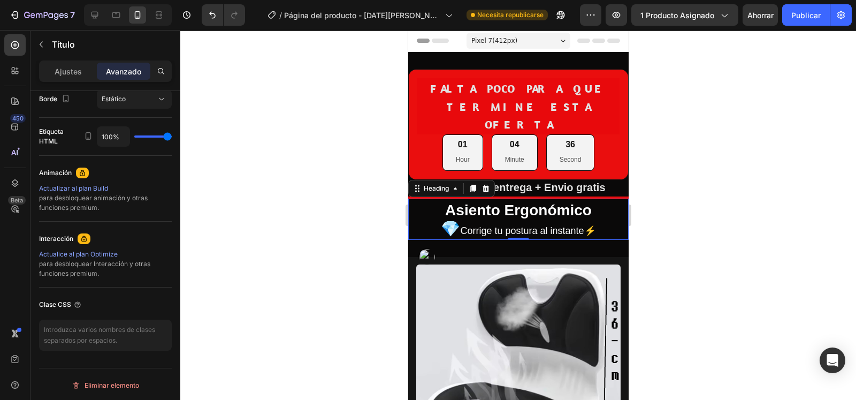
scroll to position [0, 0]
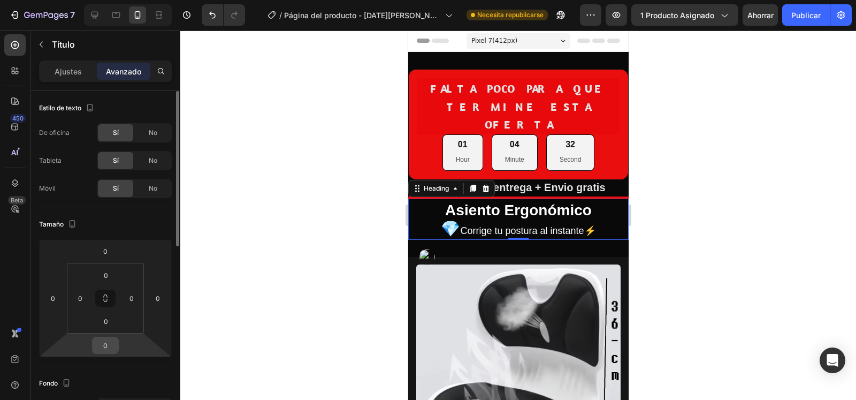
click at [103, 343] on input "0" at bounding box center [105, 345] width 21 height 16
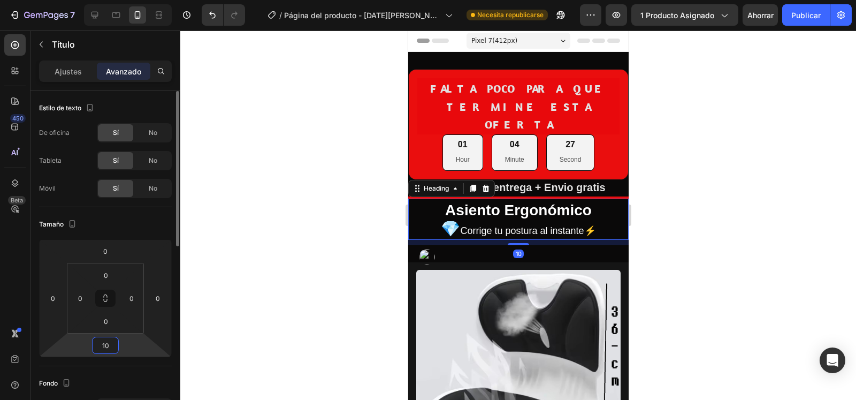
type input "1"
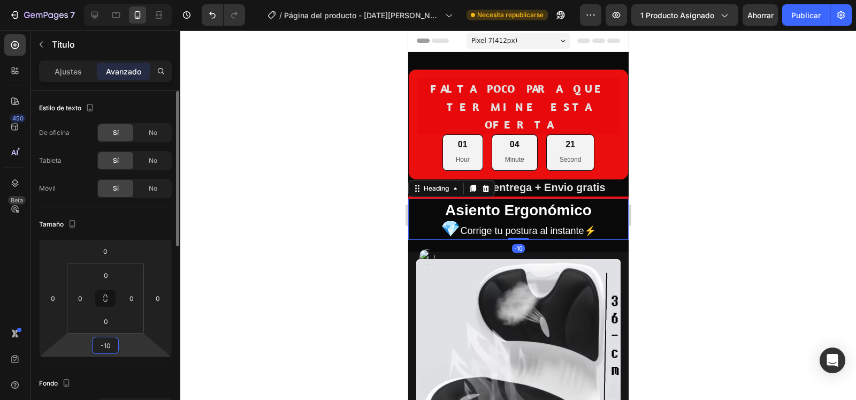
type input "-1"
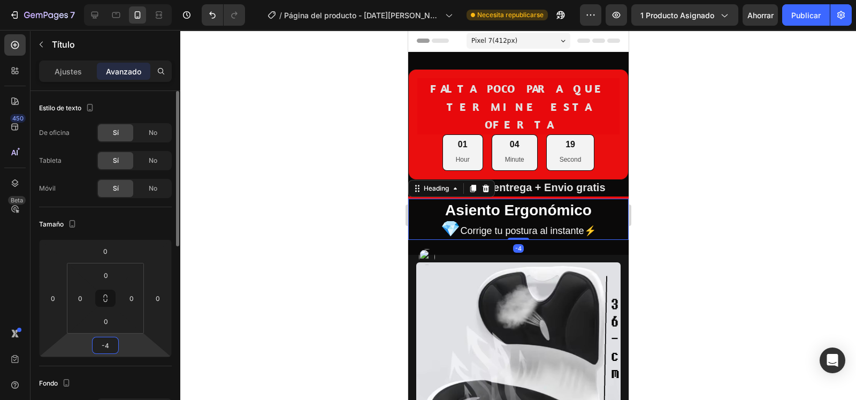
type input "-40"
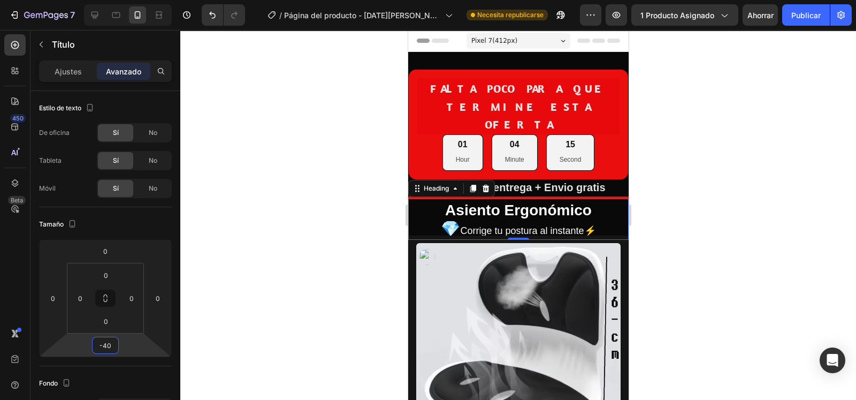
click at [336, 206] on div at bounding box center [518, 215] width 676 height 370
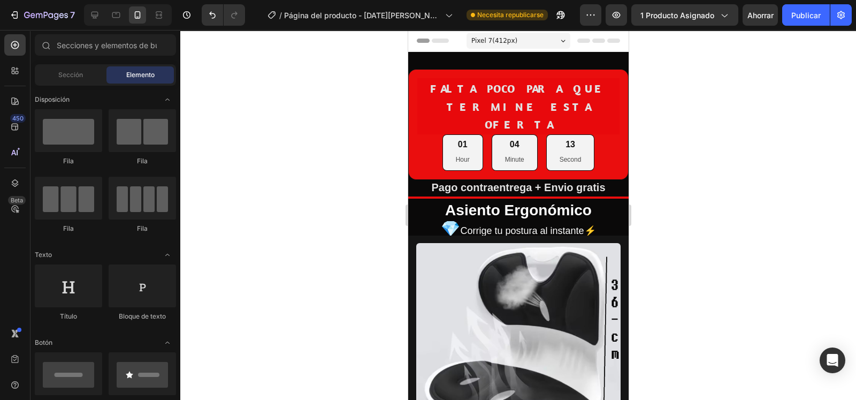
click at [647, 182] on div at bounding box center [518, 215] width 676 height 370
click at [606, 181] on p "Pago contraentrega + Envio gratis" at bounding box center [518, 188] width 218 height 14
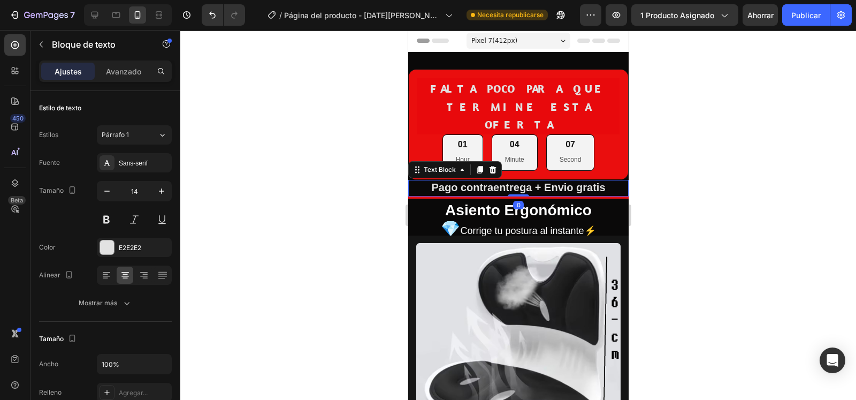
click at [607, 181] on p "Pago contraentrega + Envio gratis" at bounding box center [518, 188] width 218 height 14
click at [611, 181] on p "Pago contraentrega + Envio gratis" at bounding box center [518, 188] width 218 height 14
click at [611, 196] on div at bounding box center [518, 197] width 220 height 2
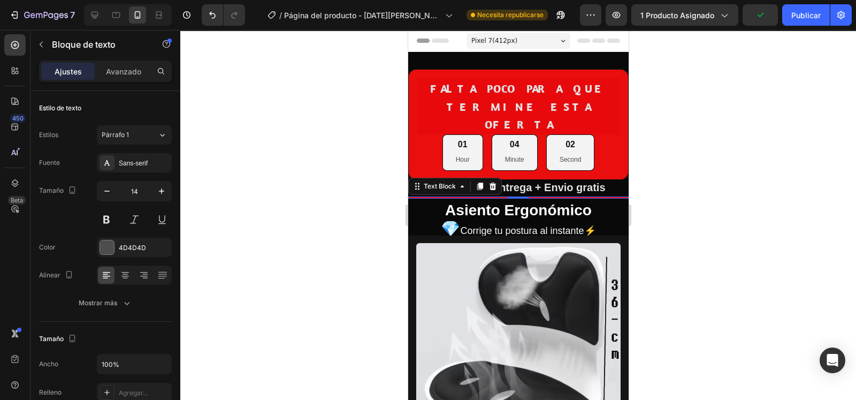
scroll to position [293, 0]
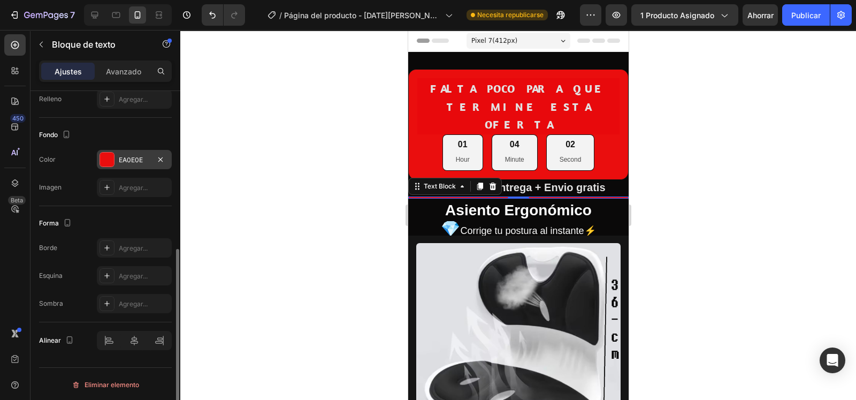
click at [128, 162] on font "EA0E0E" at bounding box center [131, 160] width 24 height 8
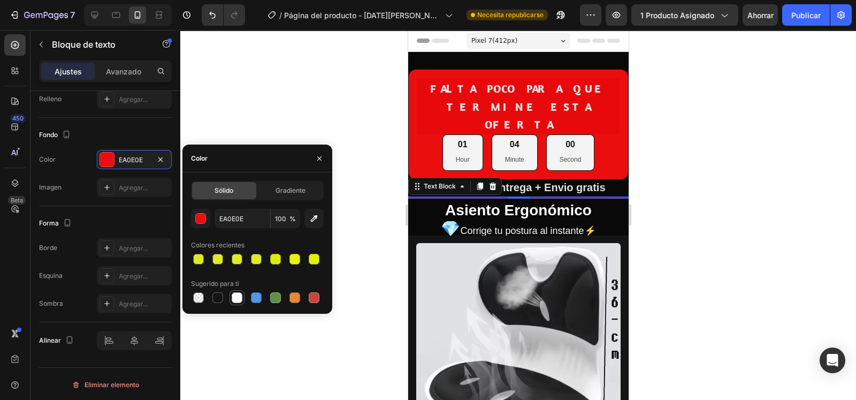
click at [232, 296] on div at bounding box center [237, 297] width 11 height 11
type input "FFFFFF"
click at [682, 164] on div at bounding box center [518, 215] width 676 height 370
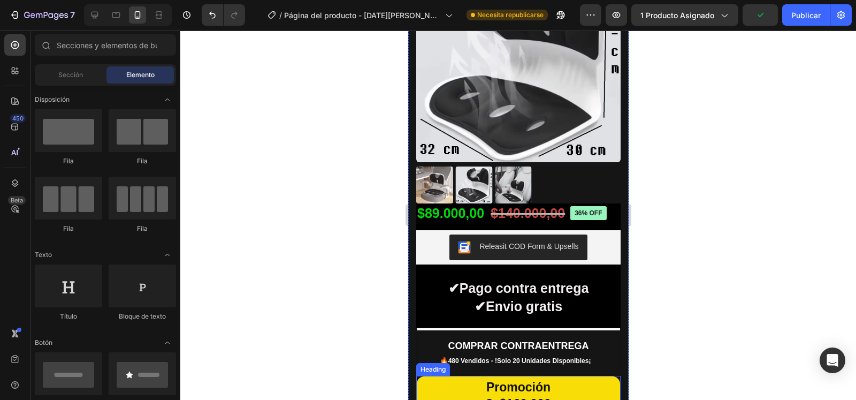
scroll to position [401, 0]
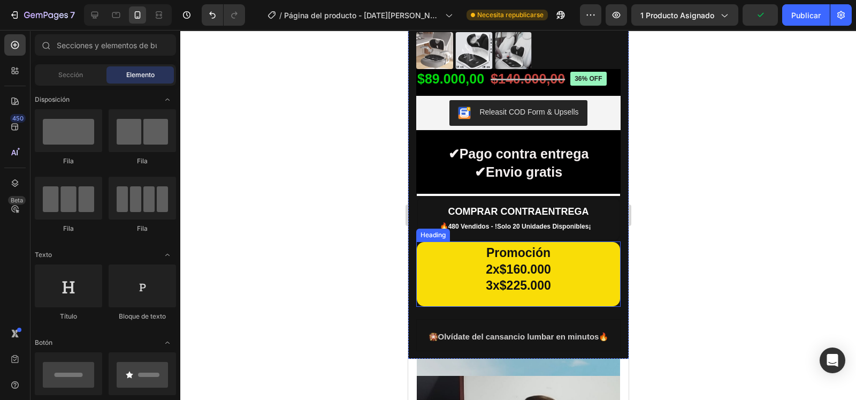
click at [584, 274] on h2 "Promoción 2x$160.000 3x$225.000" at bounding box center [518, 273] width 204 height 65
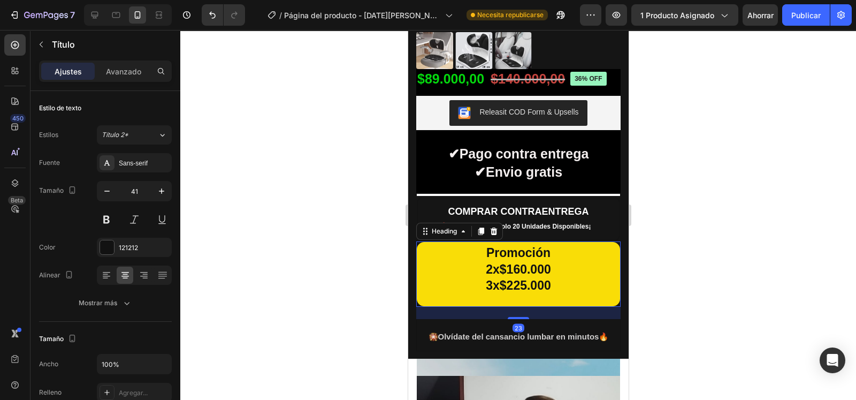
click at [682, 195] on div at bounding box center [518, 215] width 676 height 370
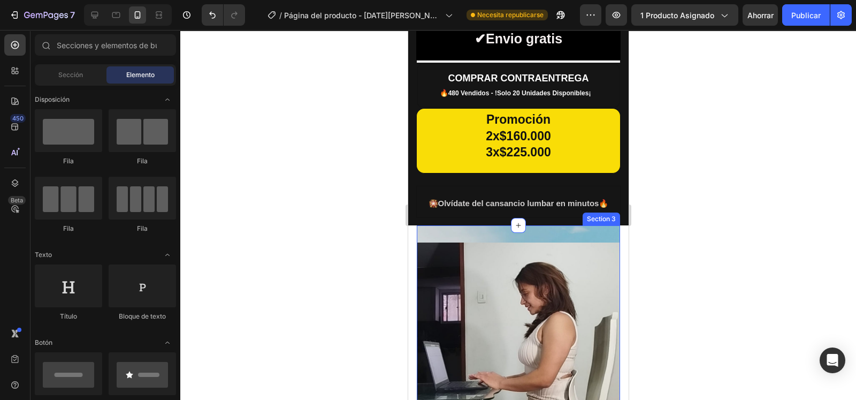
scroll to position [334, 0]
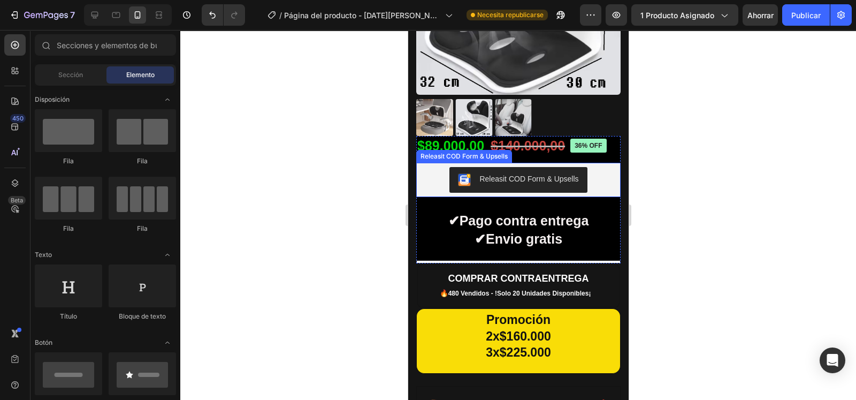
click at [553, 177] on button "Releasit COD Form & Upsells" at bounding box center [517, 180] width 137 height 26
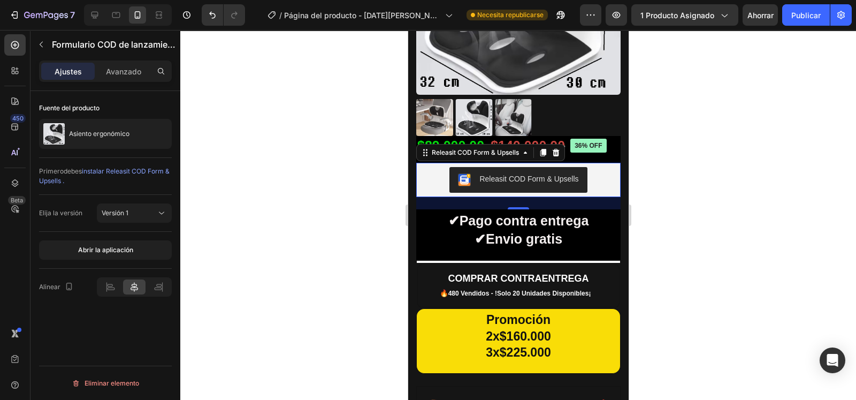
click at [715, 205] on div at bounding box center [518, 215] width 676 height 370
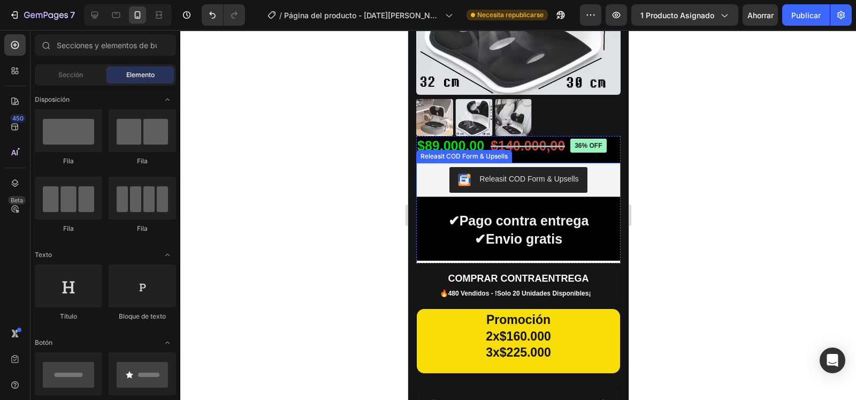
click at [506, 173] on div "Releasit COD Form & Upsells" at bounding box center [528, 178] width 99 height 11
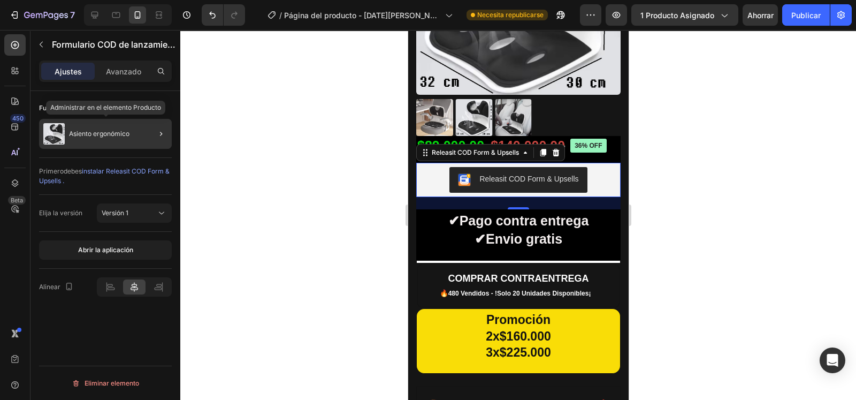
click at [104, 138] on div "Asiento ergonómico" at bounding box center [105, 134] width 133 height 30
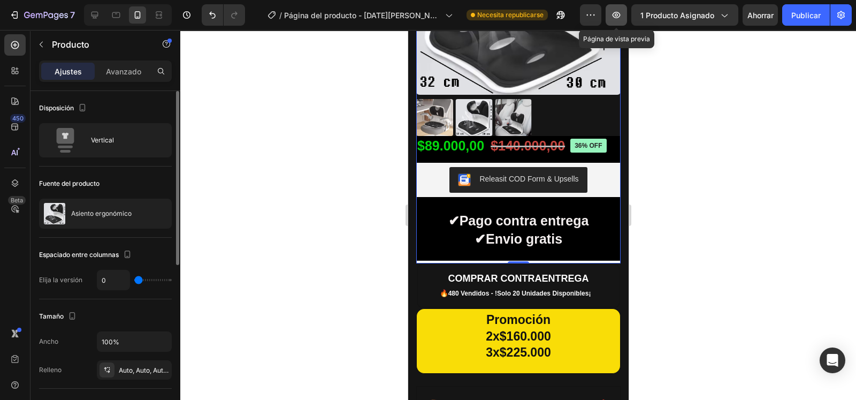
click at [617, 14] on icon "button" at bounding box center [617, 15] width 8 height 6
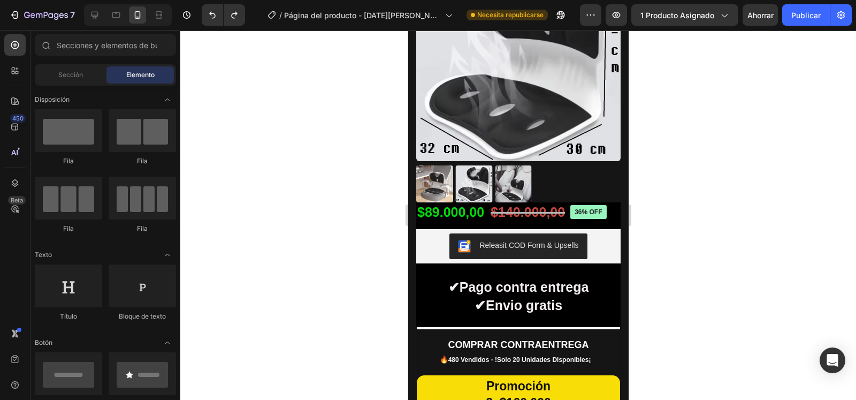
scroll to position [401, 0]
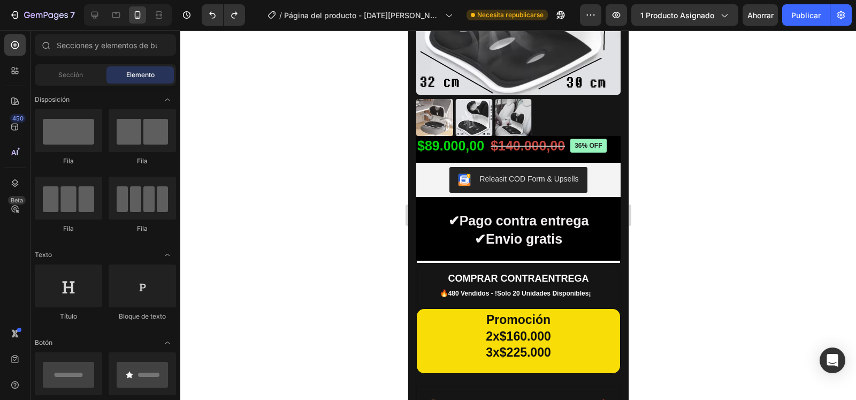
click at [652, 191] on div at bounding box center [518, 215] width 676 height 370
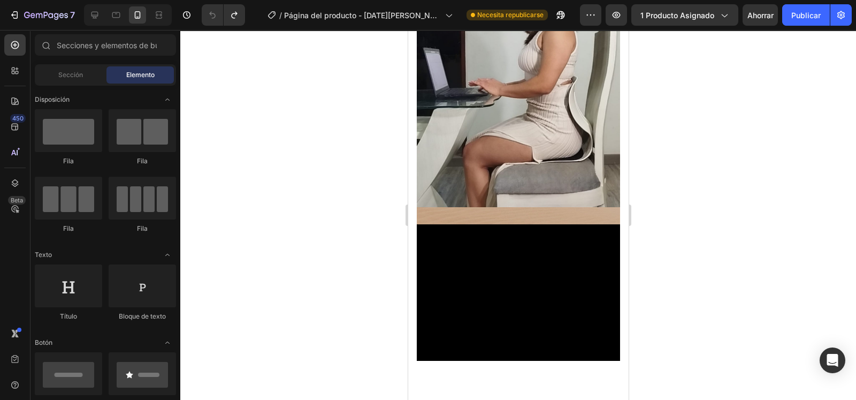
scroll to position [401, 0]
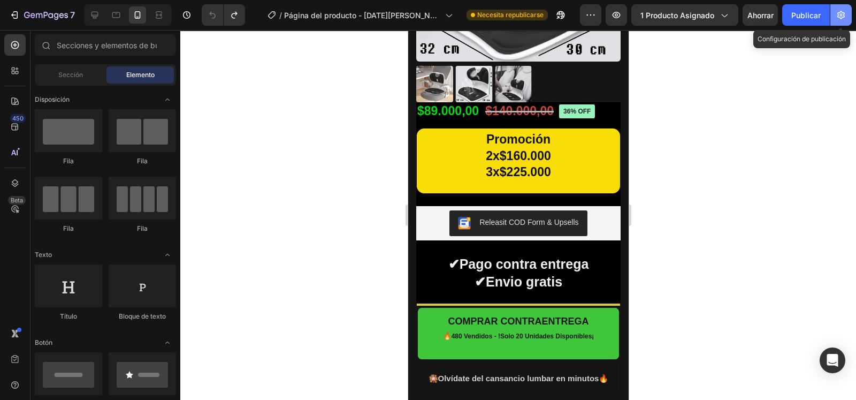
click at [842, 16] on icon "button" at bounding box center [841, 15] width 11 height 11
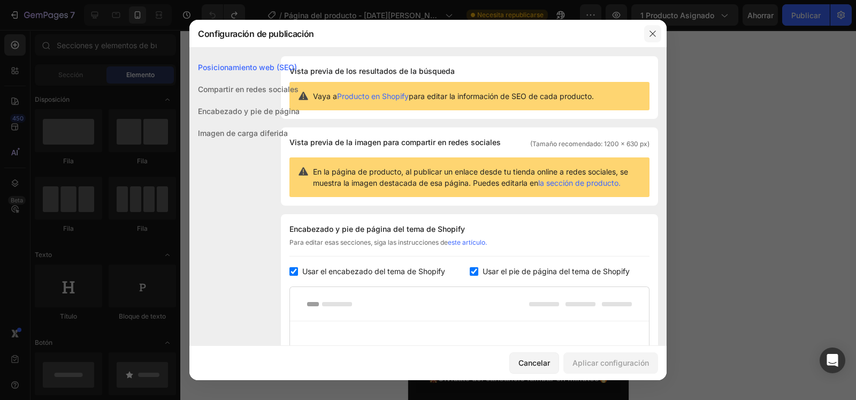
click at [658, 27] on button "button" at bounding box center [652, 33] width 17 height 17
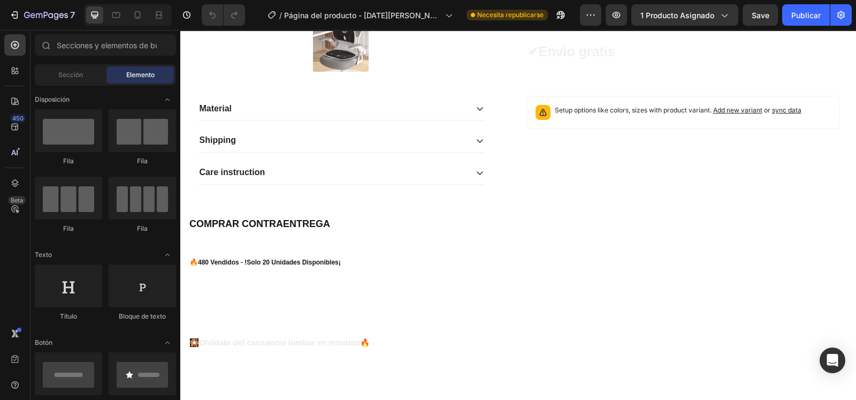
scroll to position [133, 0]
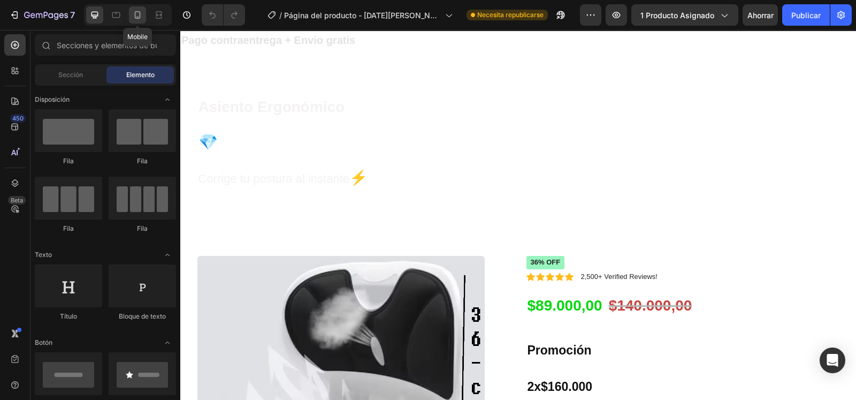
click at [141, 14] on icon at bounding box center [137, 15] width 11 height 11
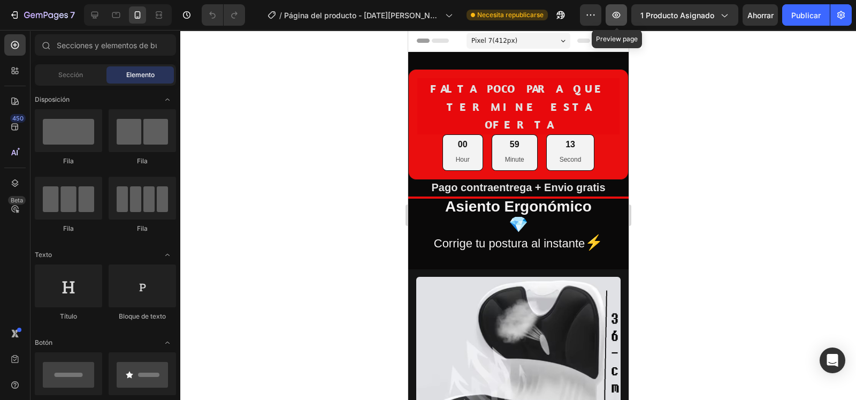
click at [618, 16] on icon "button" at bounding box center [617, 15] width 8 height 6
